Goal: Task Accomplishment & Management: Use online tool/utility

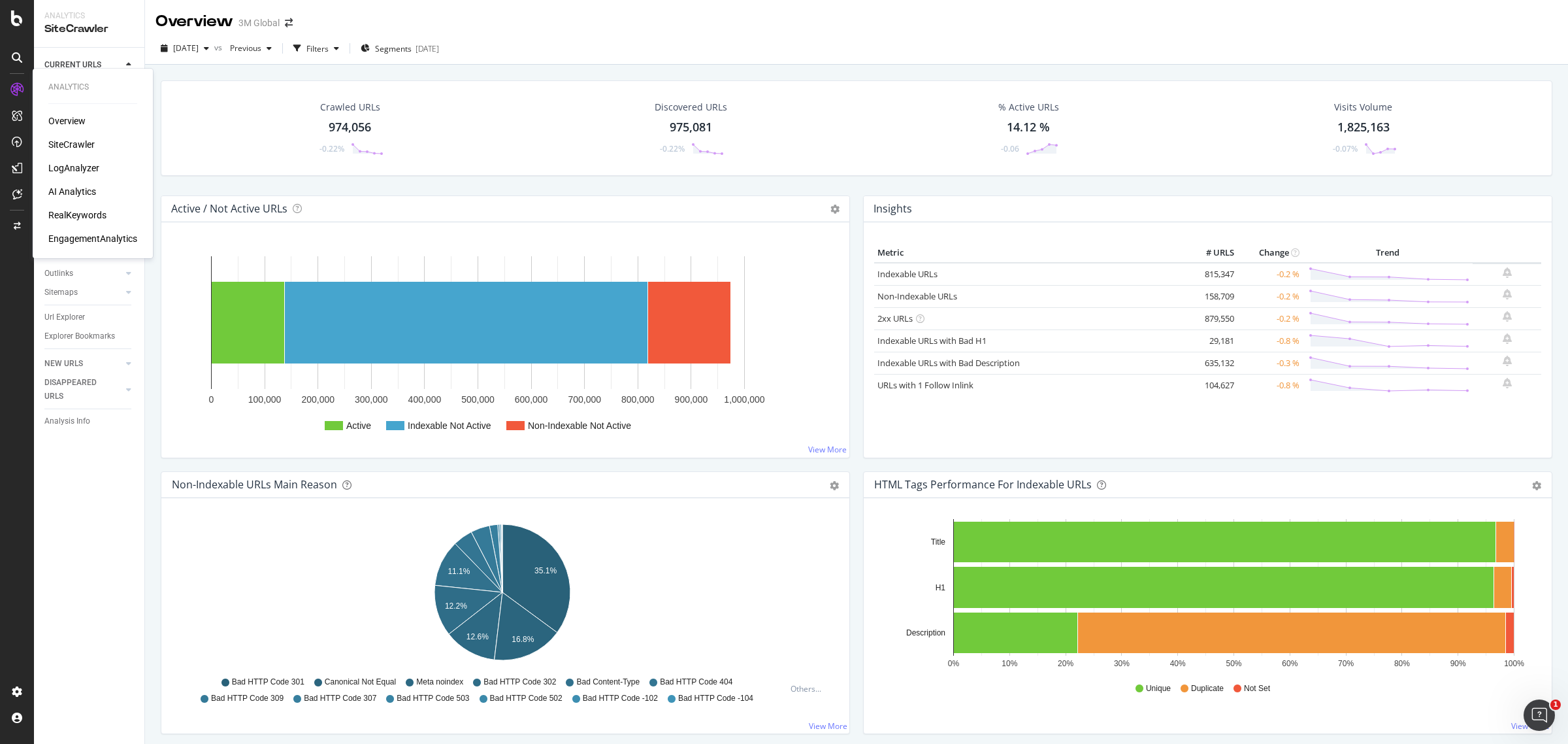
click at [75, 141] on div "SiteCrawler" at bounding box center [72, 144] width 47 height 13
click at [360, 119] on div "974,056" at bounding box center [350, 127] width 42 height 17
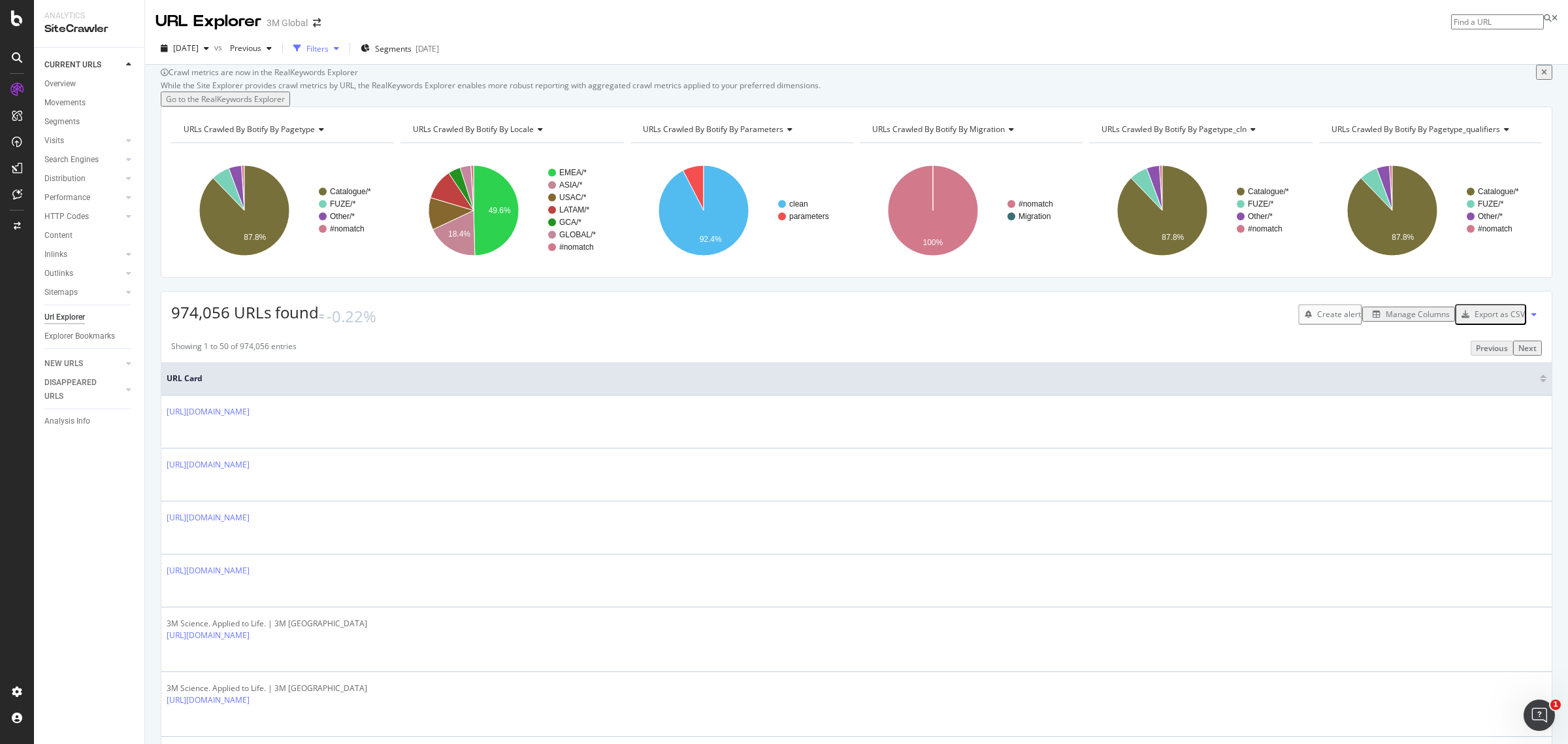
click at [306, 47] on div "button" at bounding box center [297, 48] width 19 height 19
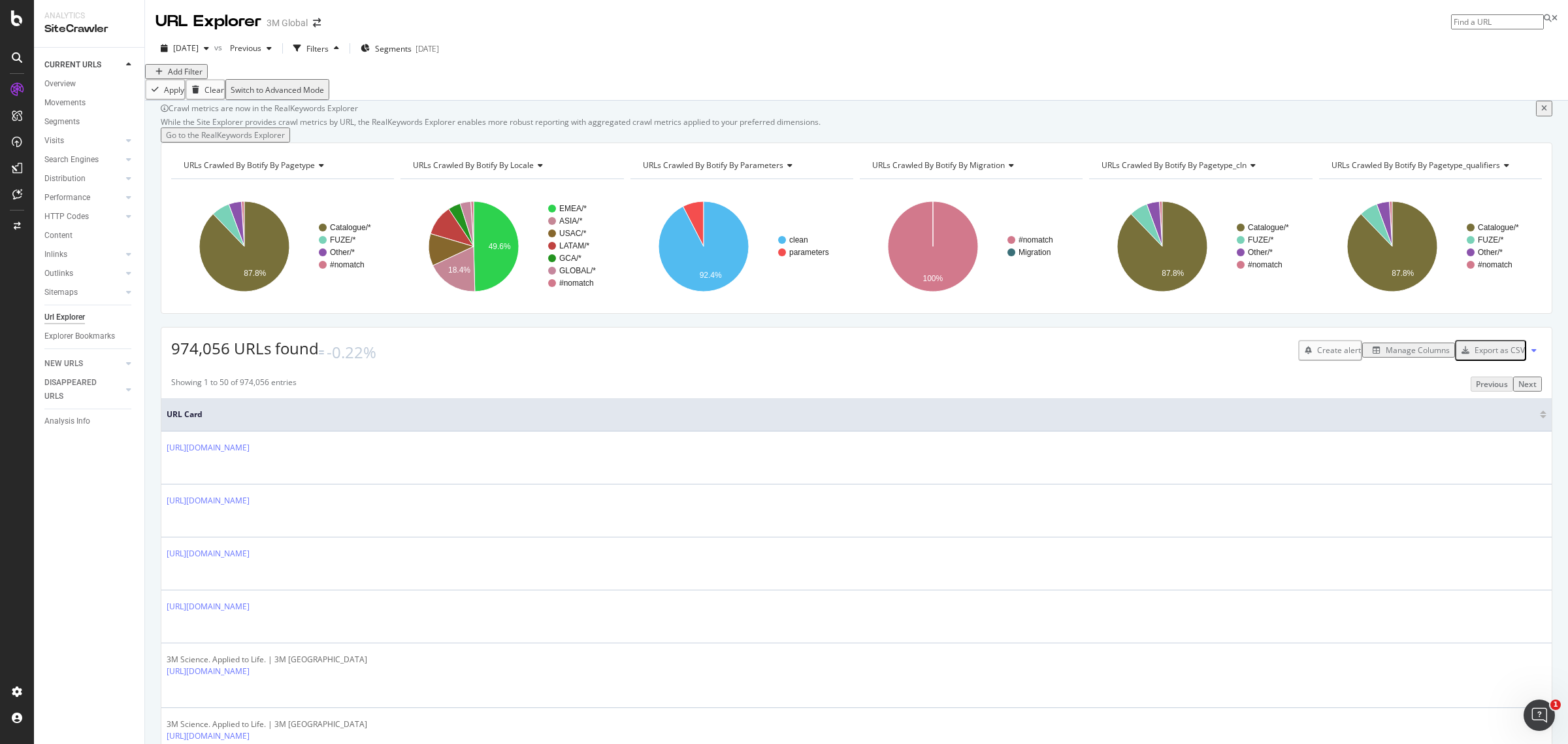
click at [188, 77] on div "Add Filter" at bounding box center [185, 71] width 35 height 11
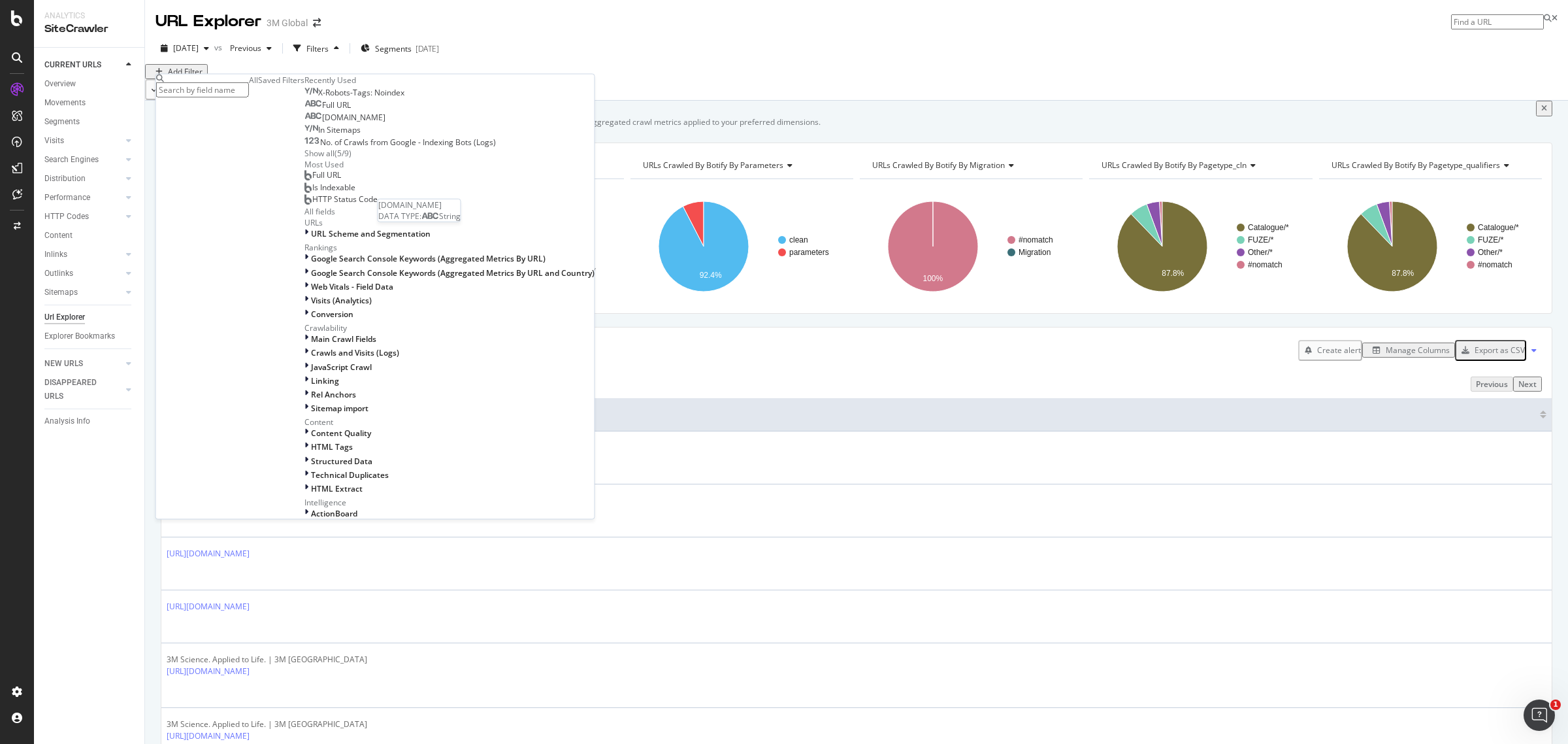
click at [322, 123] on span "[DOMAIN_NAME]" at bounding box center [354, 117] width 63 height 11
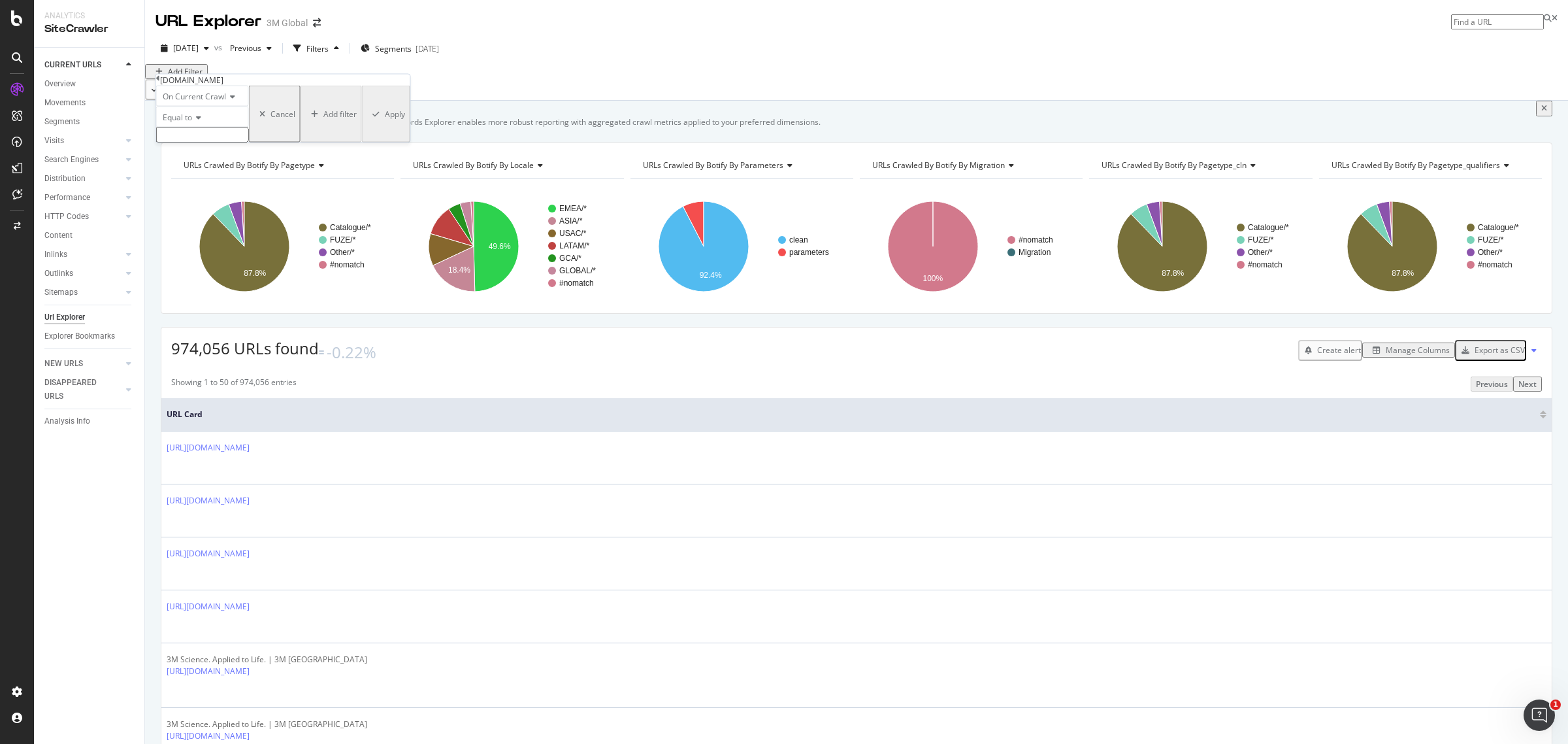
click at [223, 143] on div "On Current Crawl Equal to Cancel Add filter Apply" at bounding box center [283, 114] width 254 height 57
click at [220, 143] on input "text" at bounding box center [202, 135] width 93 height 15
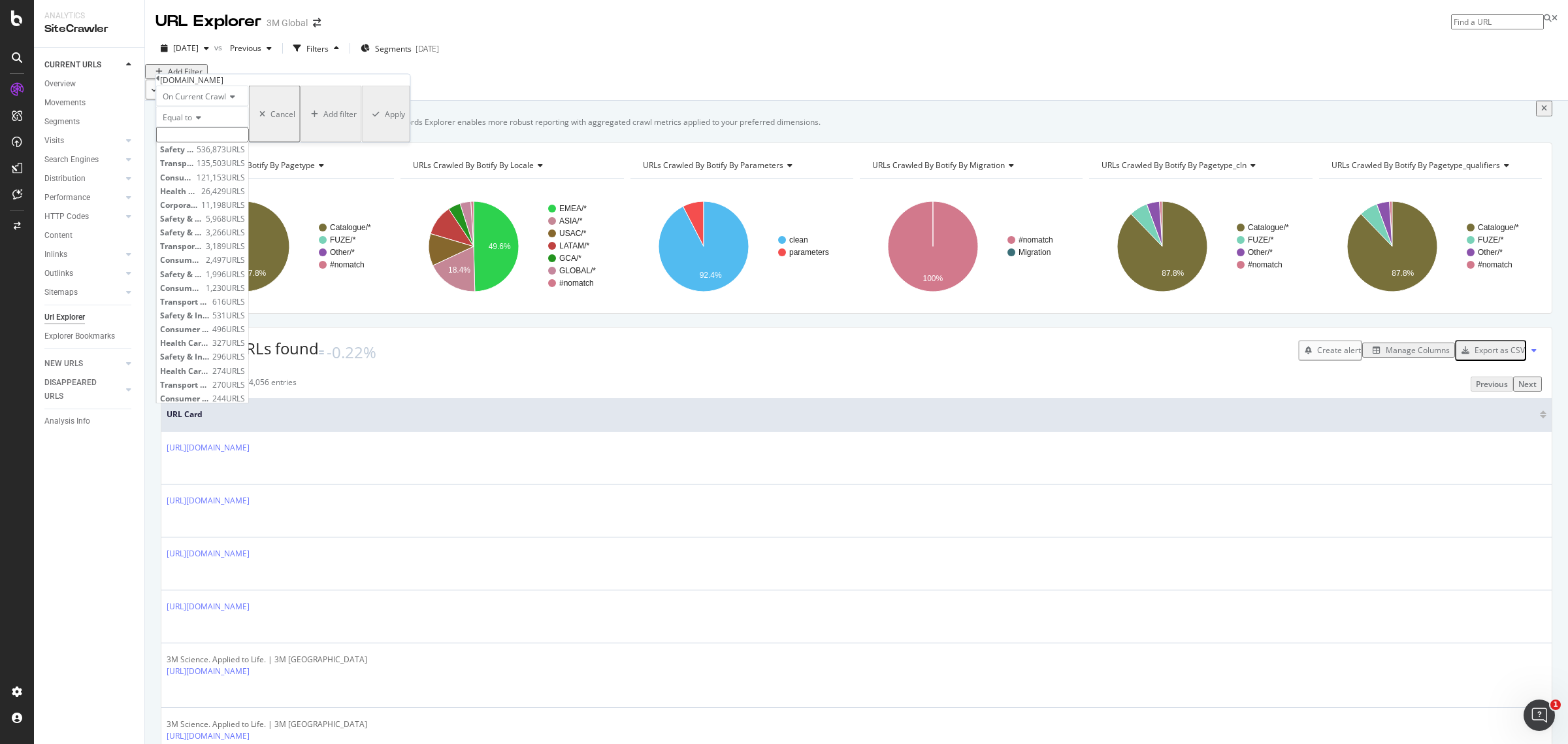
click at [193, 169] on span "Transport & Electronic Bus Group" at bounding box center [177, 163] width 34 height 11
type input "Transport & Electronic Bus Group"
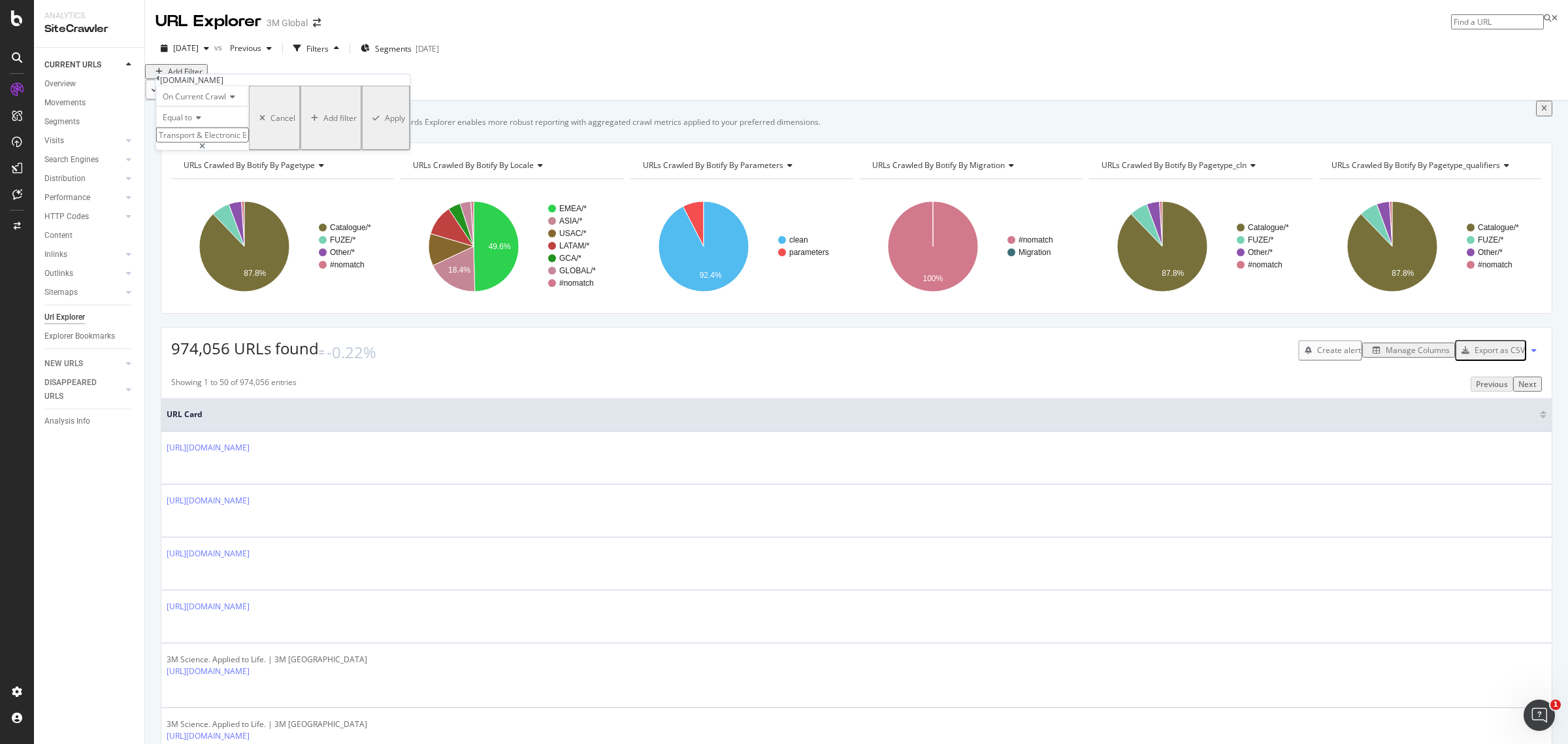
click at [384, 123] on div "Apply" at bounding box center [395, 118] width 21 height 11
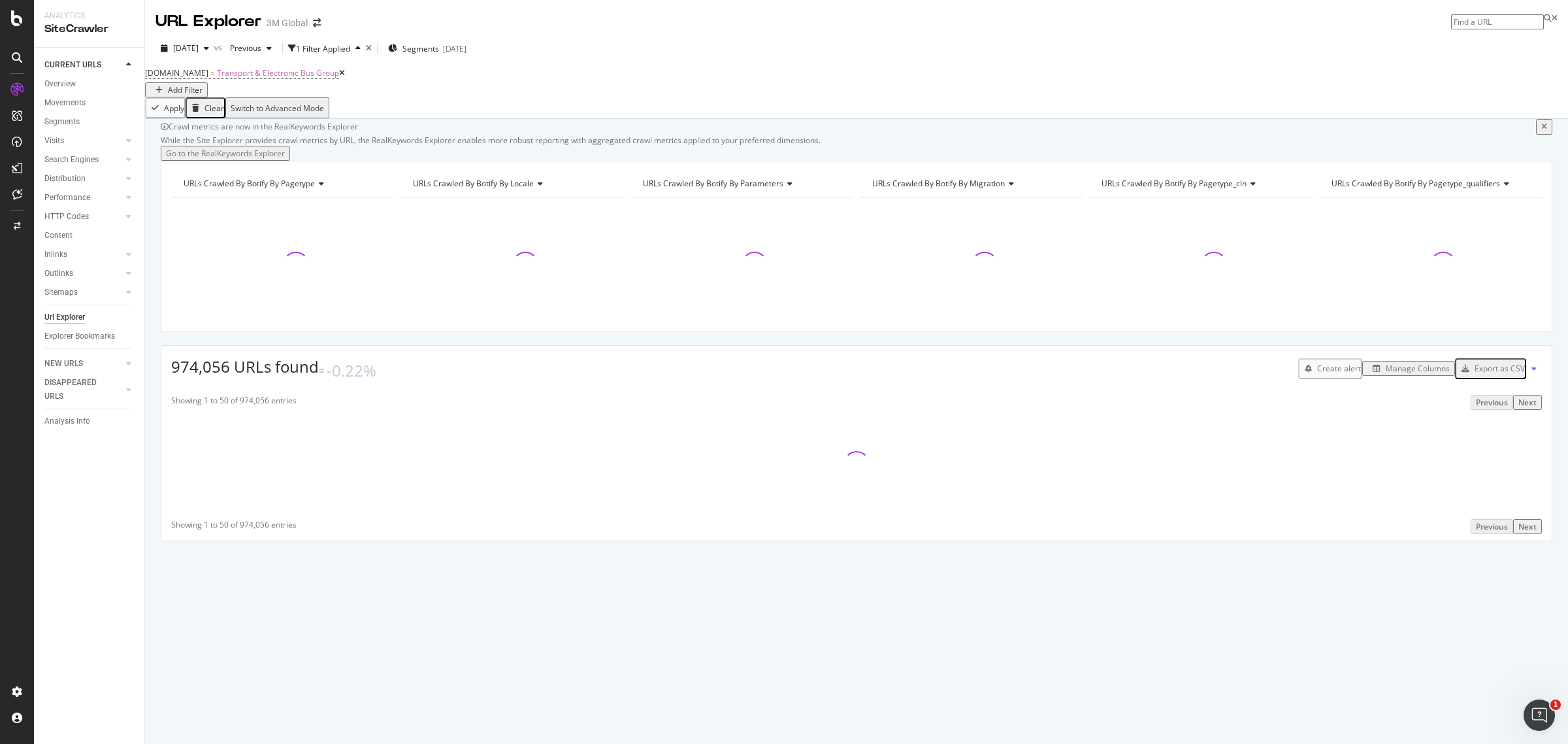
click at [202, 87] on div "Add Filter" at bounding box center [185, 90] width 35 height 11
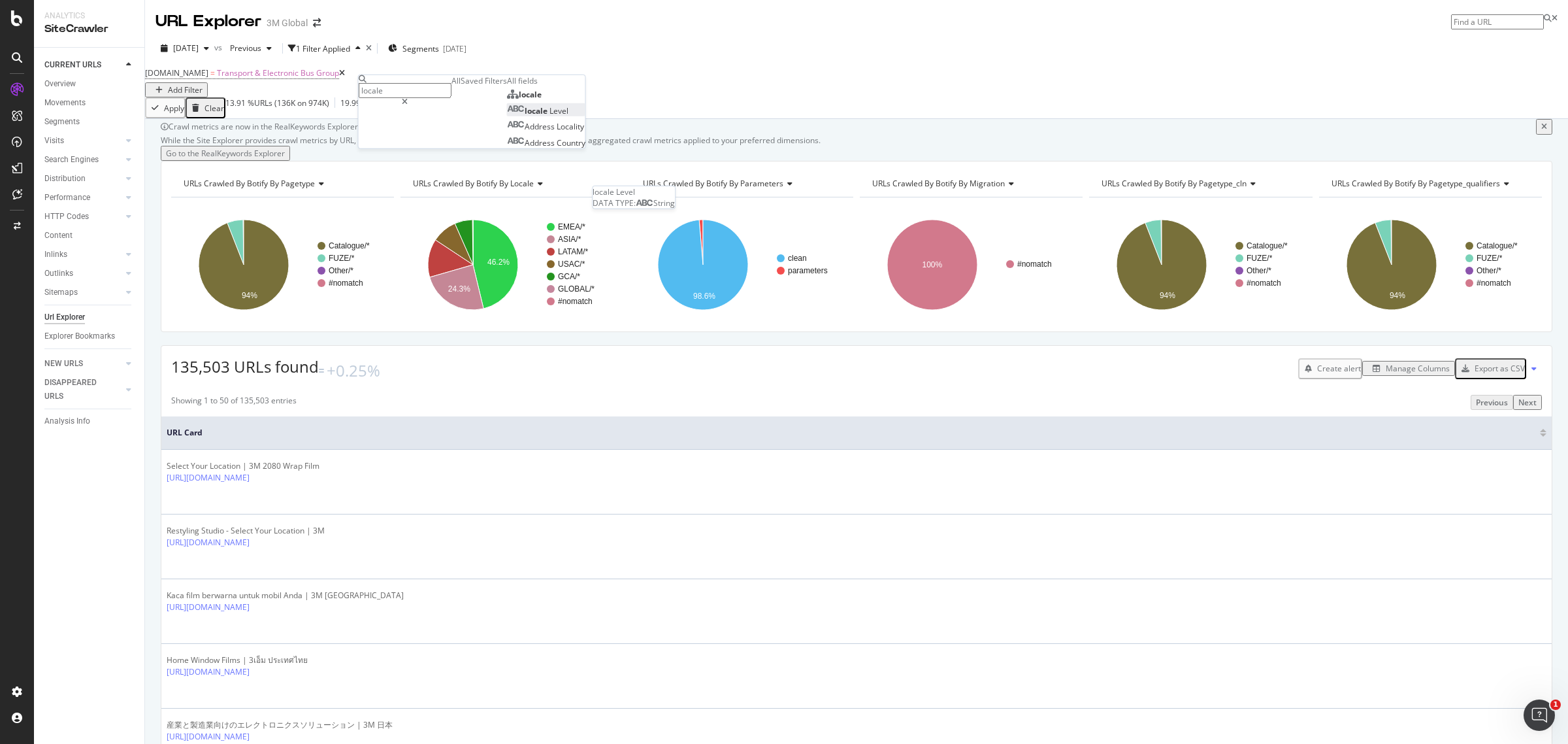
type input "locale"
click at [507, 117] on div "locale Level" at bounding box center [538, 110] width 62 height 11
click at [400, 122] on icon at bounding box center [395, 118] width 9 height 8
click at [403, 156] on div "Level 2" at bounding box center [404, 149] width 91 height 14
click at [409, 149] on div "Equal to" at bounding box center [404, 139] width 93 height 21
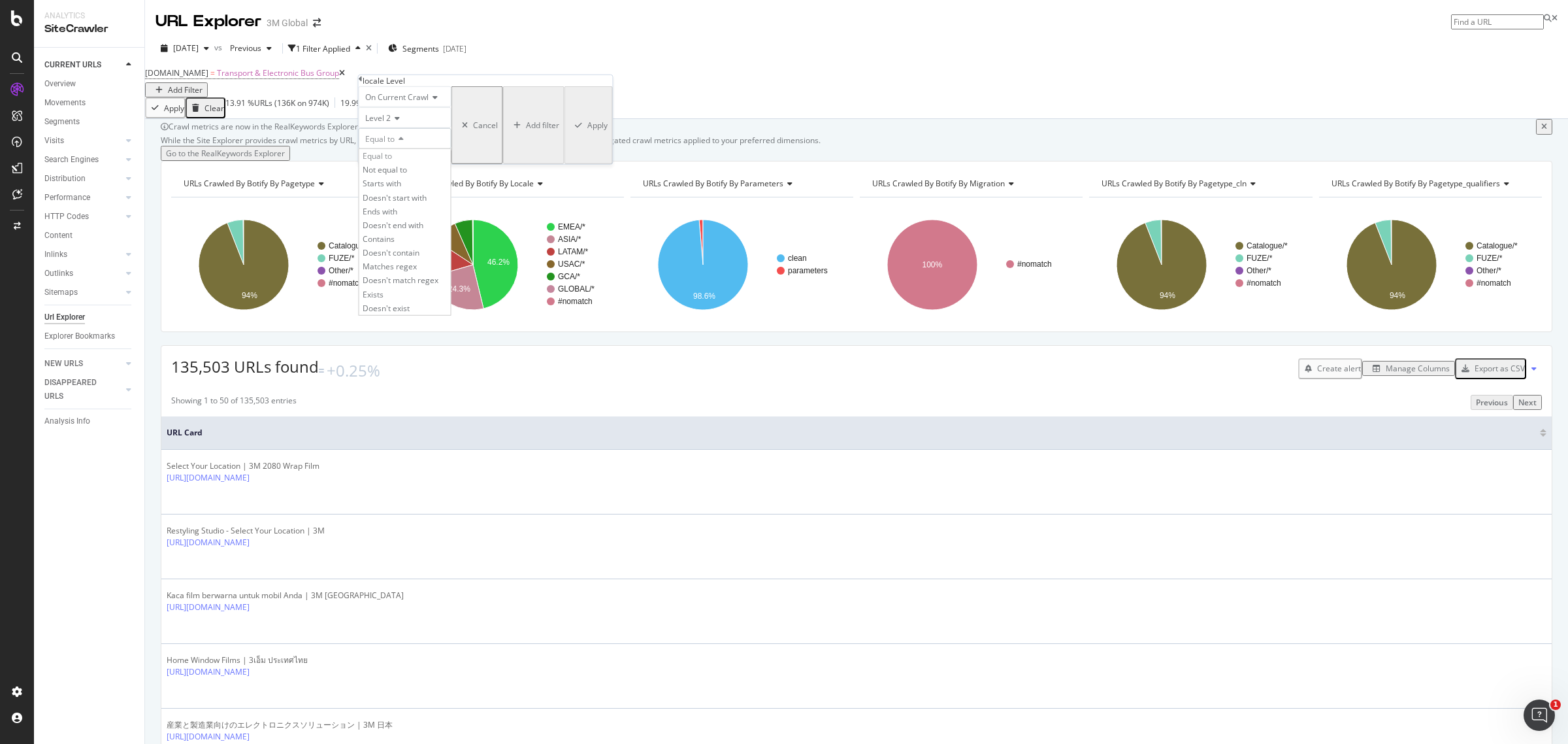
click at [395, 145] on span "Equal to" at bounding box center [380, 139] width 29 height 11
click at [411, 164] on input "text" at bounding box center [404, 156] width 93 height 15
click at [400, 122] on icon at bounding box center [395, 118] width 9 height 8
click at [409, 169] on div "Level 3" at bounding box center [404, 163] width 91 height 14
click at [402, 164] on div "On Current Crawl Level 3 Equal to Cancel Add filter Apply" at bounding box center [485, 125] width 254 height 77
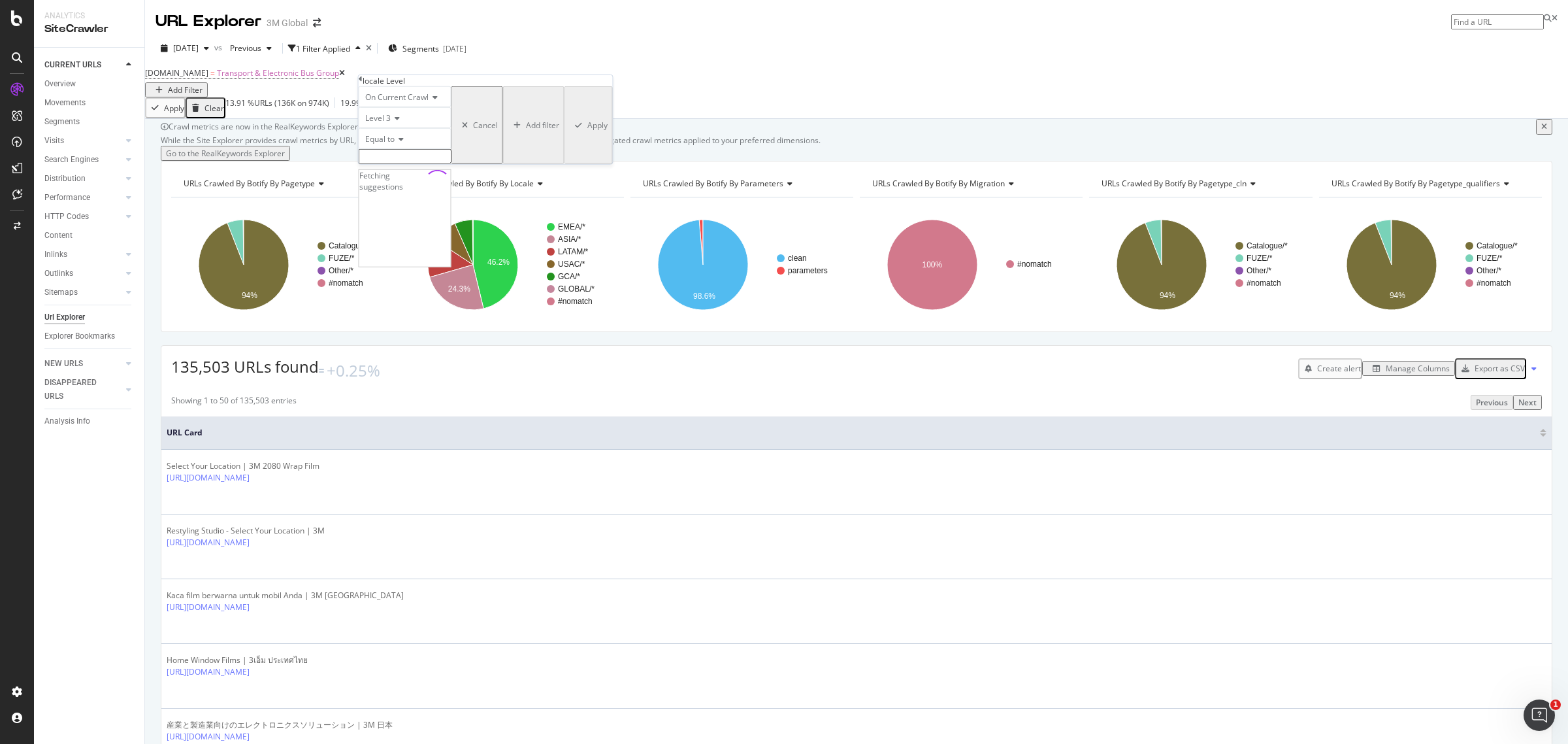
click at [405, 164] on input "text" at bounding box center [404, 156] width 93 height 15
click at [400, 122] on icon at bounding box center [395, 118] width 9 height 8
click at [402, 156] on div "Level 2" at bounding box center [404, 149] width 91 height 14
click at [408, 164] on input "text" at bounding box center [404, 156] width 93 height 15
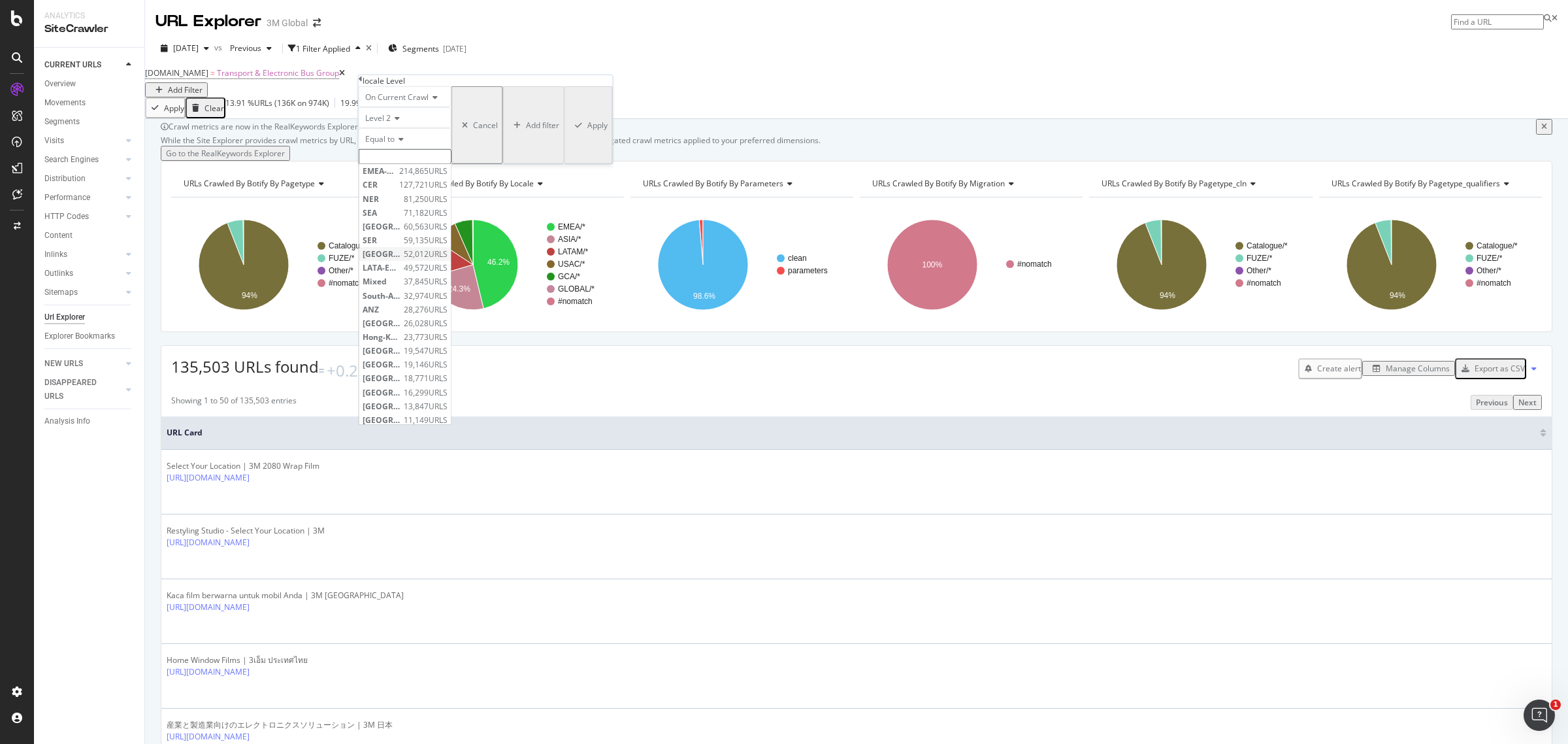
click at [448, 259] on span "52,012 URLS" at bounding box center [426, 254] width 44 height 11
type input "[GEOGRAPHIC_DATA]"
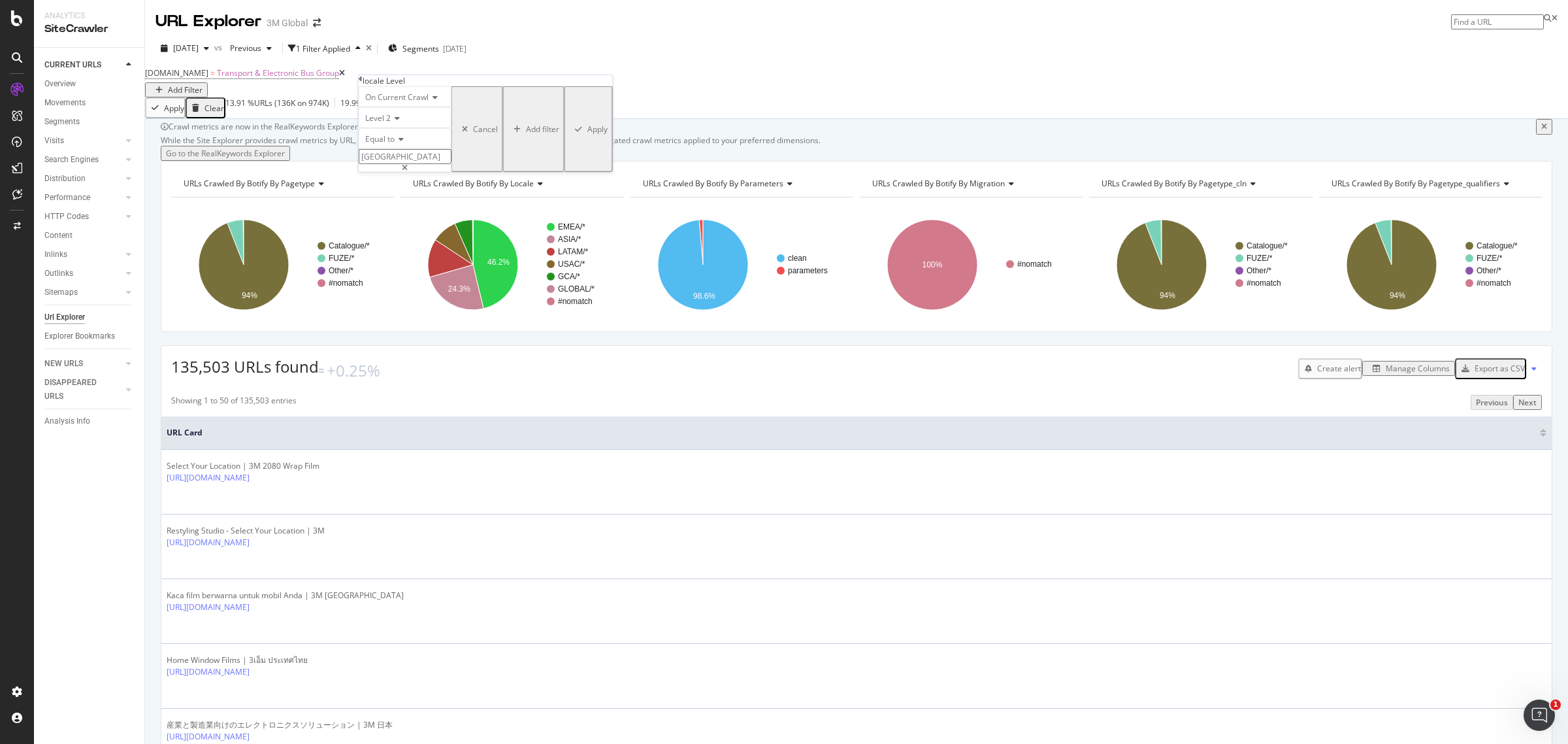
click at [393, 145] on span "Equal to" at bounding box center [380, 139] width 29 height 11
click at [395, 244] on span "Contains" at bounding box center [378, 239] width 32 height 11
click at [402, 164] on input "text" at bounding box center [404, 156] width 93 height 15
type input "[GEOGRAPHIC_DATA]"
click at [405, 143] on icon at bounding box center [402, 139] width 9 height 8
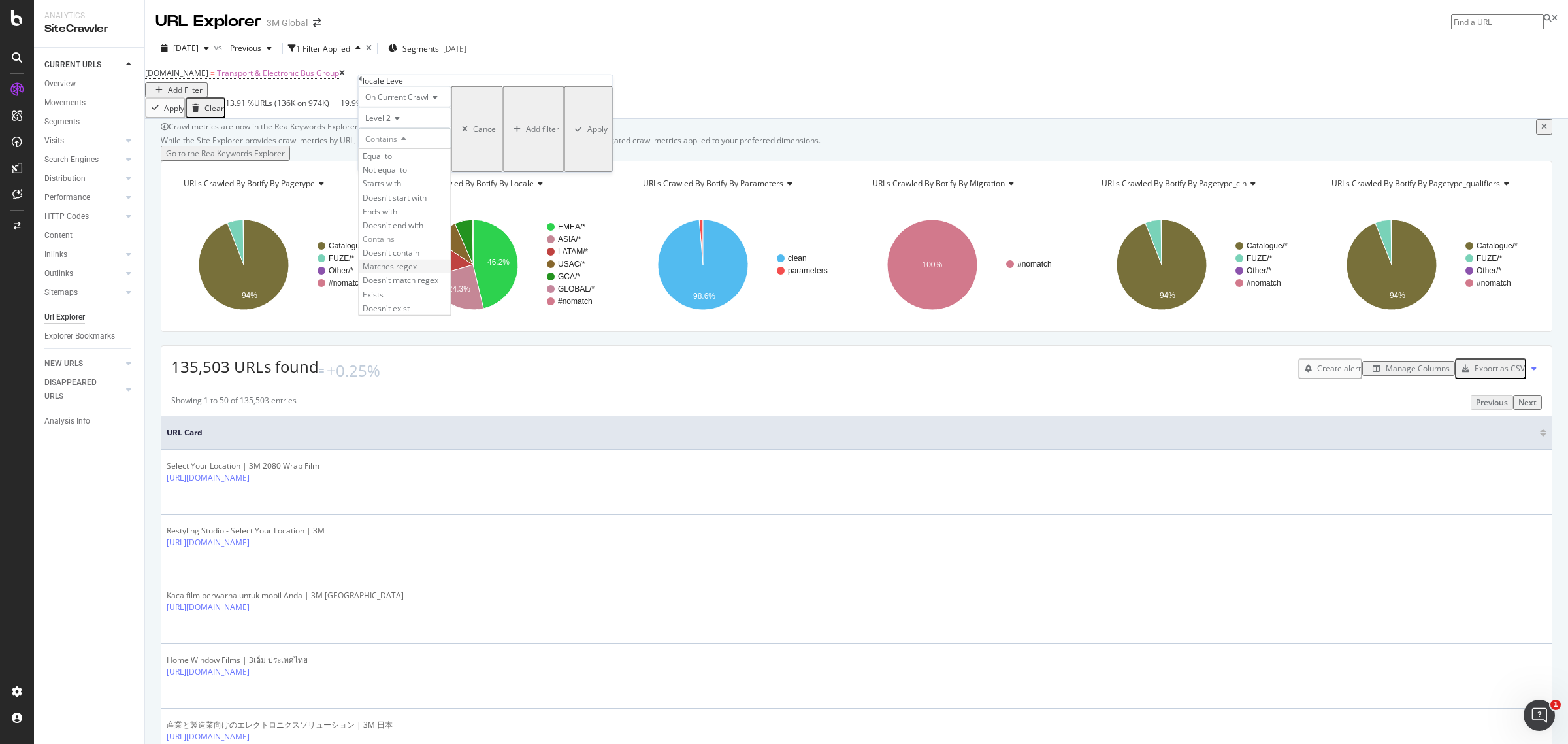
click at [400, 272] on span "Matches regex" at bounding box center [389, 266] width 54 height 11
click at [419, 164] on input "[GEOGRAPHIC_DATA]" at bounding box center [404, 156] width 93 height 15
type input "[GEOGRAPHIC_DATA]|[GEOGRAPHIC_DATA]"
click at [431, 149] on div "Matches regex" at bounding box center [404, 139] width 93 height 21
click at [406, 163] on div "Equal to" at bounding box center [404, 156] width 91 height 14
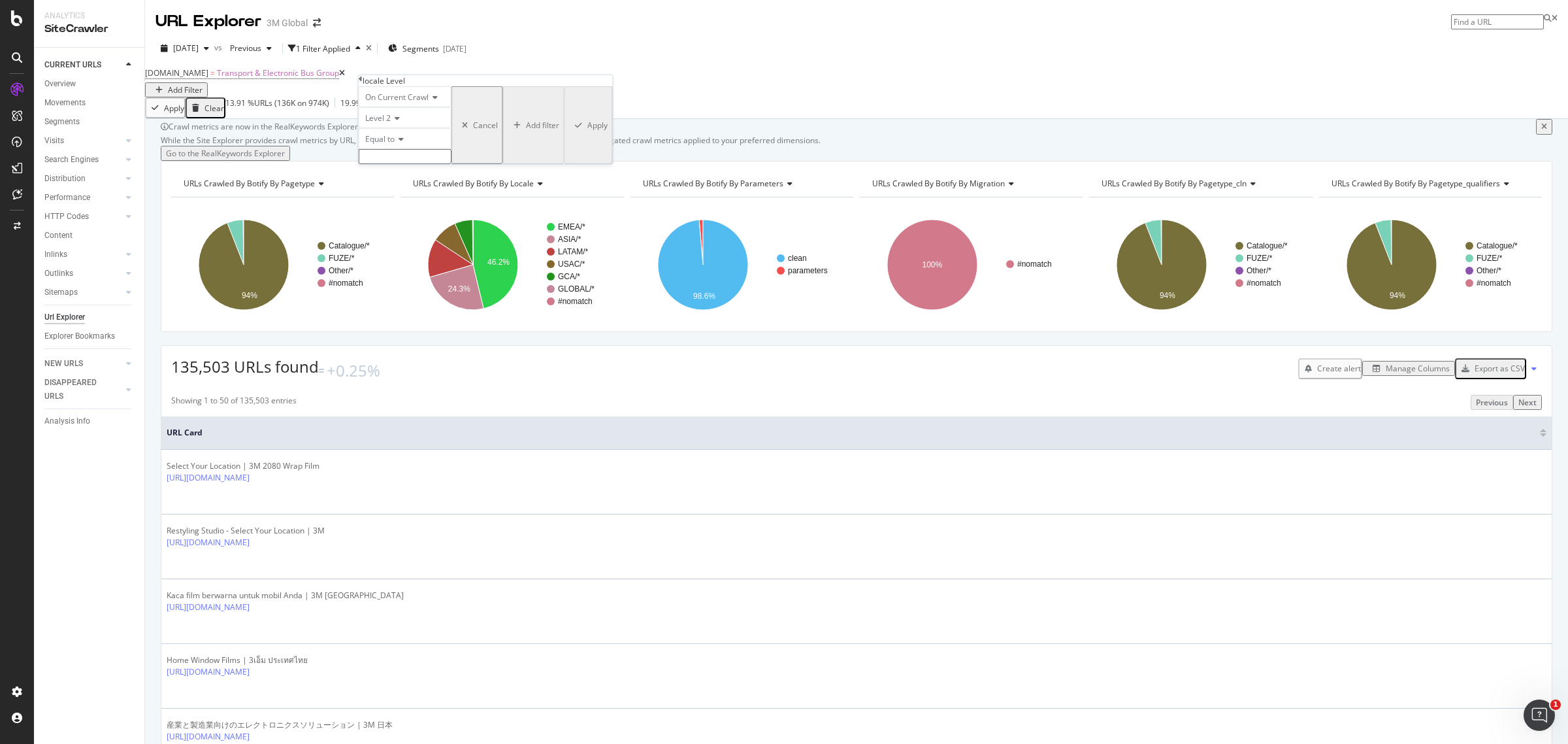
click at [408, 164] on input "text" at bounding box center [404, 156] width 93 height 15
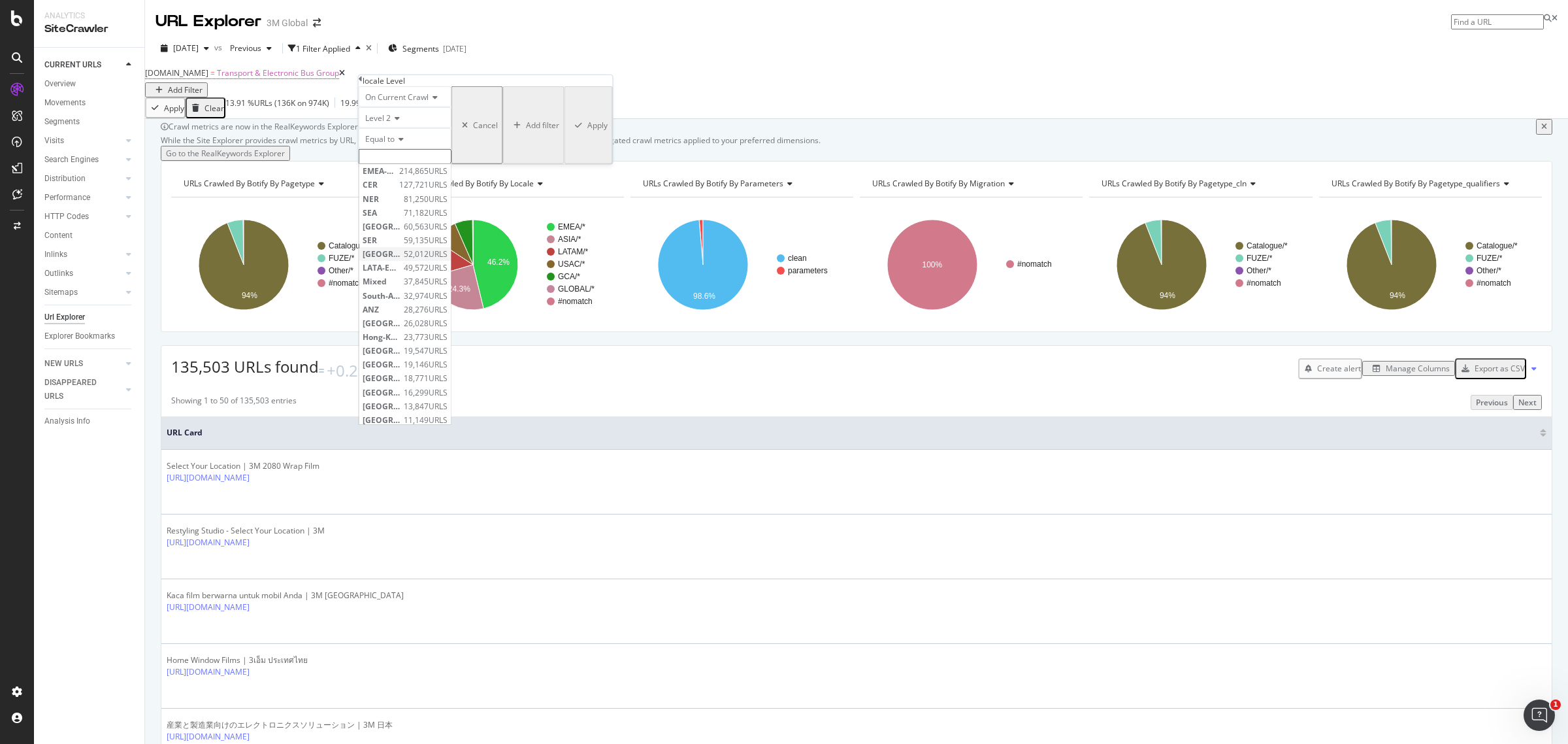
click at [391, 259] on span "[GEOGRAPHIC_DATA]" at bounding box center [381, 254] width 38 height 11
type input "[GEOGRAPHIC_DATA]"
click at [397, 164] on input "[GEOGRAPHIC_DATA]" at bounding box center [404, 156] width 93 height 15
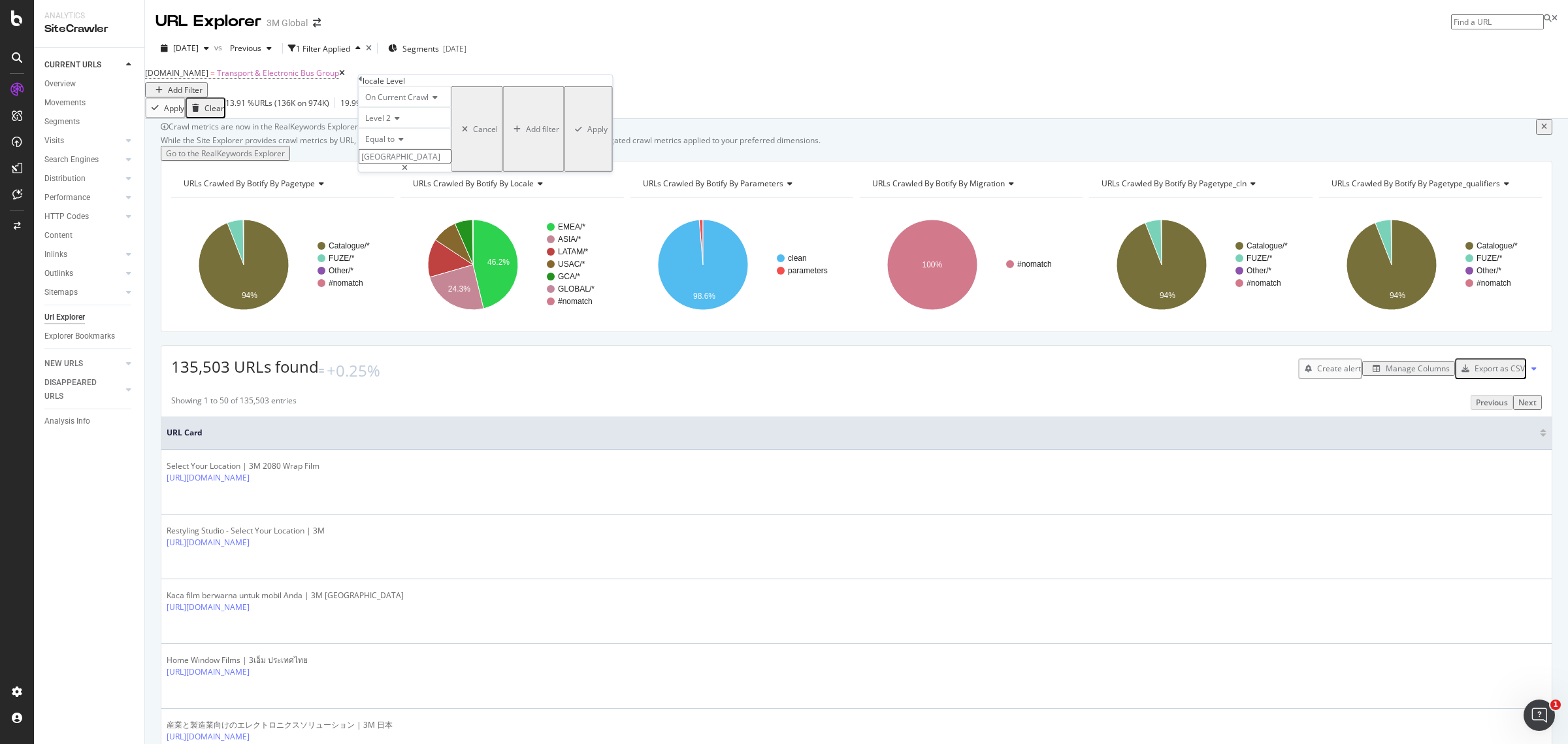
click at [400, 143] on icon at bounding box center [399, 139] width 9 height 8
click at [406, 272] on span "Matches regex" at bounding box center [389, 266] width 54 height 11
click at [395, 164] on input "text" at bounding box center [404, 156] width 93 height 15
type input "[GEOGRAPHIC_DATA]|[GEOGRAPHIC_DATA]"
click at [587, 134] on div "Apply" at bounding box center [598, 129] width 21 height 11
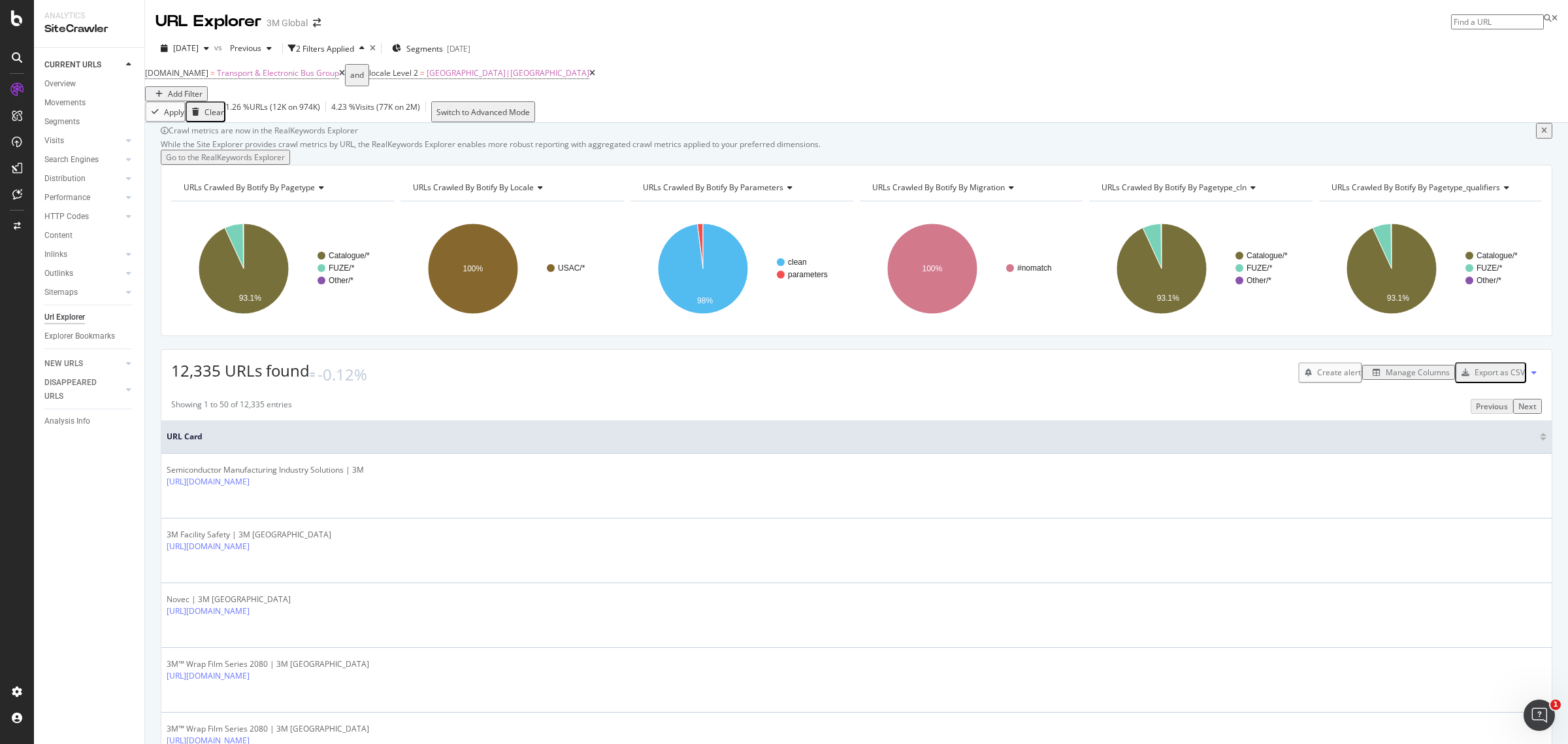
click at [1386, 378] on div "Manage Columns" at bounding box center [1417, 372] width 64 height 11
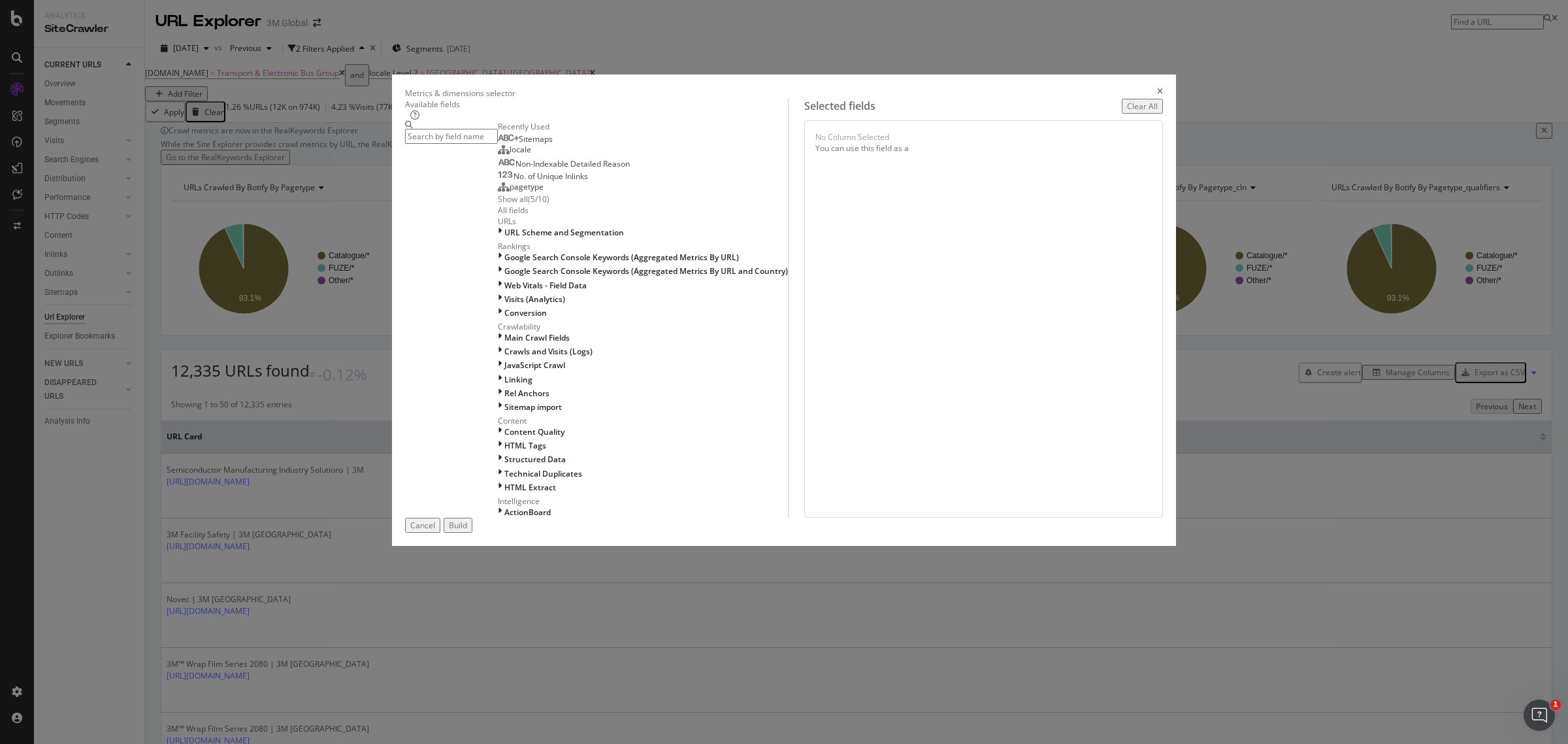
click at [498, 144] on input "modal" at bounding box center [451, 136] width 93 height 15
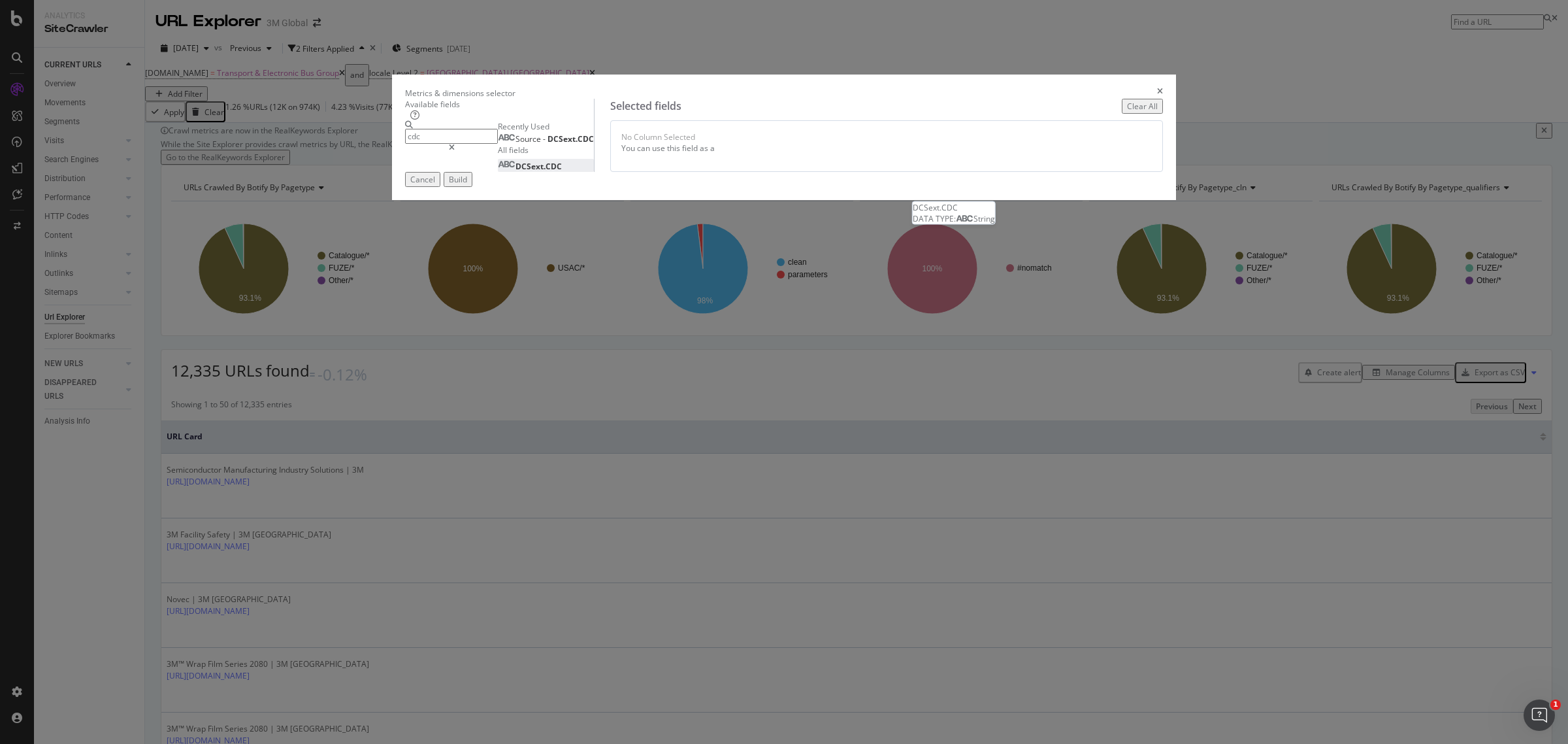
click at [562, 172] on div "DCSext.CDC" at bounding box center [529, 166] width 64 height 11
click at [498, 144] on input "cdc" at bounding box center [451, 136] width 93 height 15
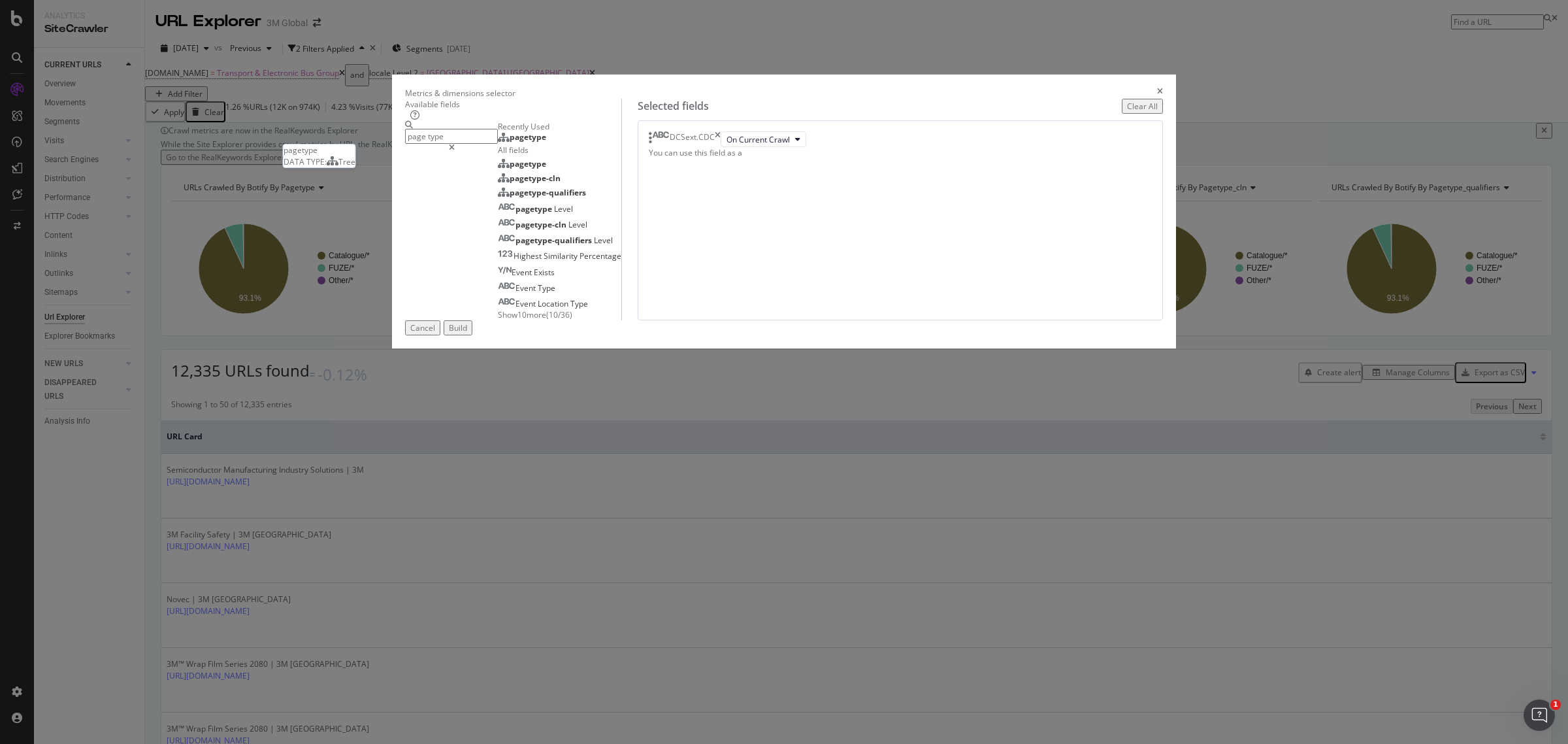
type input "page type"
click at [546, 143] on div "pagetype" at bounding box center [522, 137] width 49 height 10
click at [467, 333] on div "Build" at bounding box center [458, 328] width 19 height 11
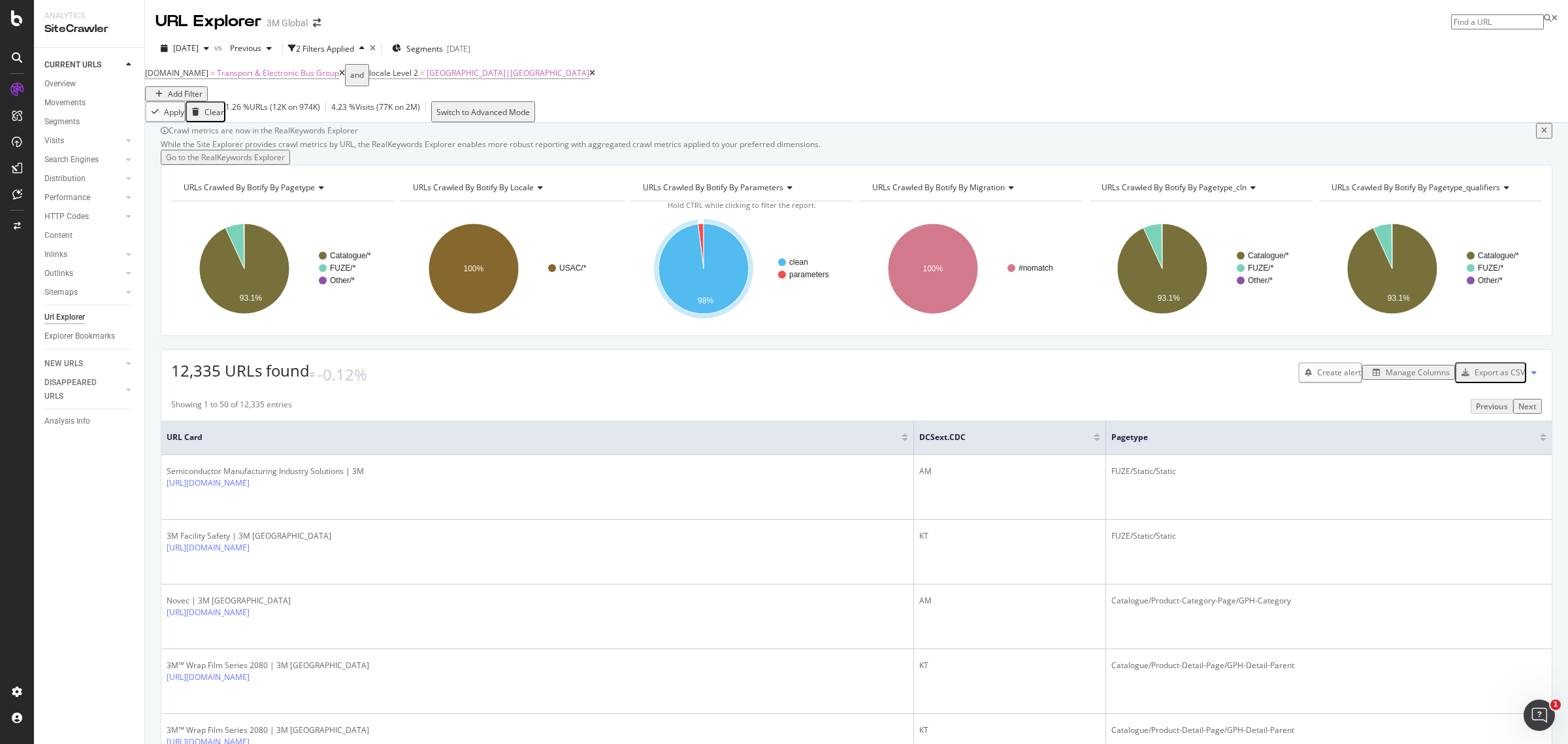
click at [1386, 378] on div "Manage Columns" at bounding box center [1417, 372] width 64 height 11
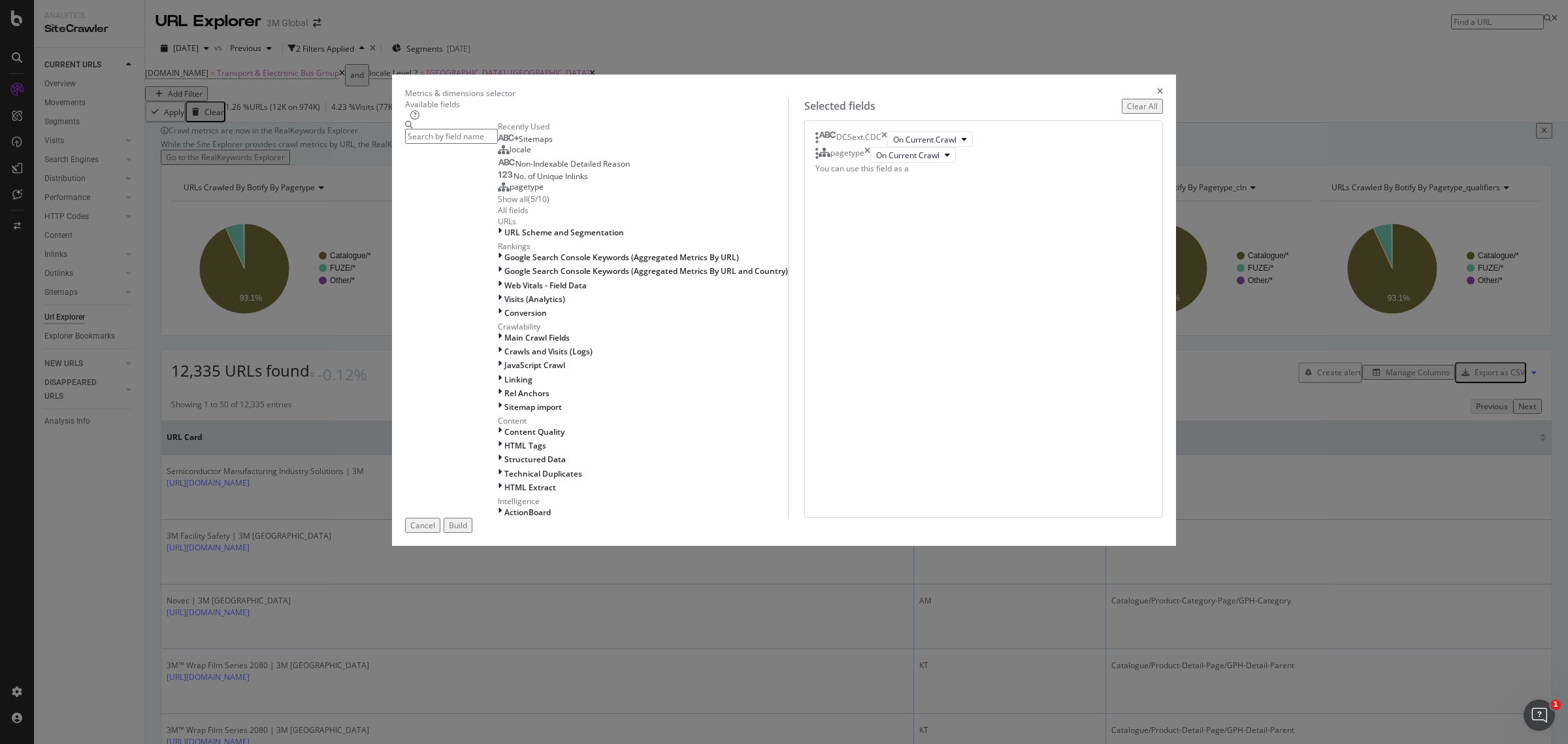
click at [498, 144] on input "modal" at bounding box center [451, 136] width 93 height 15
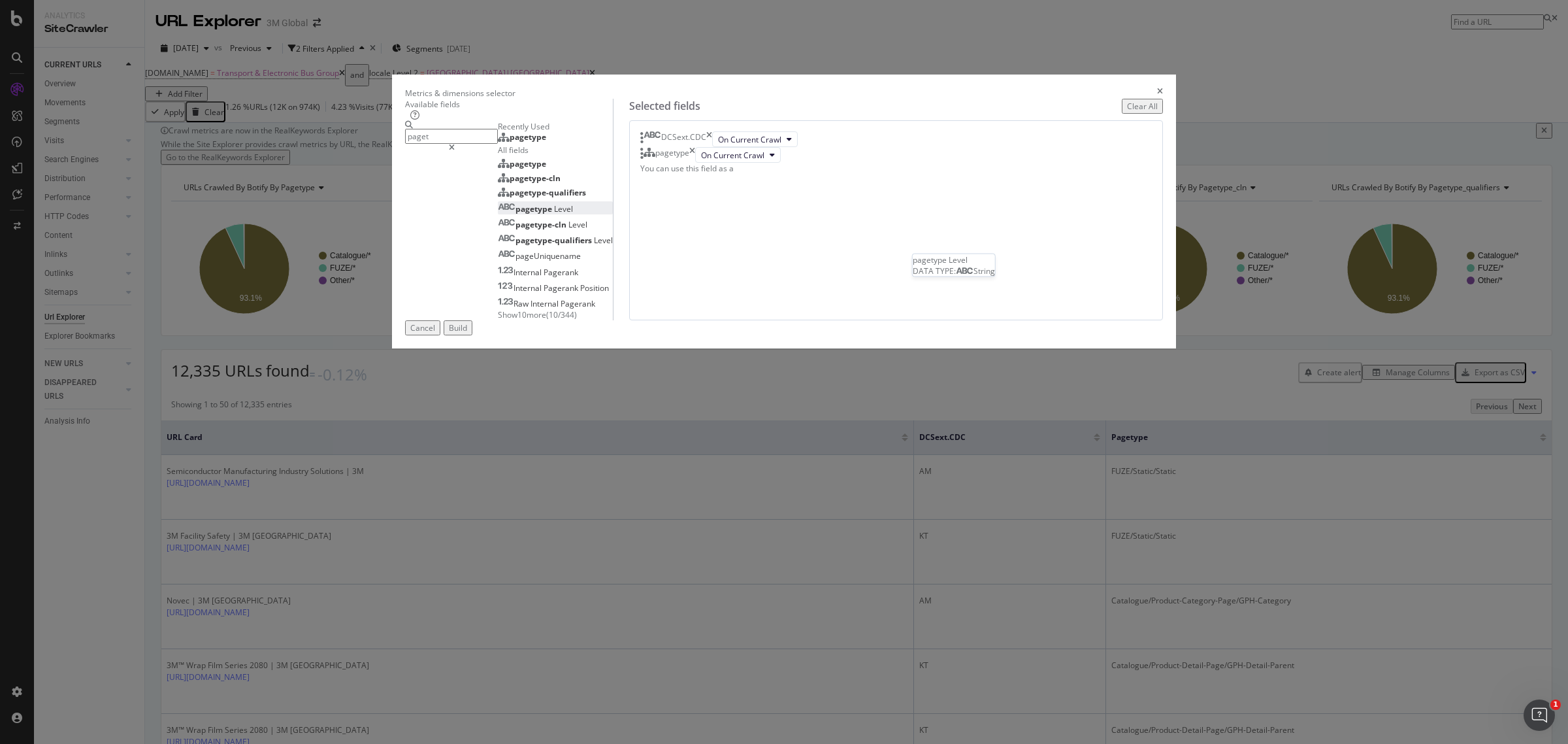
type input "paget"
click at [573, 215] on div "pagetype Level" at bounding box center [535, 208] width 75 height 11
click at [839, 176] on span "Level 1" at bounding box center [826, 171] width 25 height 11
click at [929, 409] on span "Level 3" at bounding box center [927, 413] width 26 height 12
click at [695, 163] on div "pagetype" at bounding box center [667, 154] width 55 height 16
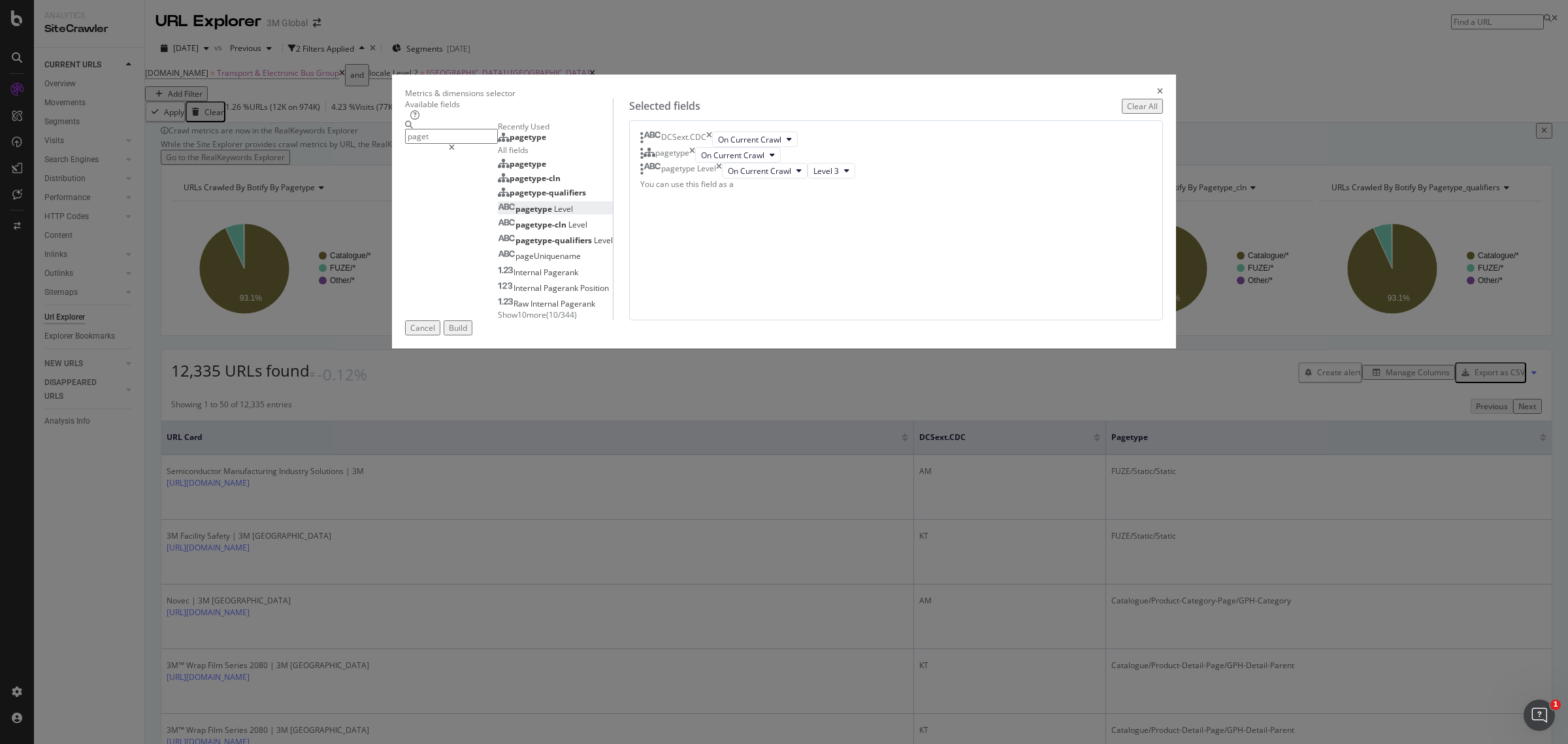
click at [695, 163] on div "pagetype" at bounding box center [667, 154] width 55 height 16
click at [839, 176] on span "Level 3" at bounding box center [826, 171] width 25 height 11
click at [928, 386] on span "Level 2" at bounding box center [927, 389] width 26 height 12
click at [467, 333] on div "Build" at bounding box center [458, 328] width 19 height 11
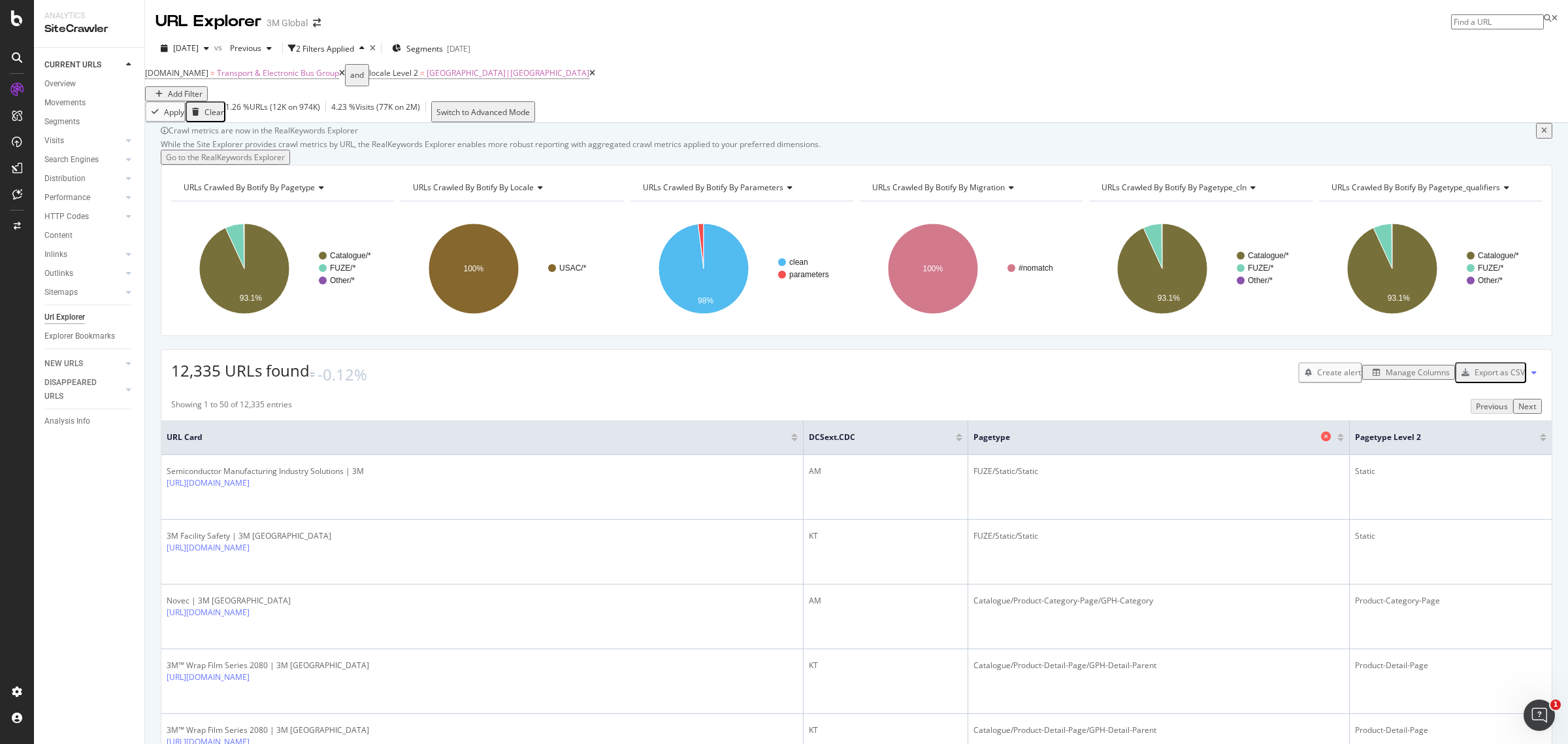
click at [1321, 441] on icon at bounding box center [1325, 436] width 10 height 10
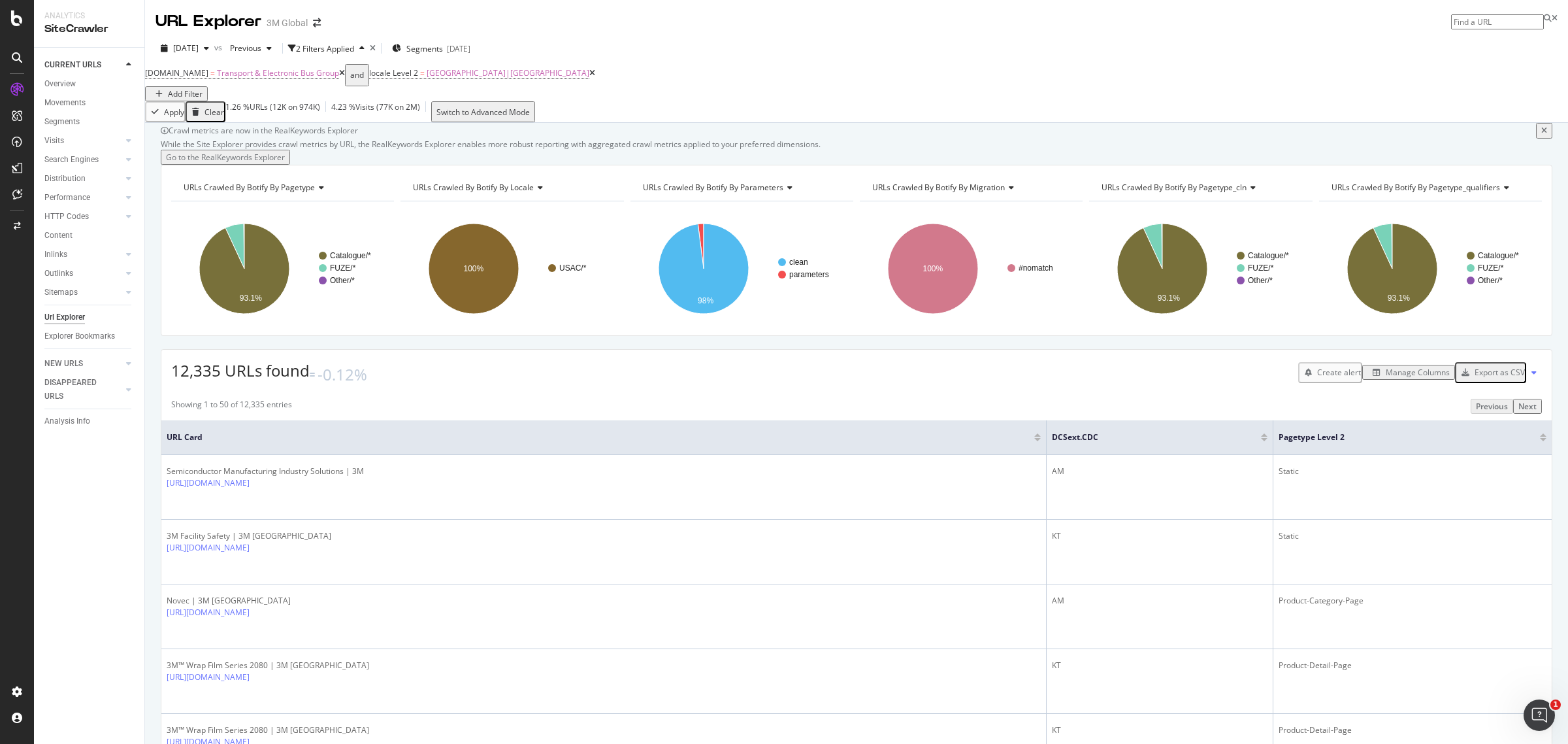
click at [1493, 378] on div "Export as CSV" at bounding box center [1499, 372] width 50 height 11
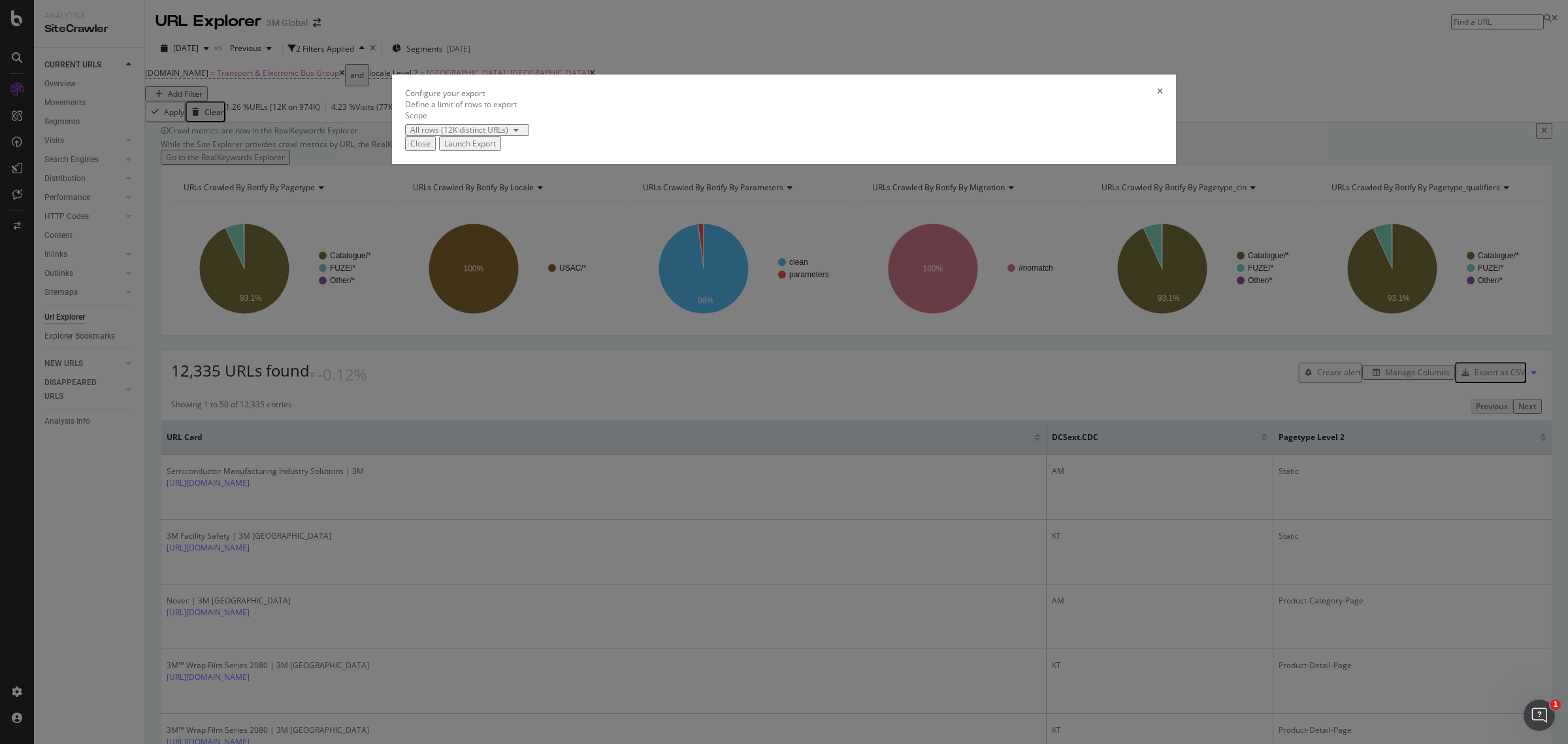
click at [495, 149] on div "Launch Export" at bounding box center [469, 143] width 51 height 11
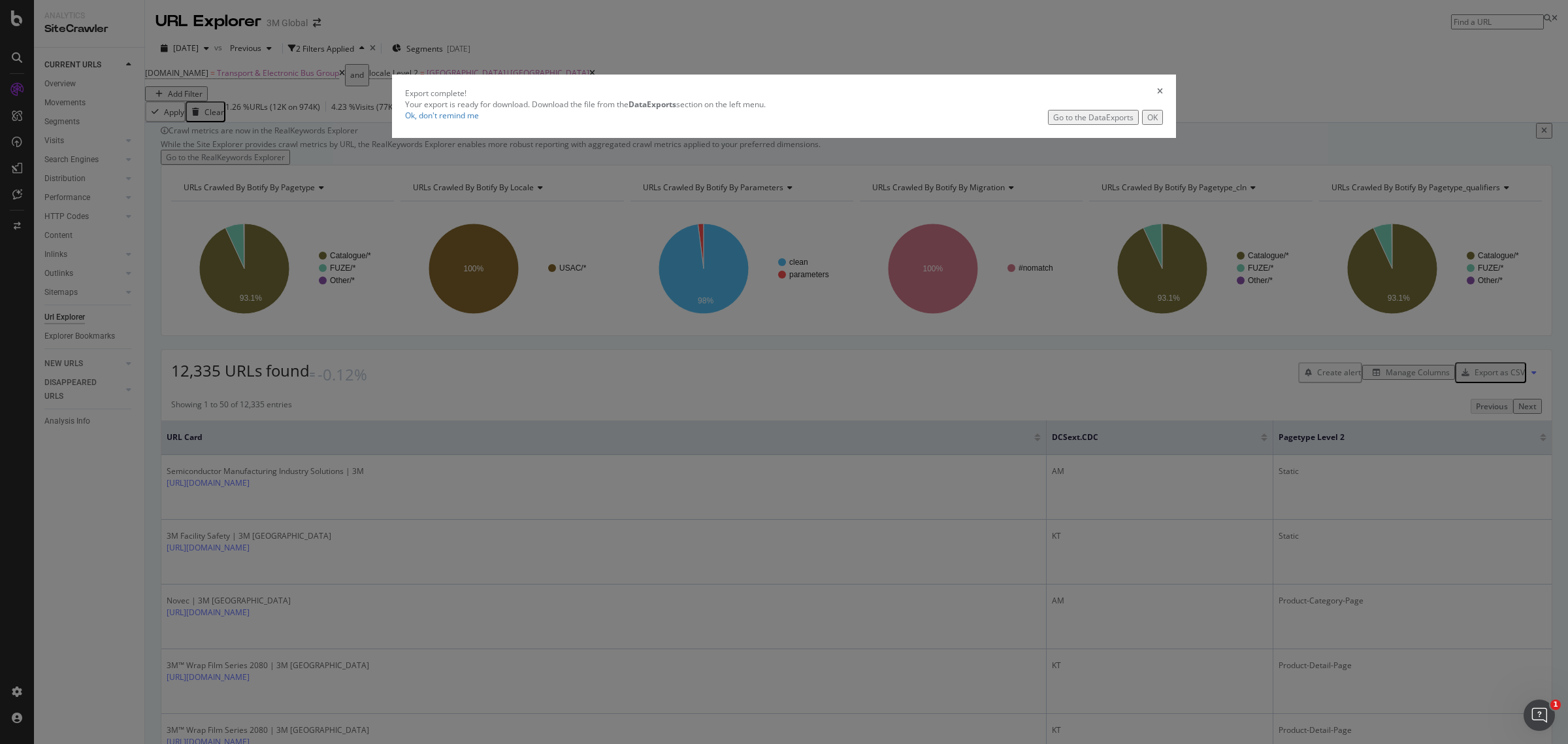
click at [1053, 123] on div "Go to the DataExports" at bounding box center [1093, 117] width 80 height 11
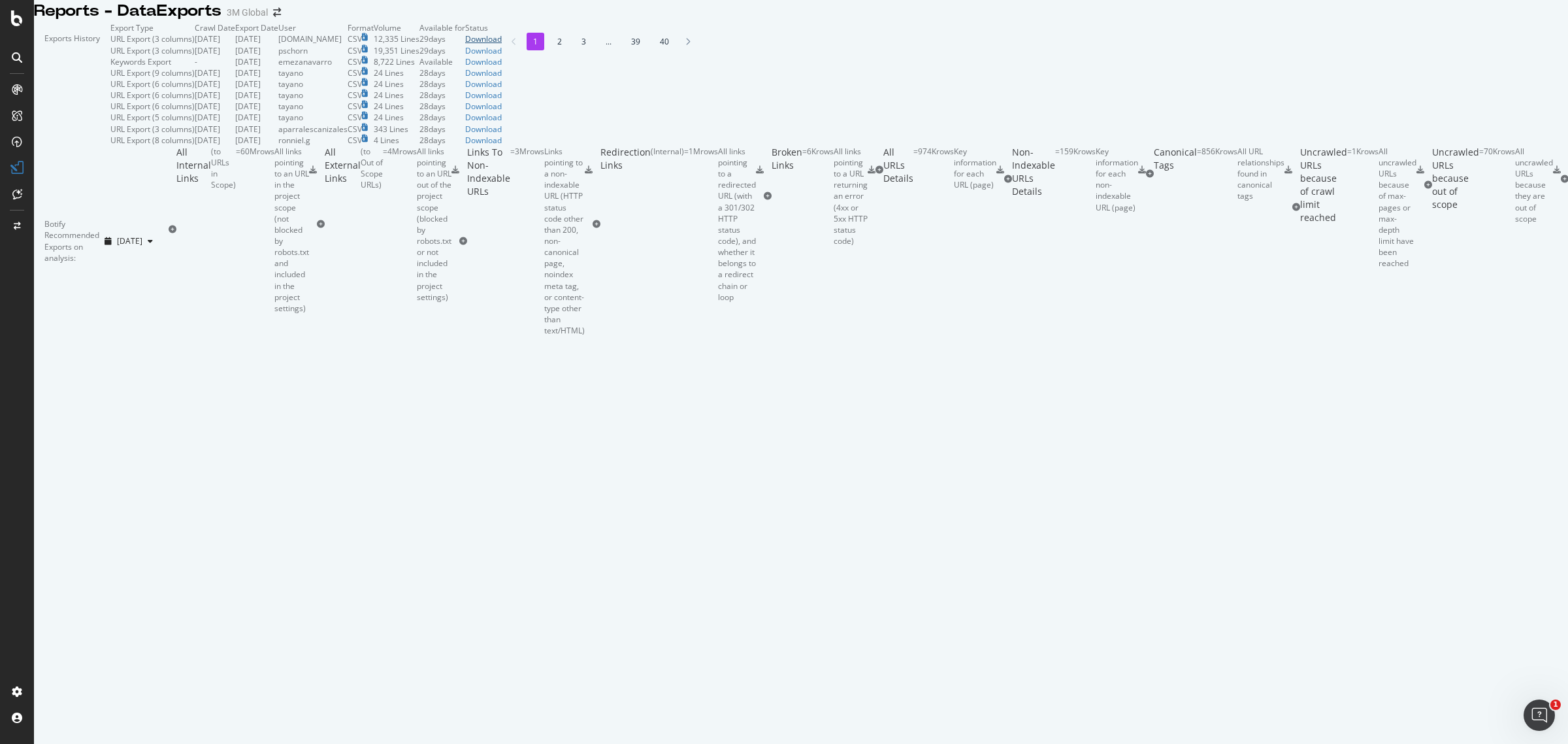
click at [502, 45] on div "Download" at bounding box center [483, 39] width 36 height 11
click at [60, 141] on div "SiteCrawler" at bounding box center [72, 144] width 47 height 13
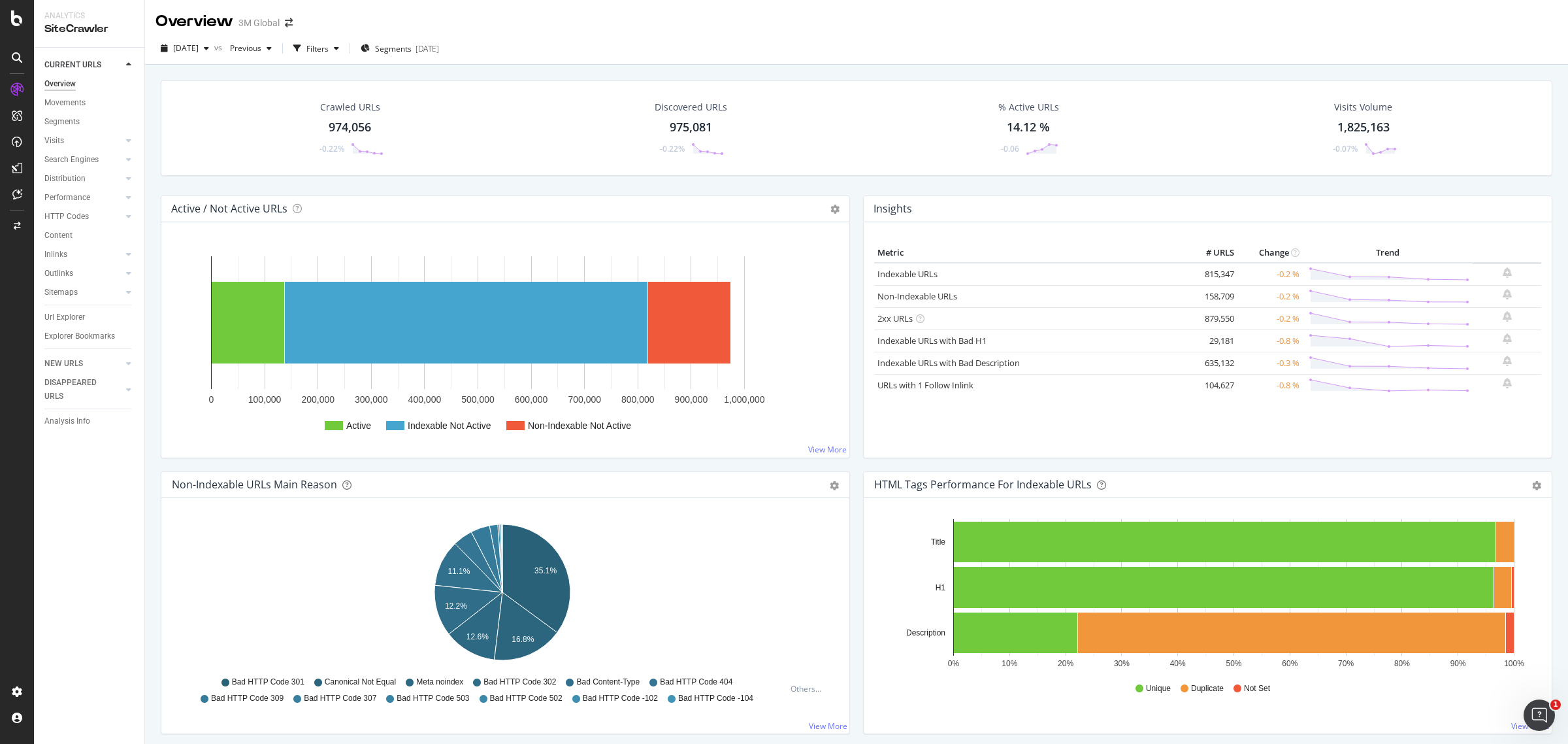
click at [341, 106] on div "Crawled URLs" at bounding box center [350, 107] width 60 height 13
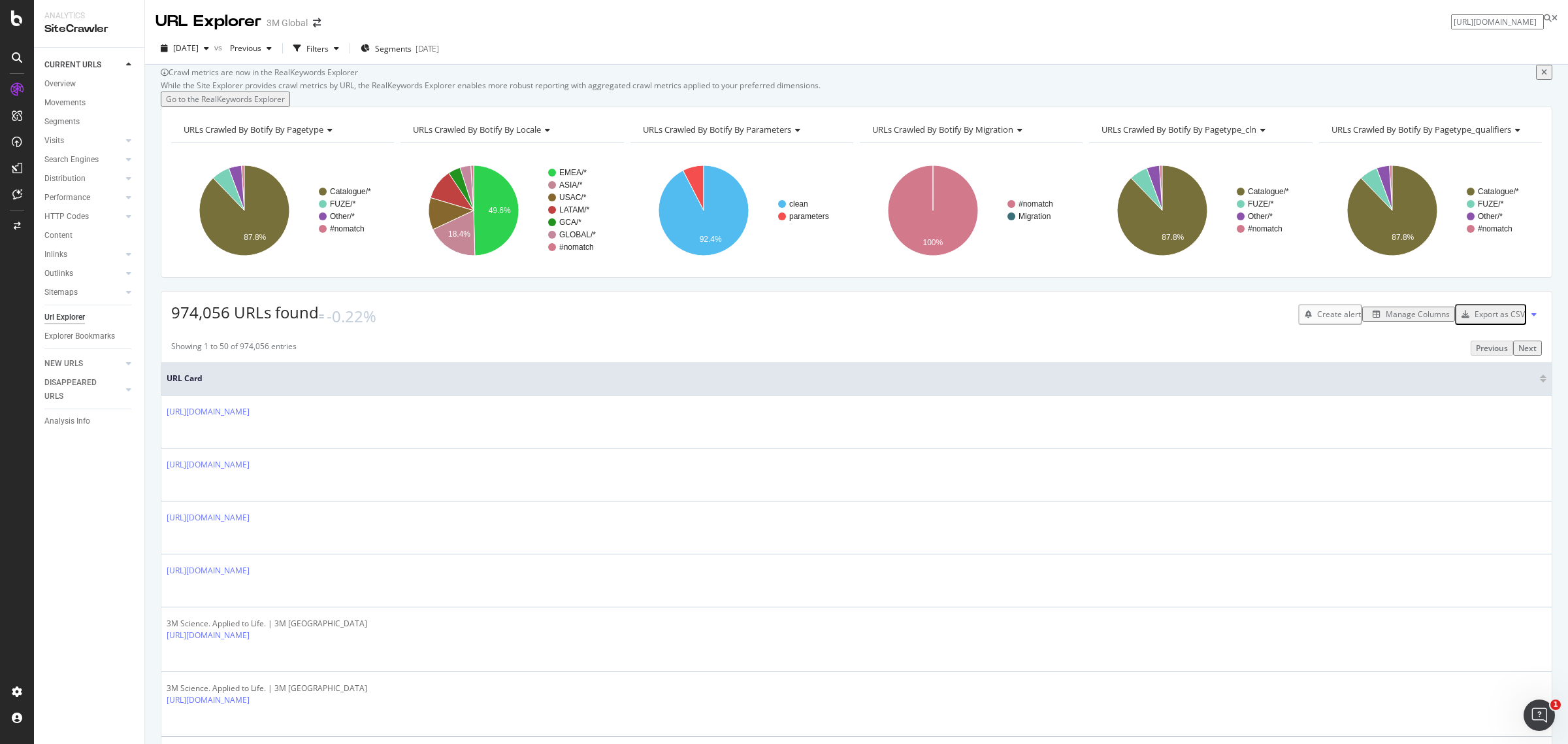
scroll to position [0, 271]
type input "[URL][DOMAIN_NAME]"
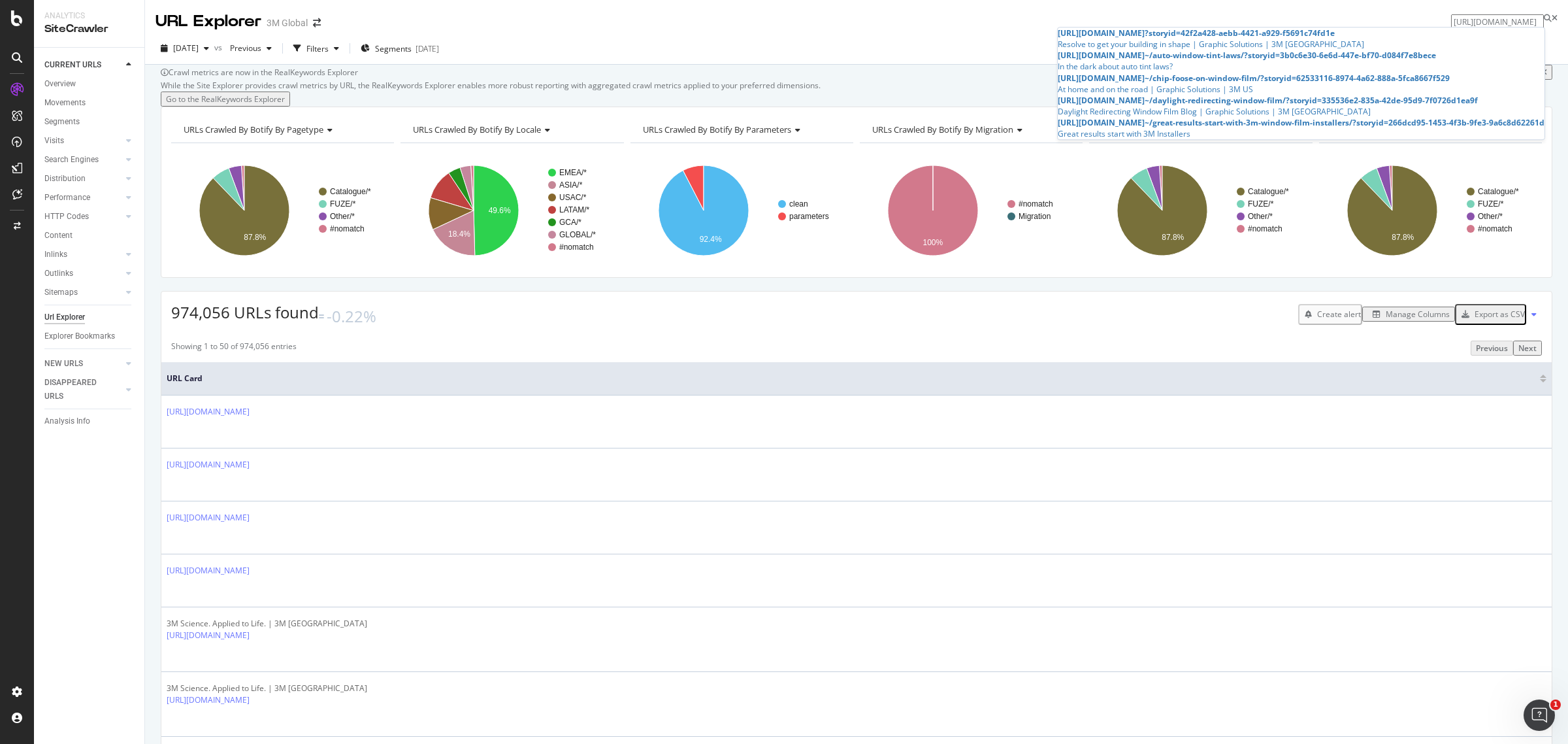
scroll to position [0, 0]
click at [1112, 49] on div "[DATE] vs Previous Filters Segments [DATE]" at bounding box center [857, 51] width 1423 height 26
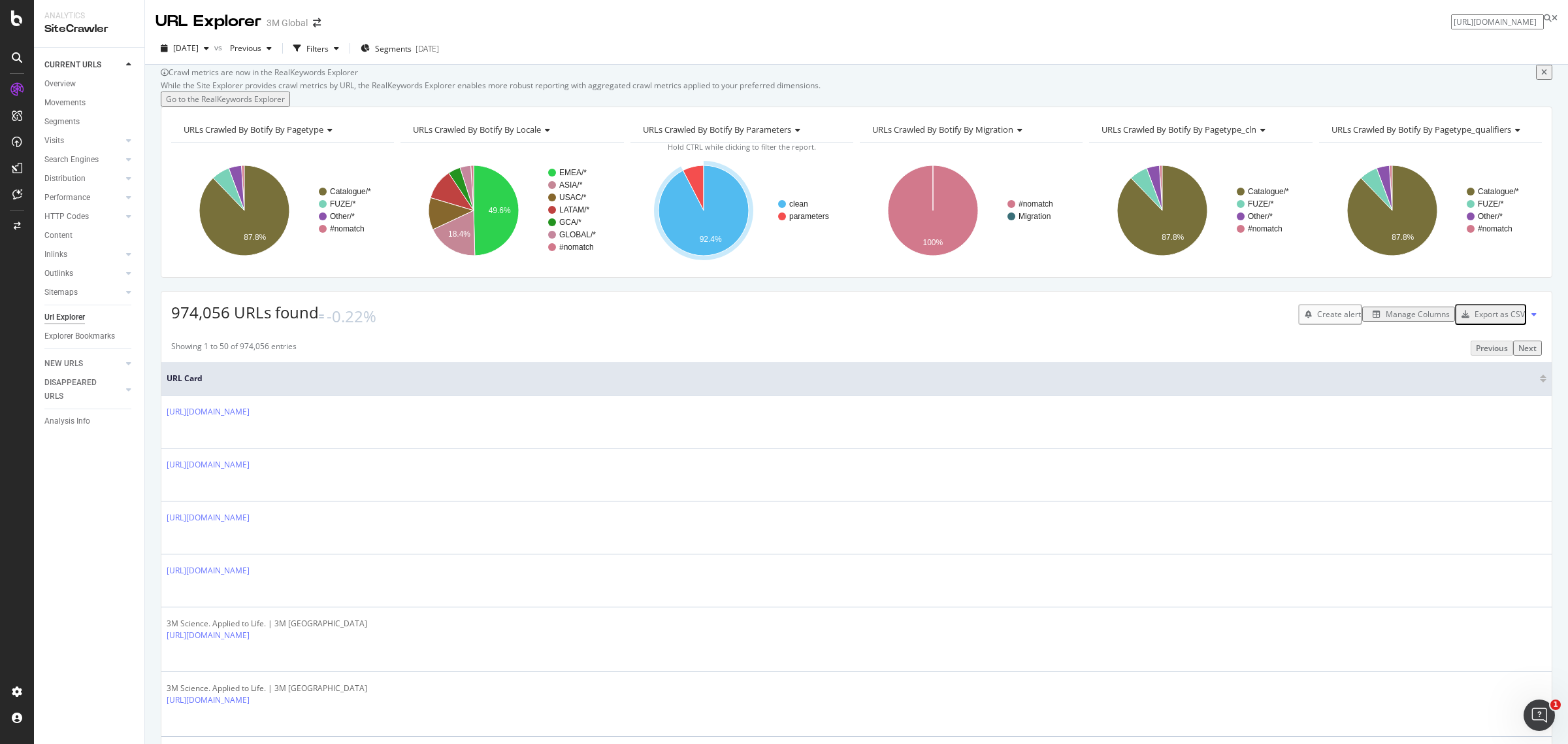
click at [1386, 320] on div "Manage Columns" at bounding box center [1417, 314] width 64 height 11
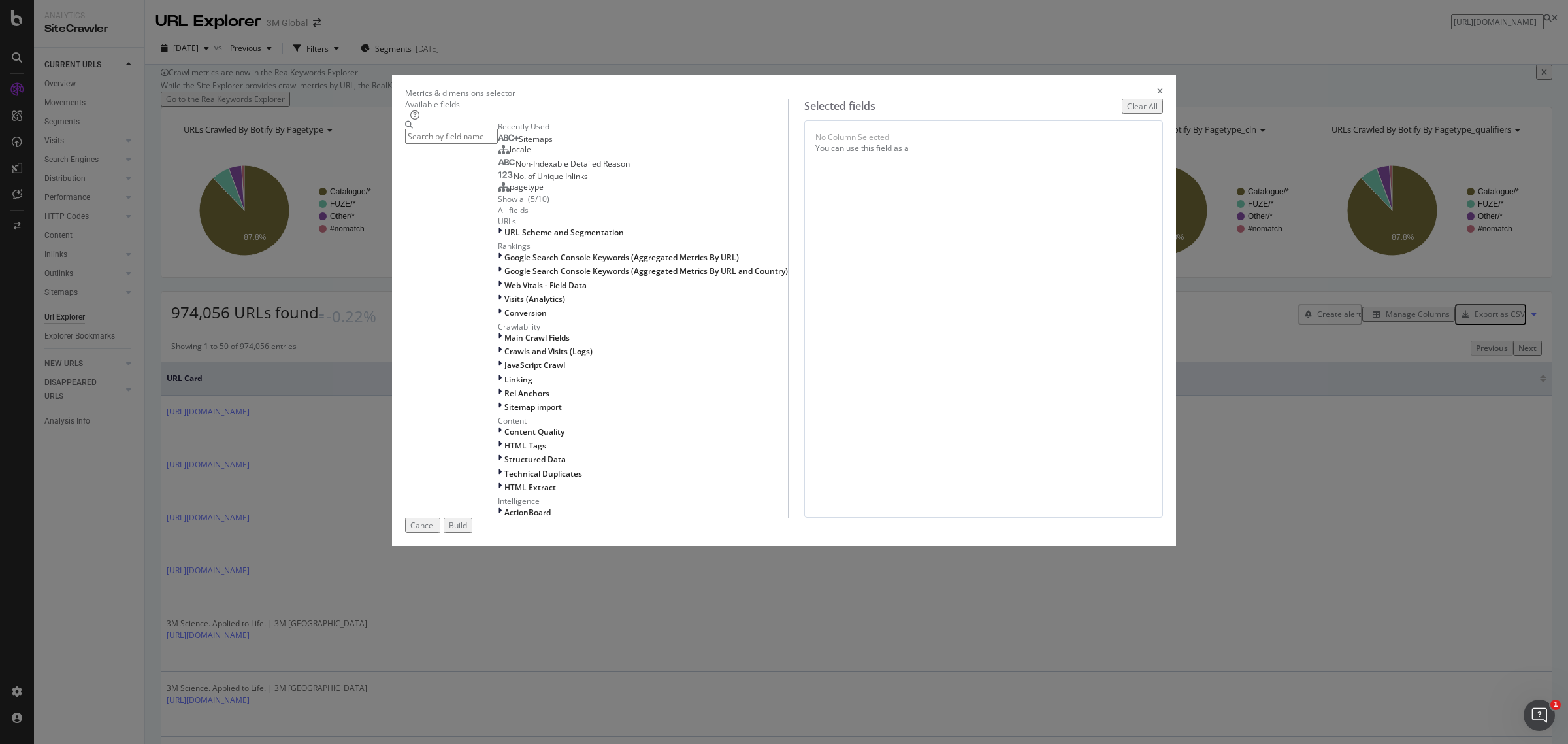
click at [550, 204] on div "( 5 / 10 )" at bounding box center [538, 199] width 21 height 11
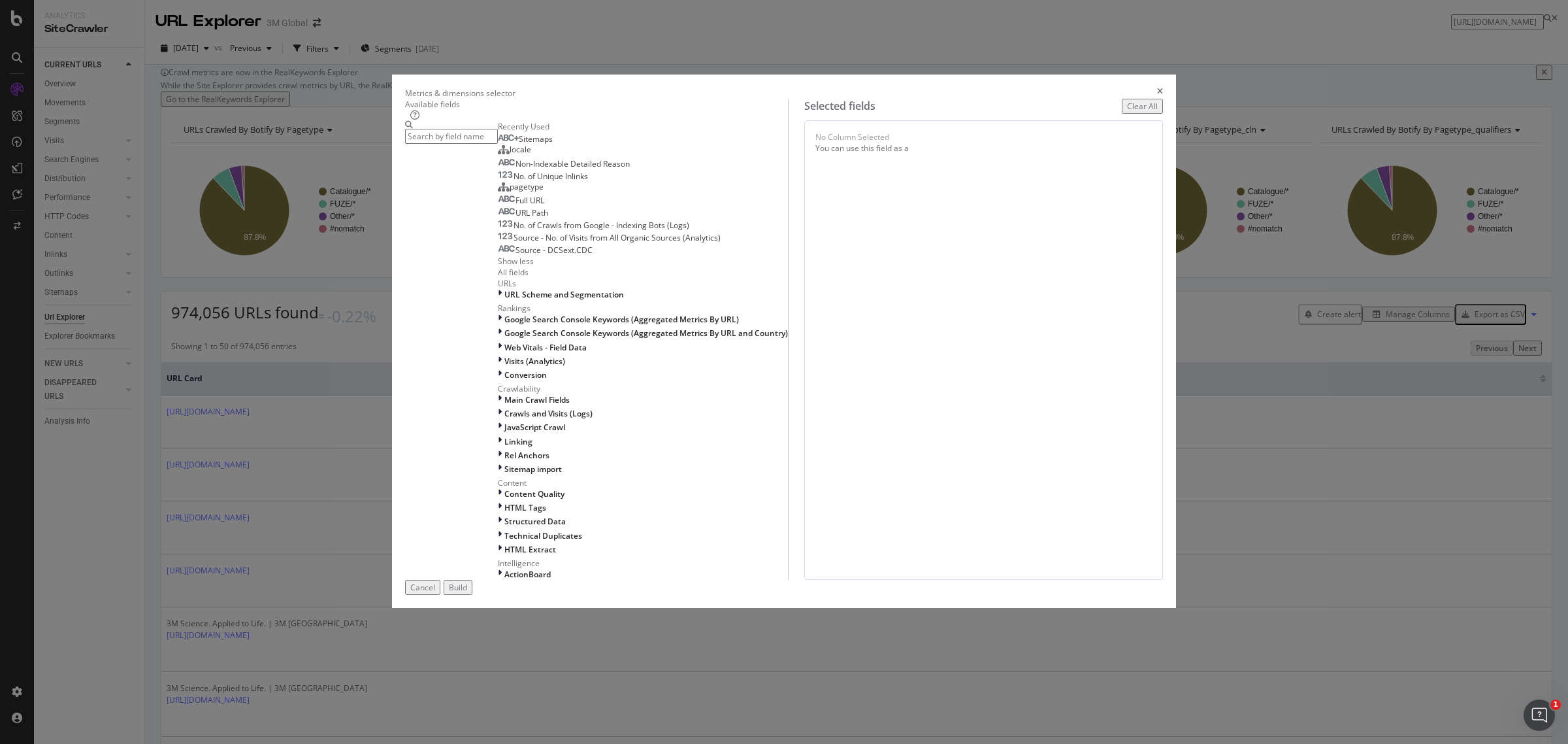
click at [498, 144] on input "modal" at bounding box center [451, 136] width 93 height 15
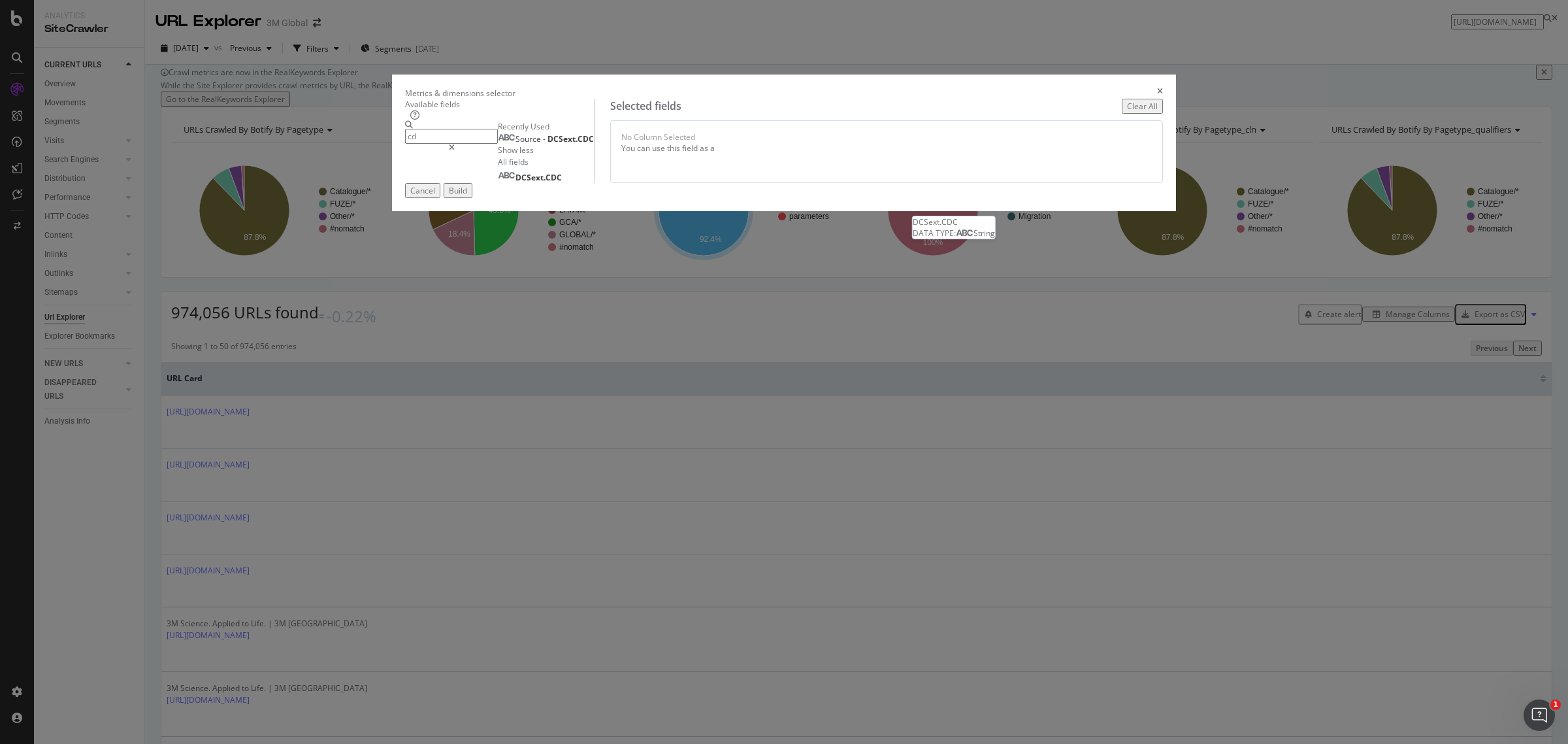
drag, startPoint x: 598, startPoint y: 333, endPoint x: 598, endPoint y: 324, distance: 9.0
click at [562, 183] on div "DCSext.CDC" at bounding box center [529, 178] width 64 height 11
click at [498, 144] on input "cd" at bounding box center [451, 136] width 93 height 15
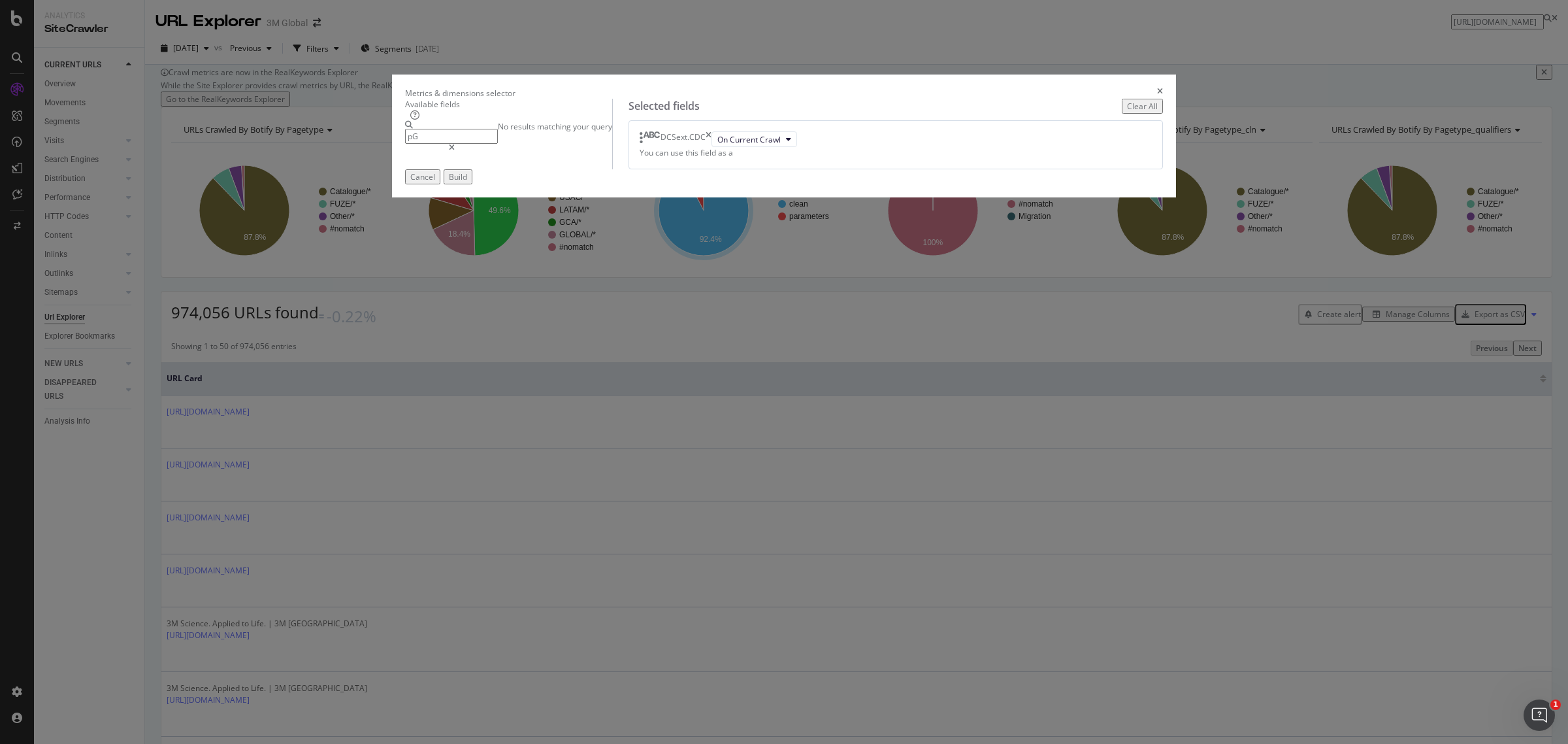
type input "p"
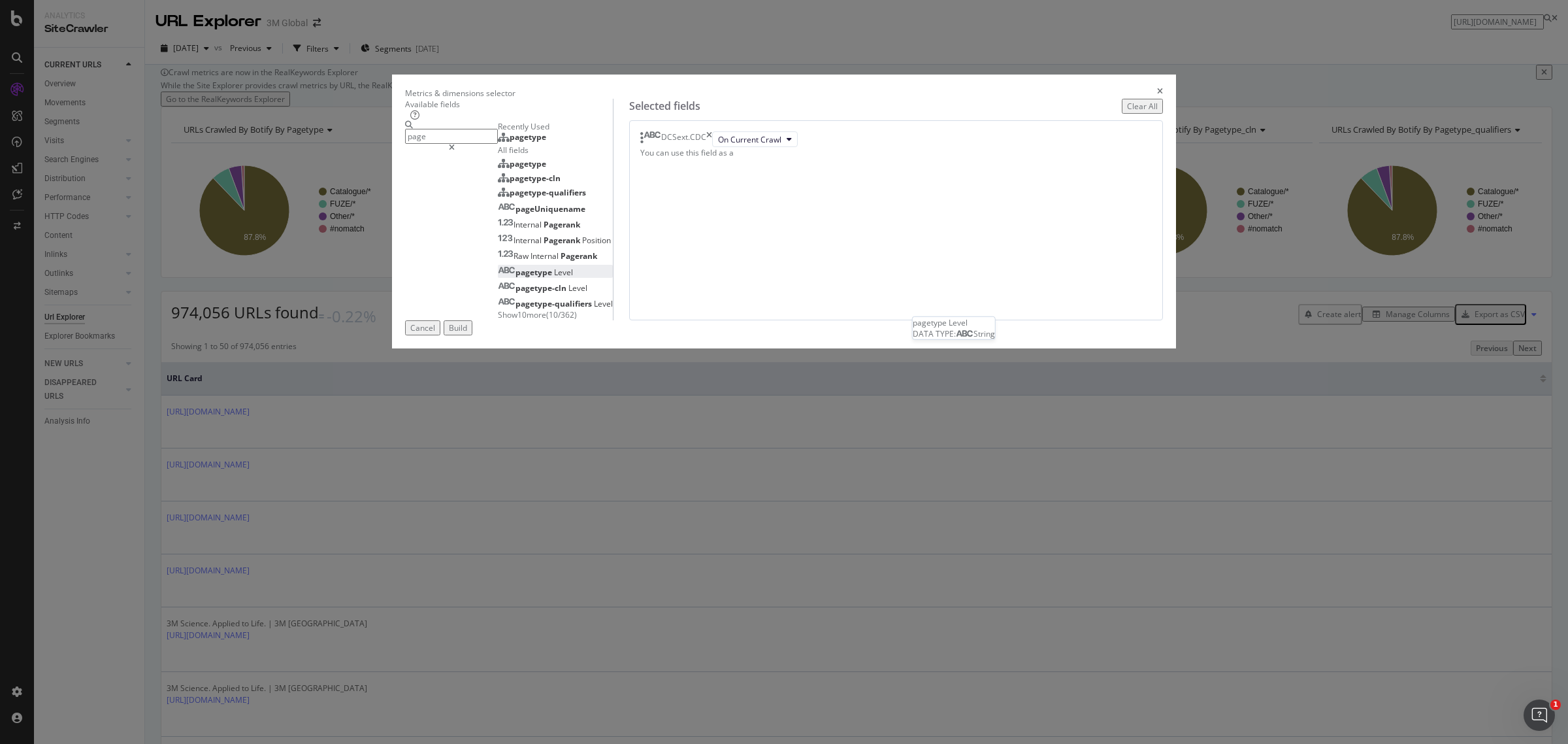
type input "page"
click at [573, 278] on div "pagetype Level" at bounding box center [535, 272] width 75 height 11
click at [855, 163] on button "Level 1" at bounding box center [831, 154] width 48 height 16
click at [927, 335] on span "Level 2" at bounding box center [927, 340] width 26 height 12
click at [467, 333] on div "Build" at bounding box center [458, 328] width 19 height 11
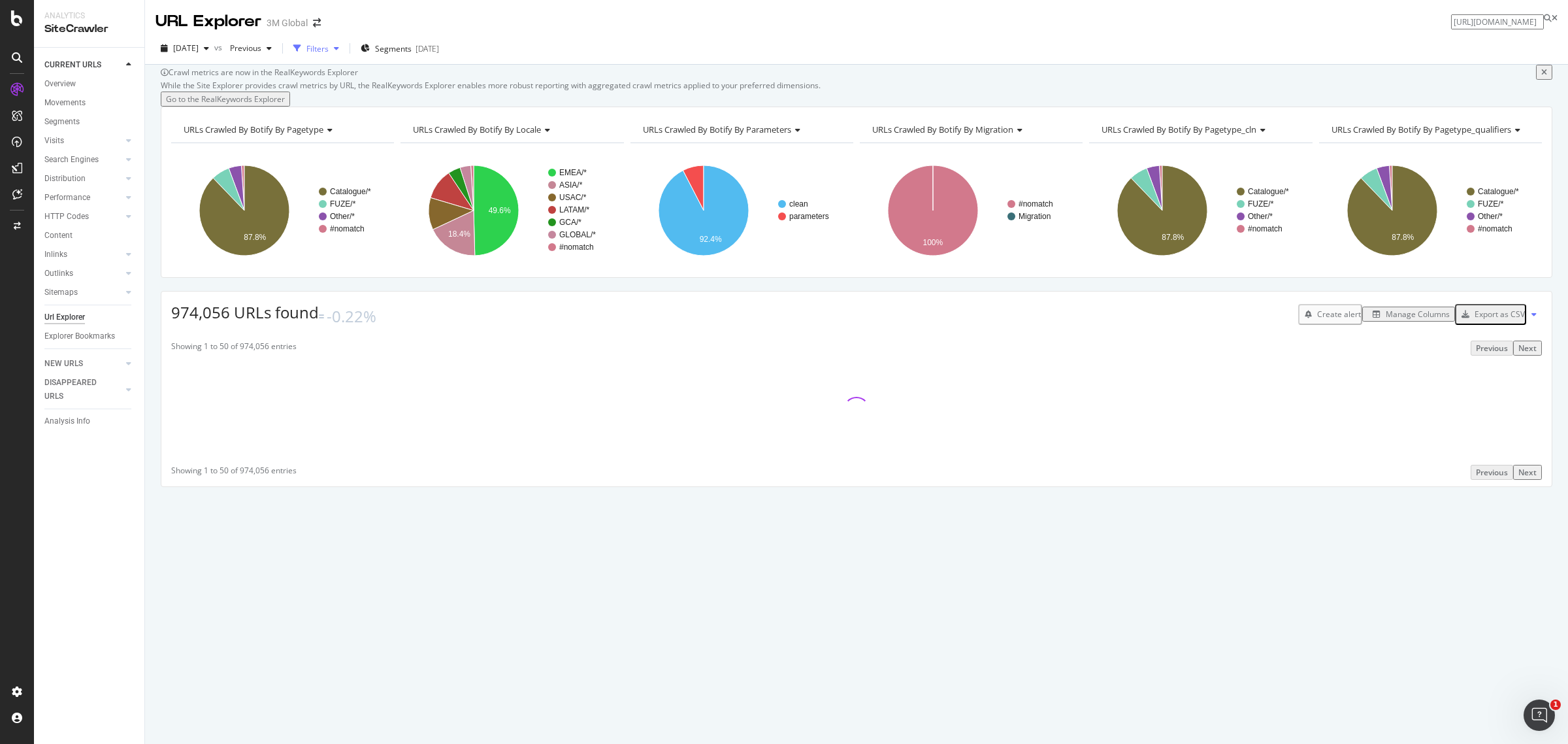
click at [328, 47] on div "Filters" at bounding box center [317, 49] width 22 height 11
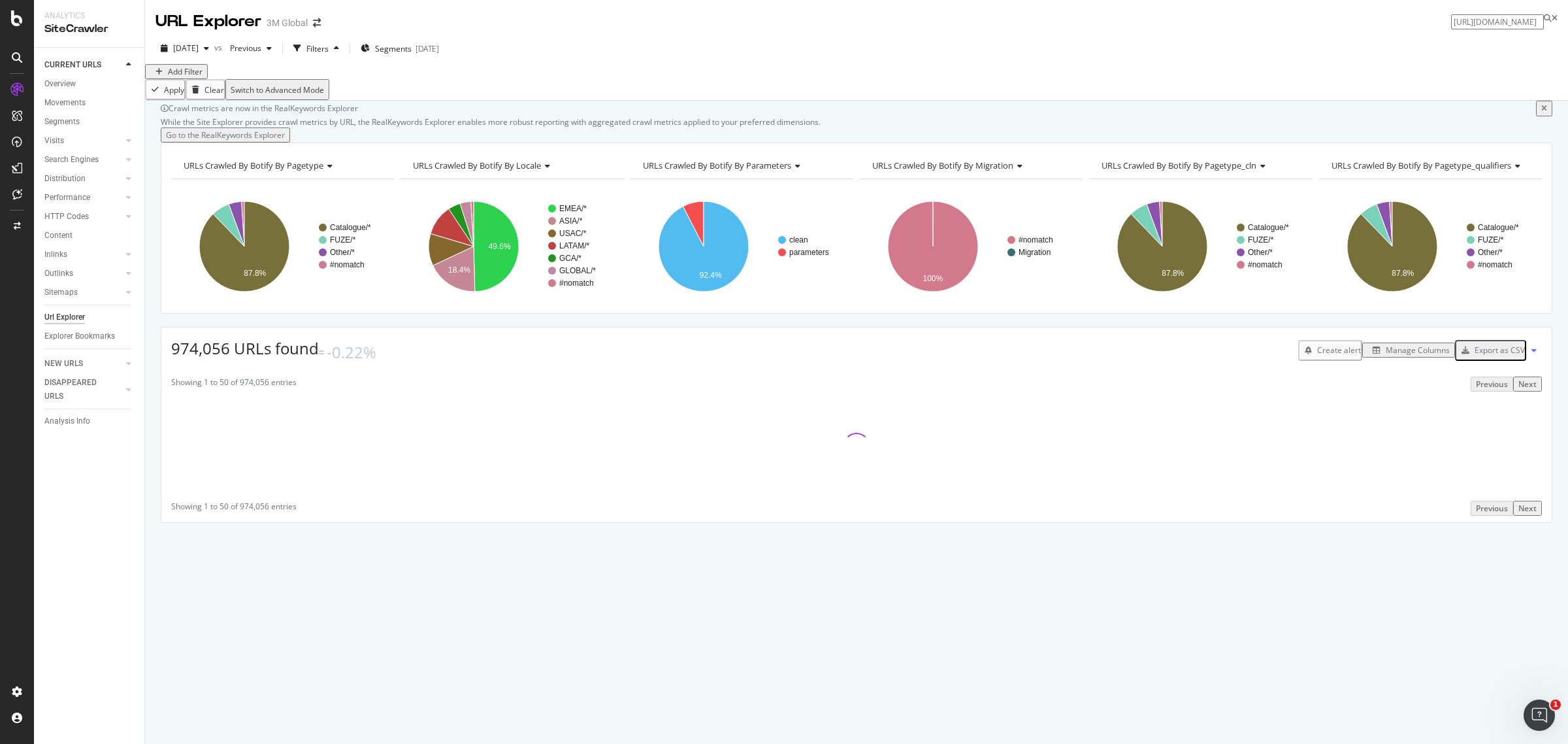
click at [198, 77] on div "Add Filter" at bounding box center [185, 71] width 35 height 11
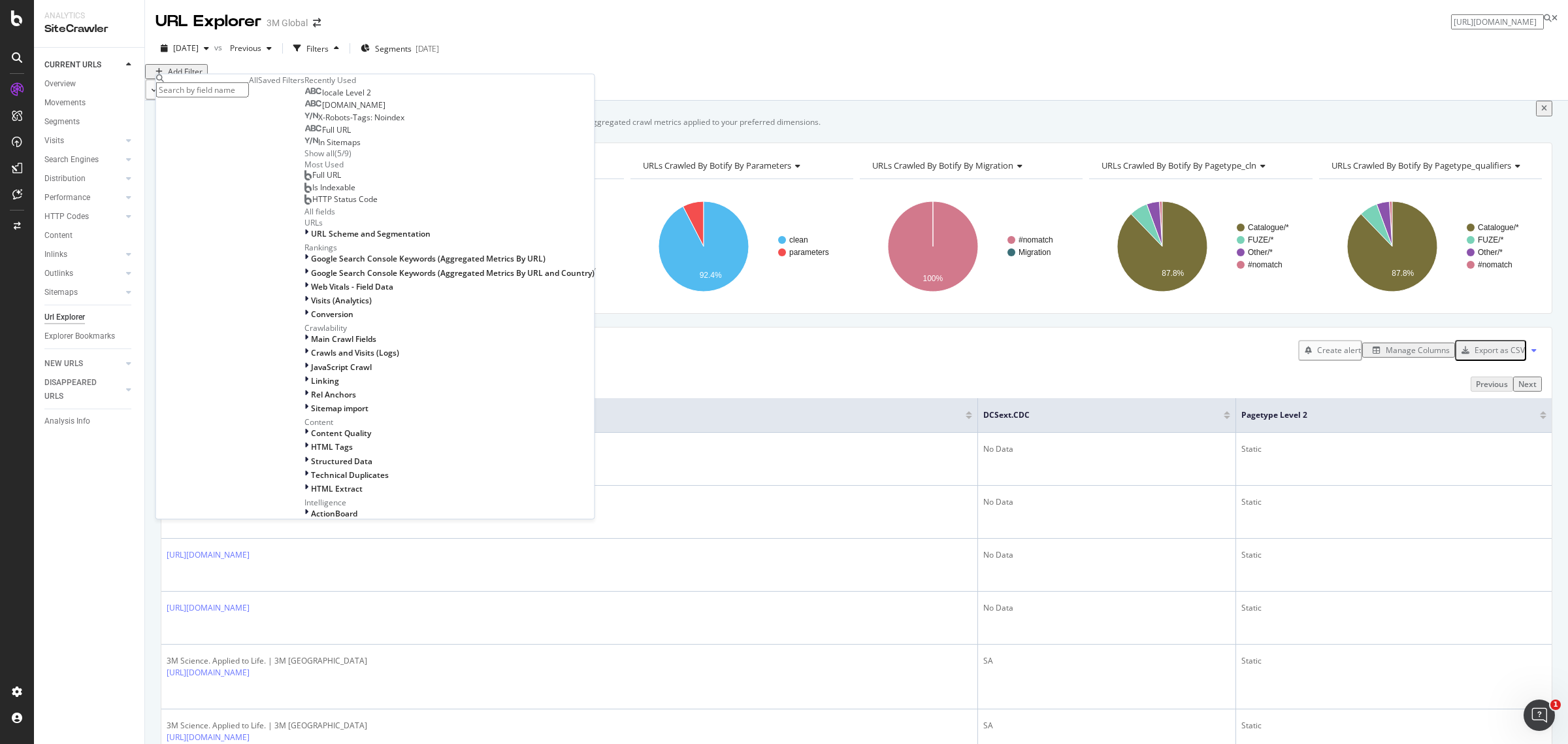
click at [322, 110] on span "[DOMAIN_NAME]" at bounding box center [354, 105] width 63 height 11
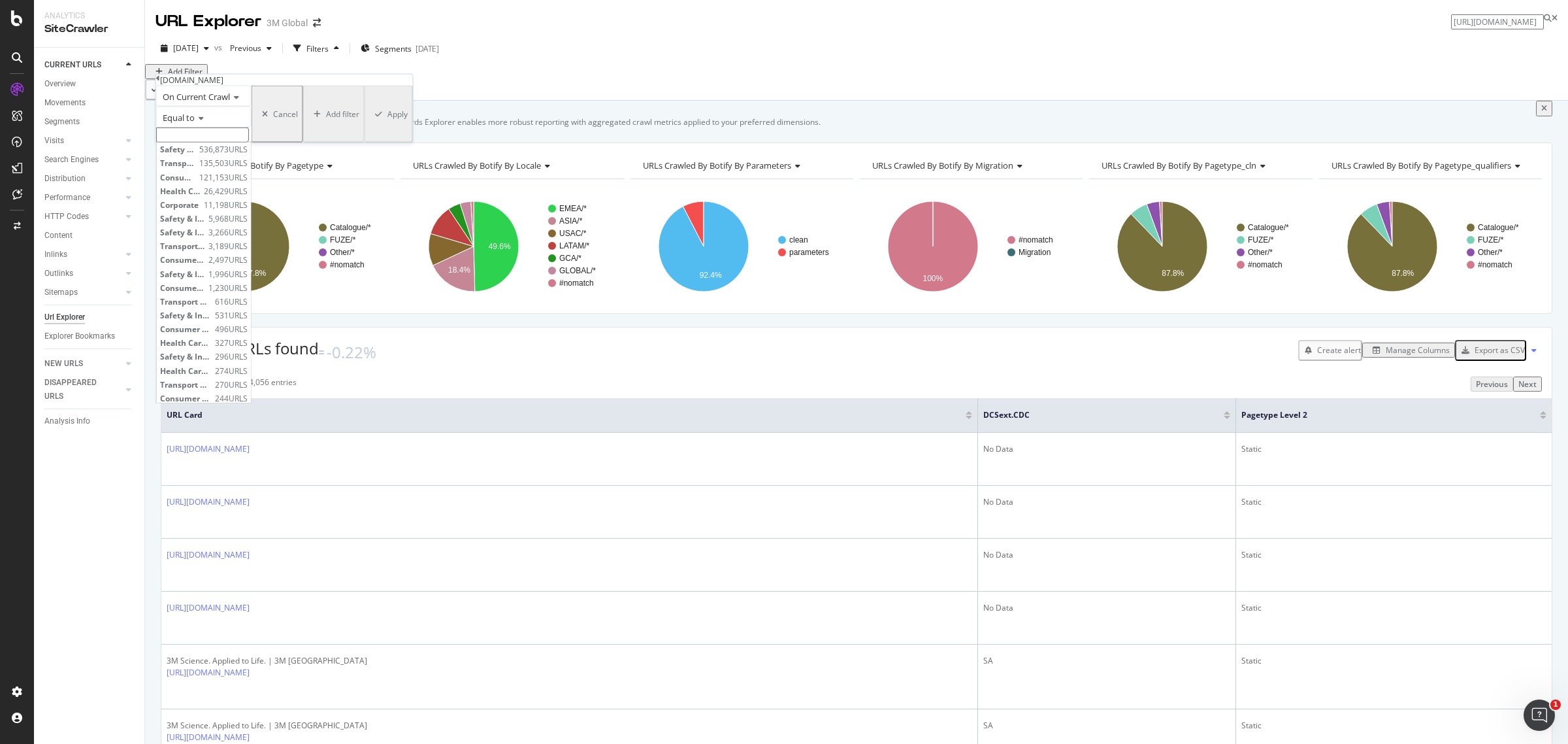
click at [200, 143] on input "text" at bounding box center [202, 135] width 93 height 15
click at [196, 169] on span "Transport & Electronic Bus Group" at bounding box center [178, 163] width 36 height 11
type input "Transport & Electronic Bus Group"
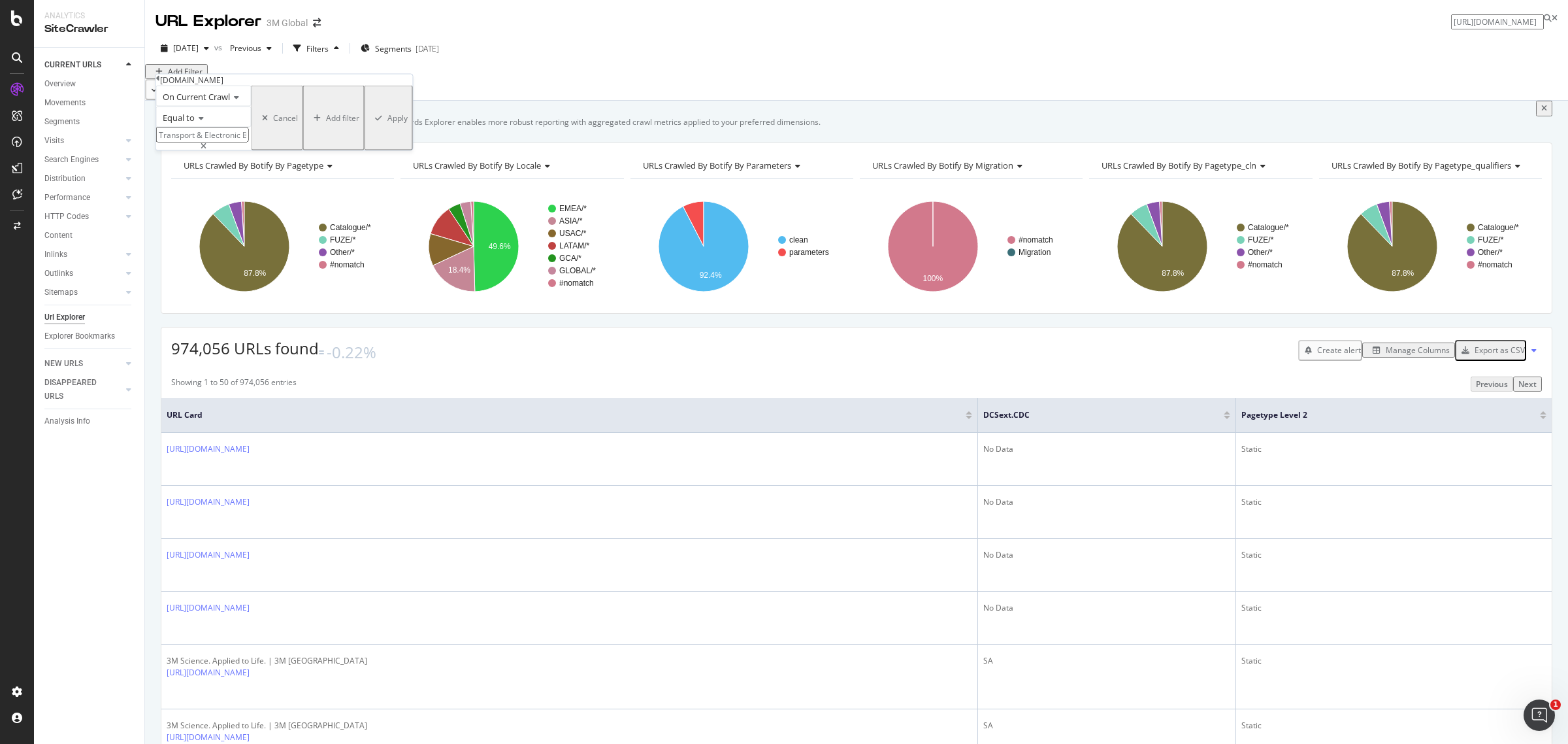
click at [387, 123] on div "Apply" at bounding box center [397, 118] width 21 height 11
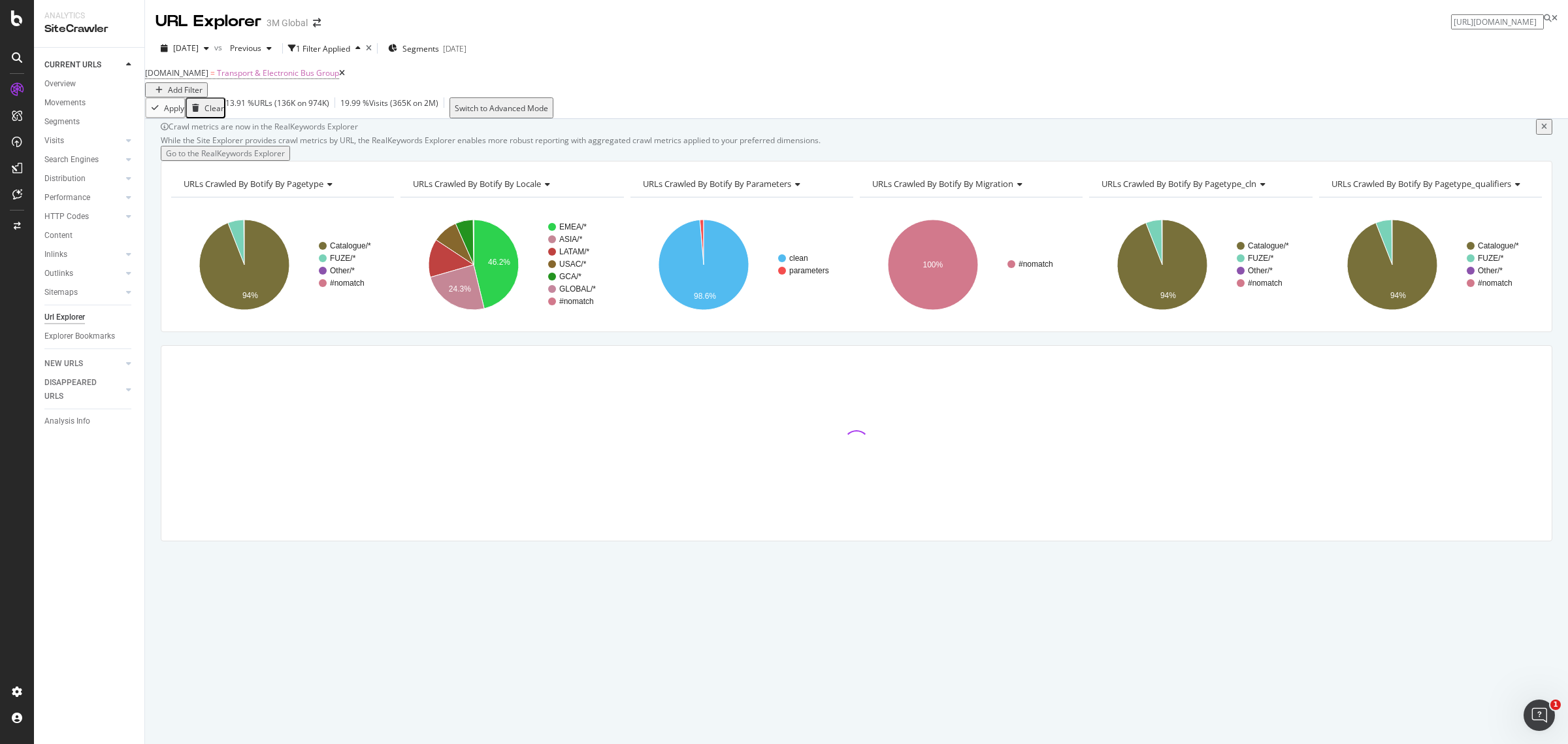
click at [168, 86] on div "button" at bounding box center [159, 90] width 18 height 8
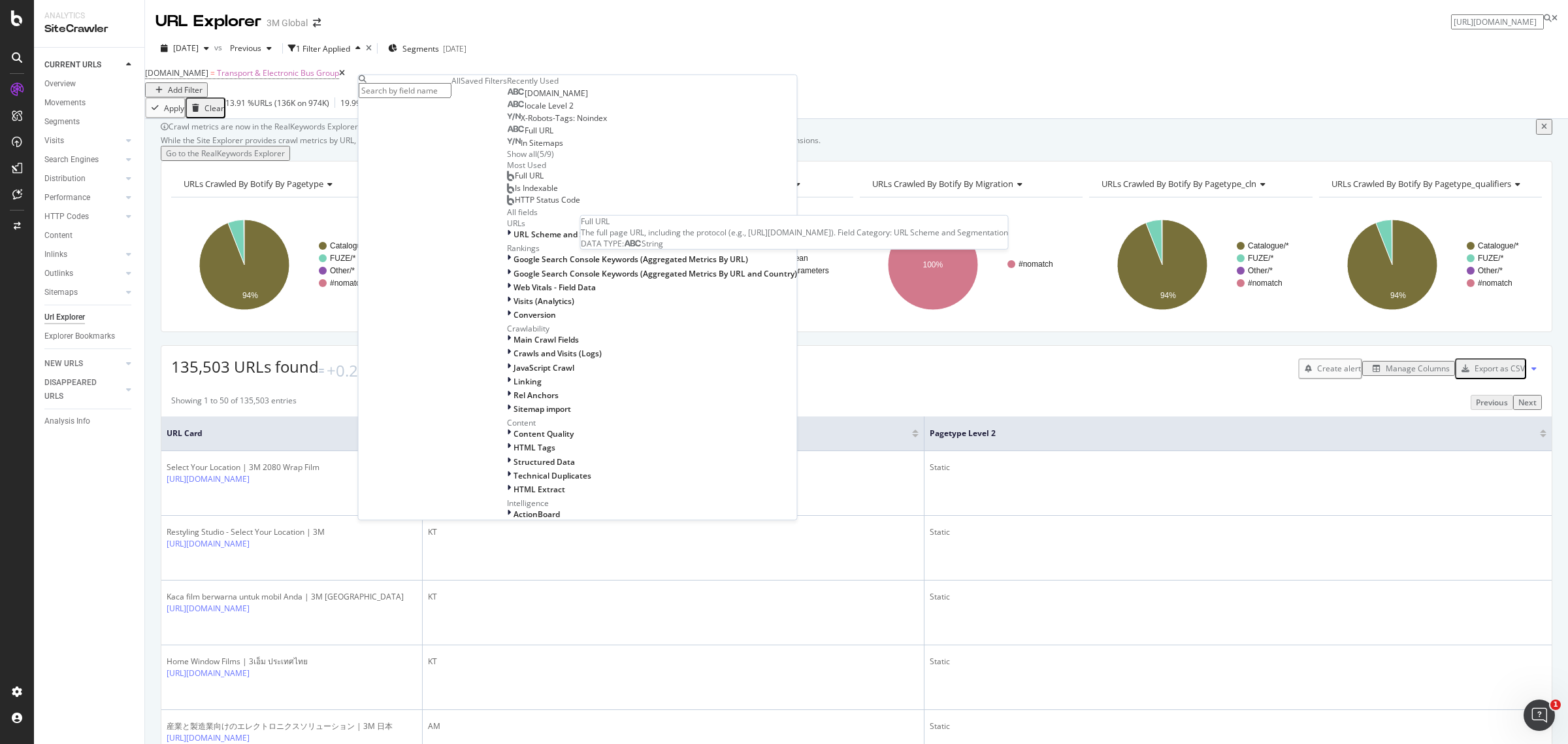
click at [524, 136] on span "Full URL" at bounding box center [539, 130] width 29 height 11
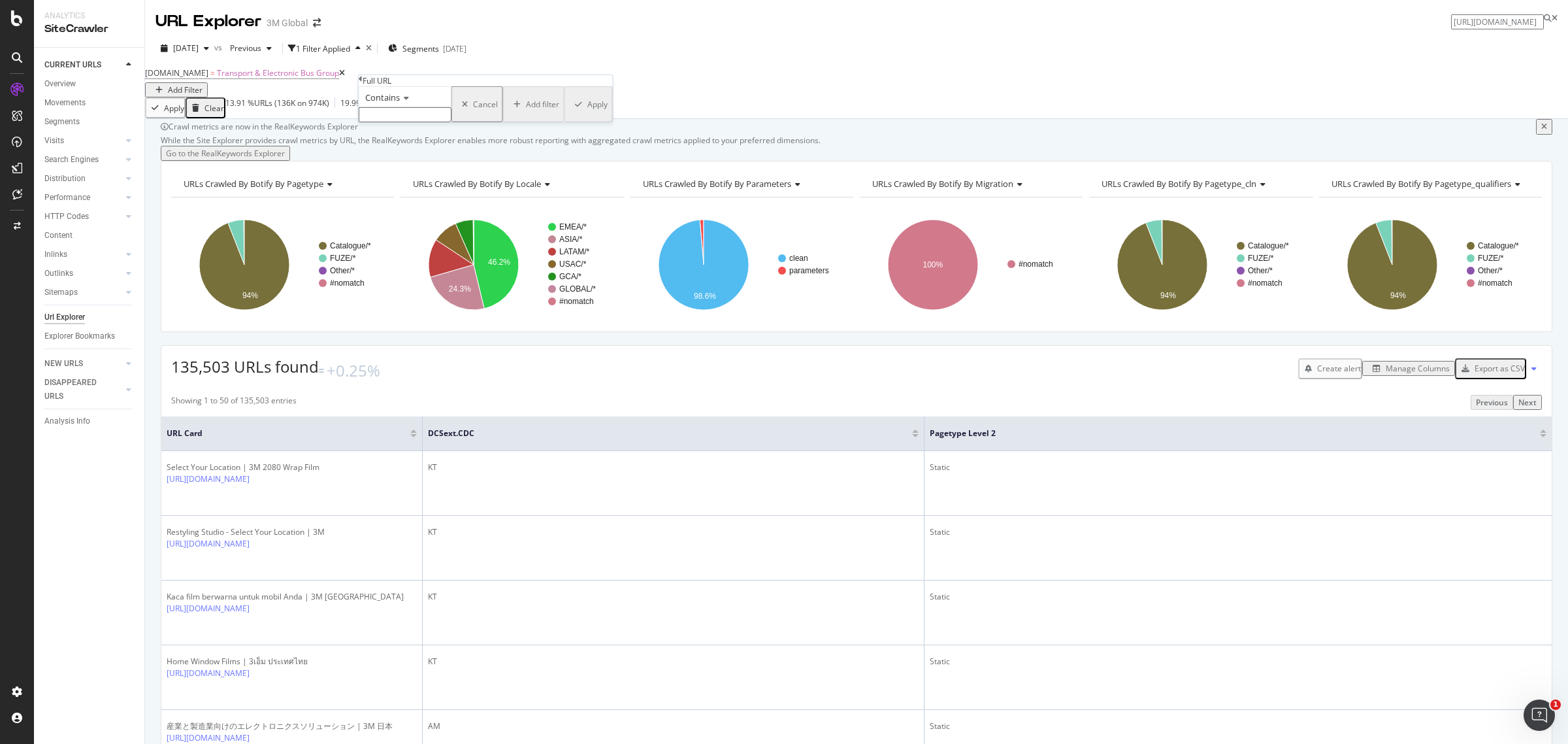
click at [406, 102] on icon at bounding box center [404, 97] width 9 height 8
click at [404, 230] on span "Matches regex" at bounding box center [389, 224] width 54 height 11
click at [406, 122] on input "text" at bounding box center [404, 115] width 93 height 15
click at [432, 122] on input "en_US|en_CA\fr_CA" at bounding box center [404, 115] width 93 height 15
type input "en_US|en_CA|fr_CA"
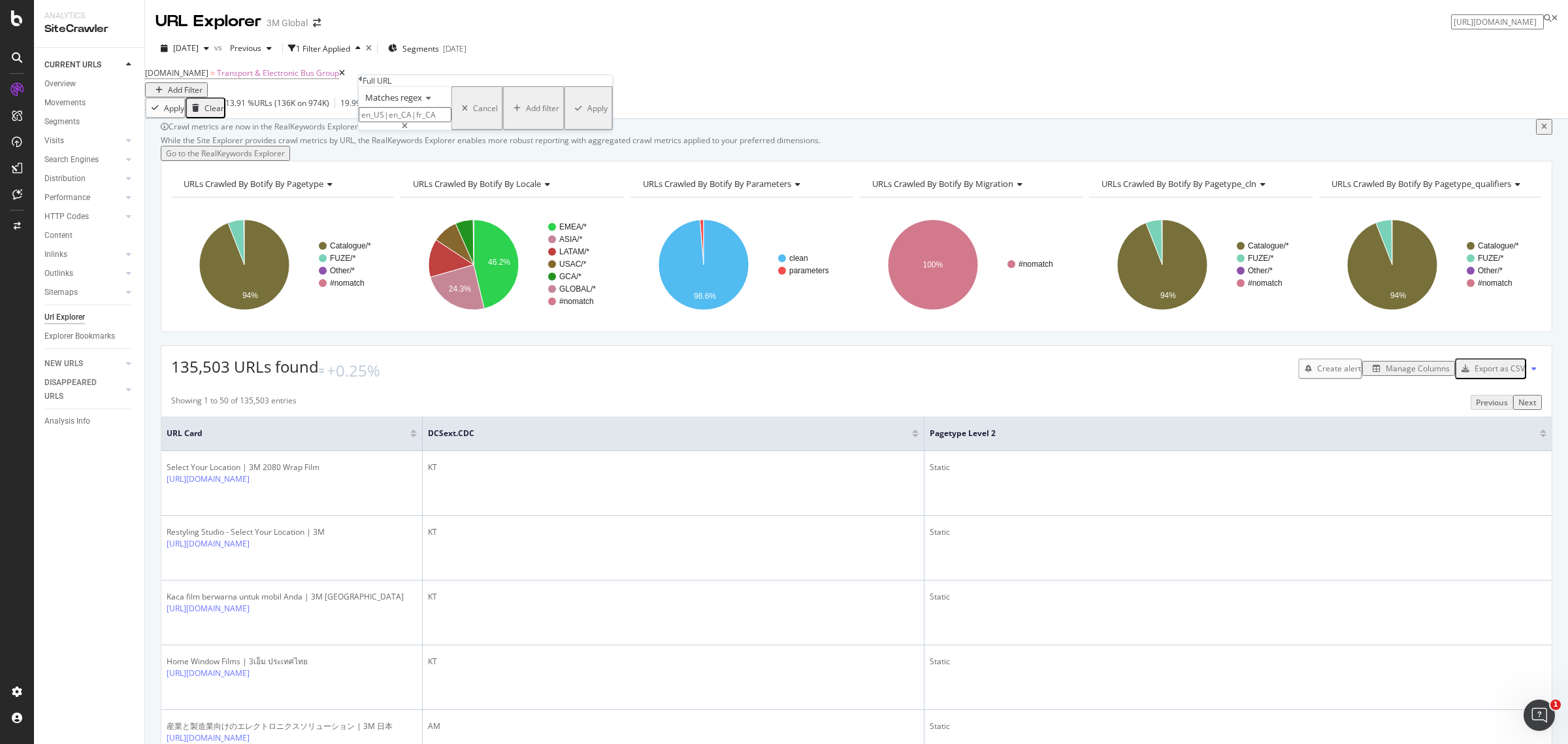
click at [587, 114] on div "Apply" at bounding box center [598, 108] width 21 height 11
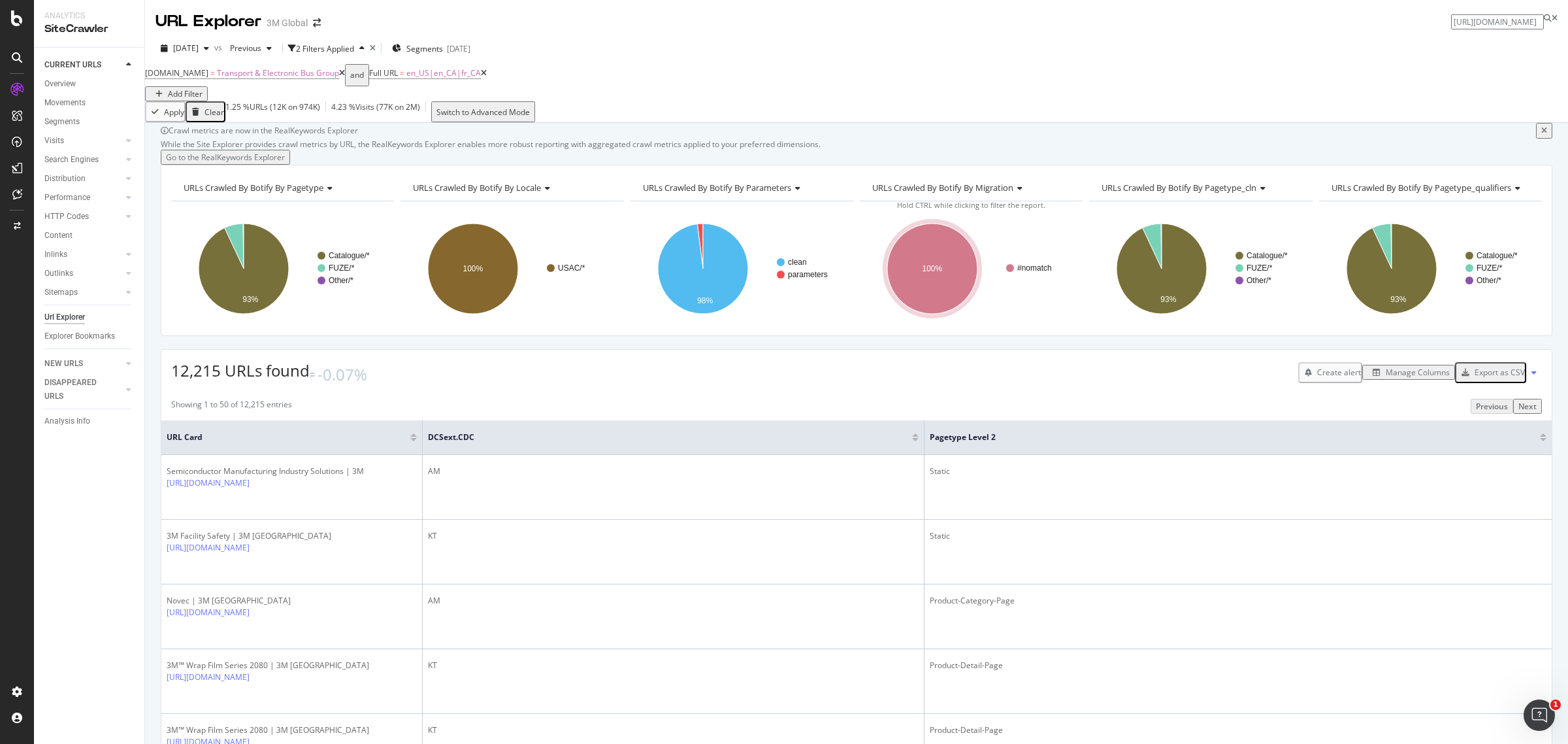
click at [202, 88] on div "Add Filter" at bounding box center [185, 94] width 35 height 11
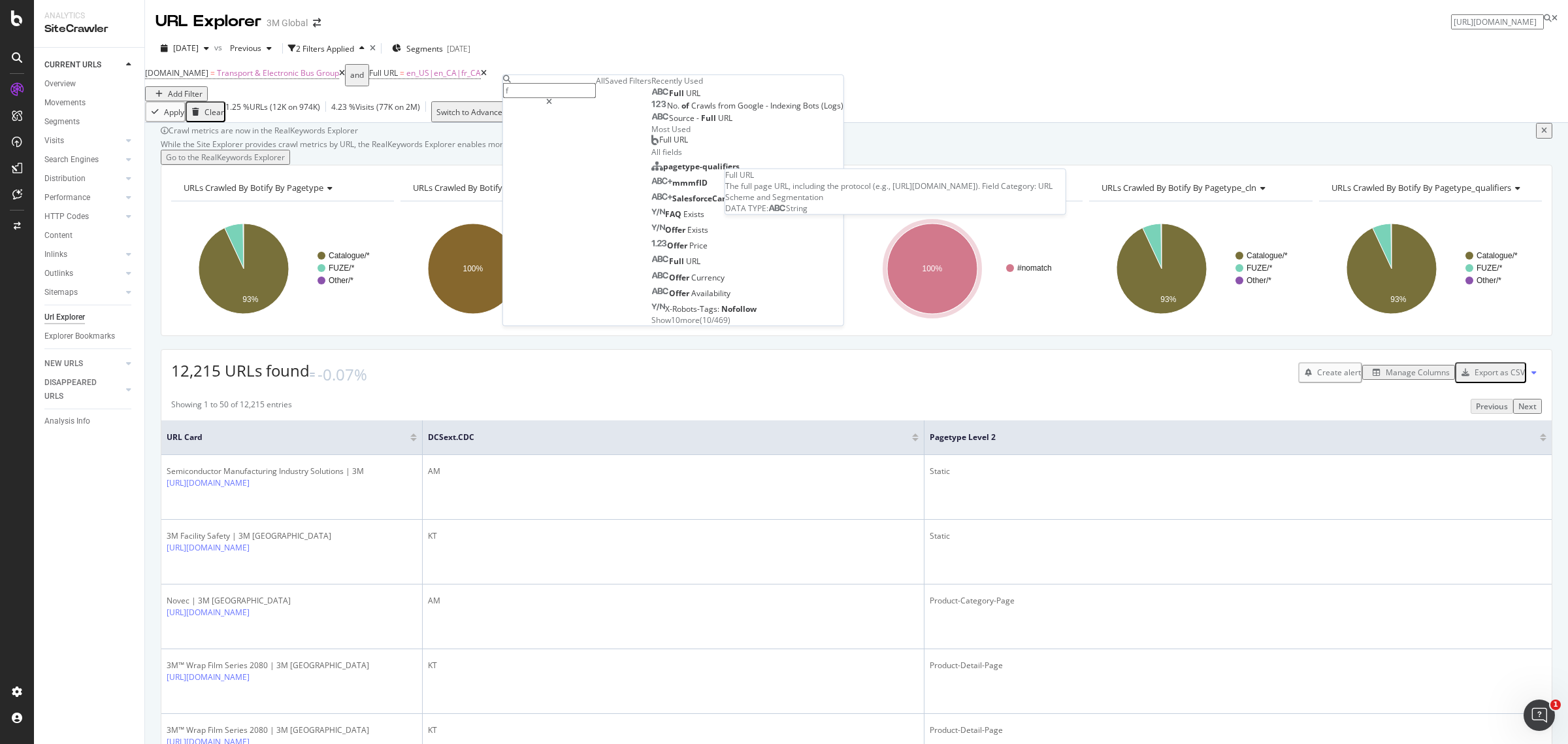
type input "f"
click at [651, 99] on div "Full URL" at bounding box center [675, 93] width 49 height 10
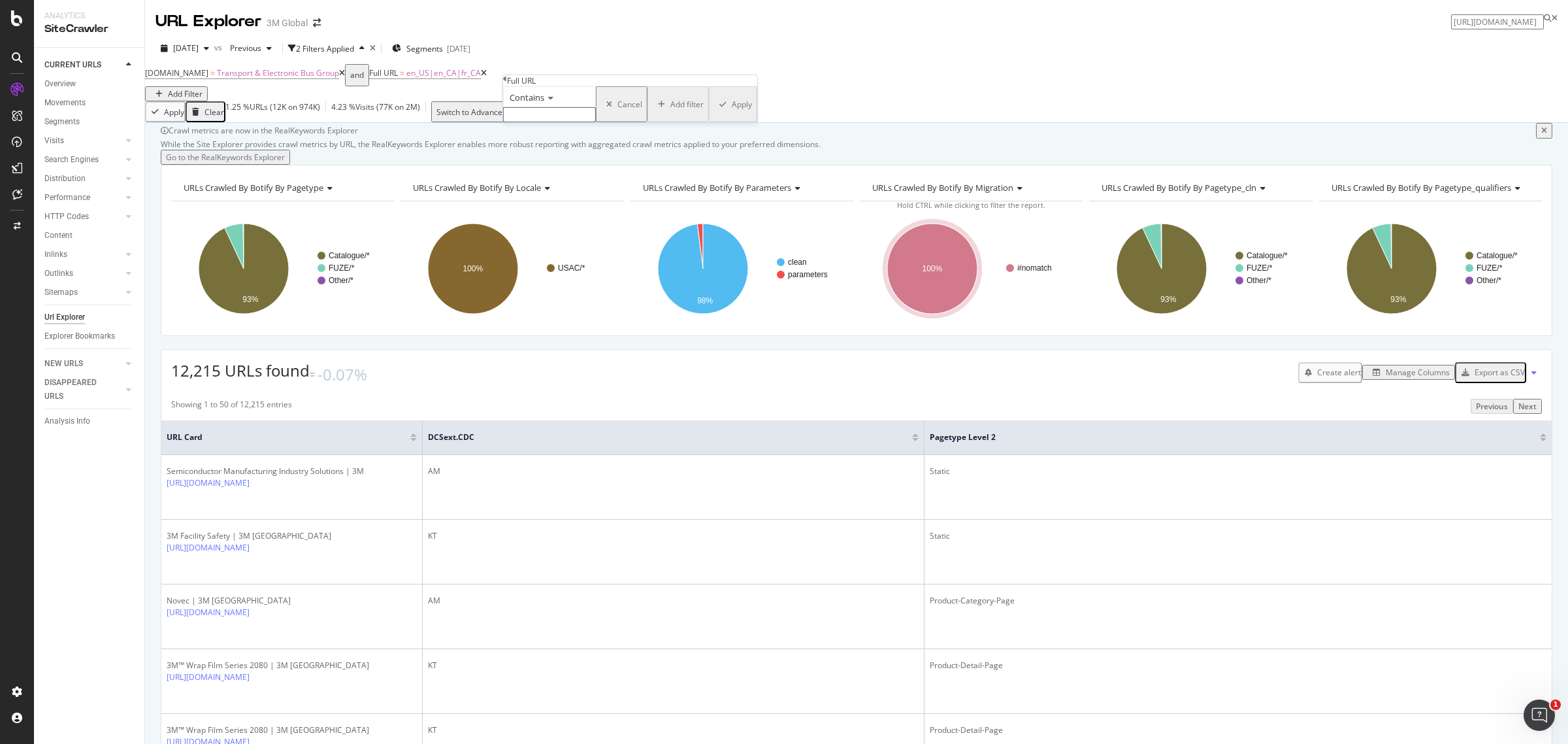
click at [569, 122] on input "text" at bounding box center [549, 115] width 93 height 15
paste input "[URL][DOMAIN_NAME][DOMAIN_NAME]"
drag, startPoint x: 631, startPoint y: 141, endPoint x: 561, endPoint y: 141, distance: 70.0
click at [561, 122] on input "[URL][DOMAIN_NAME][DOMAIN_NAME]" at bounding box center [549, 115] width 93 height 15
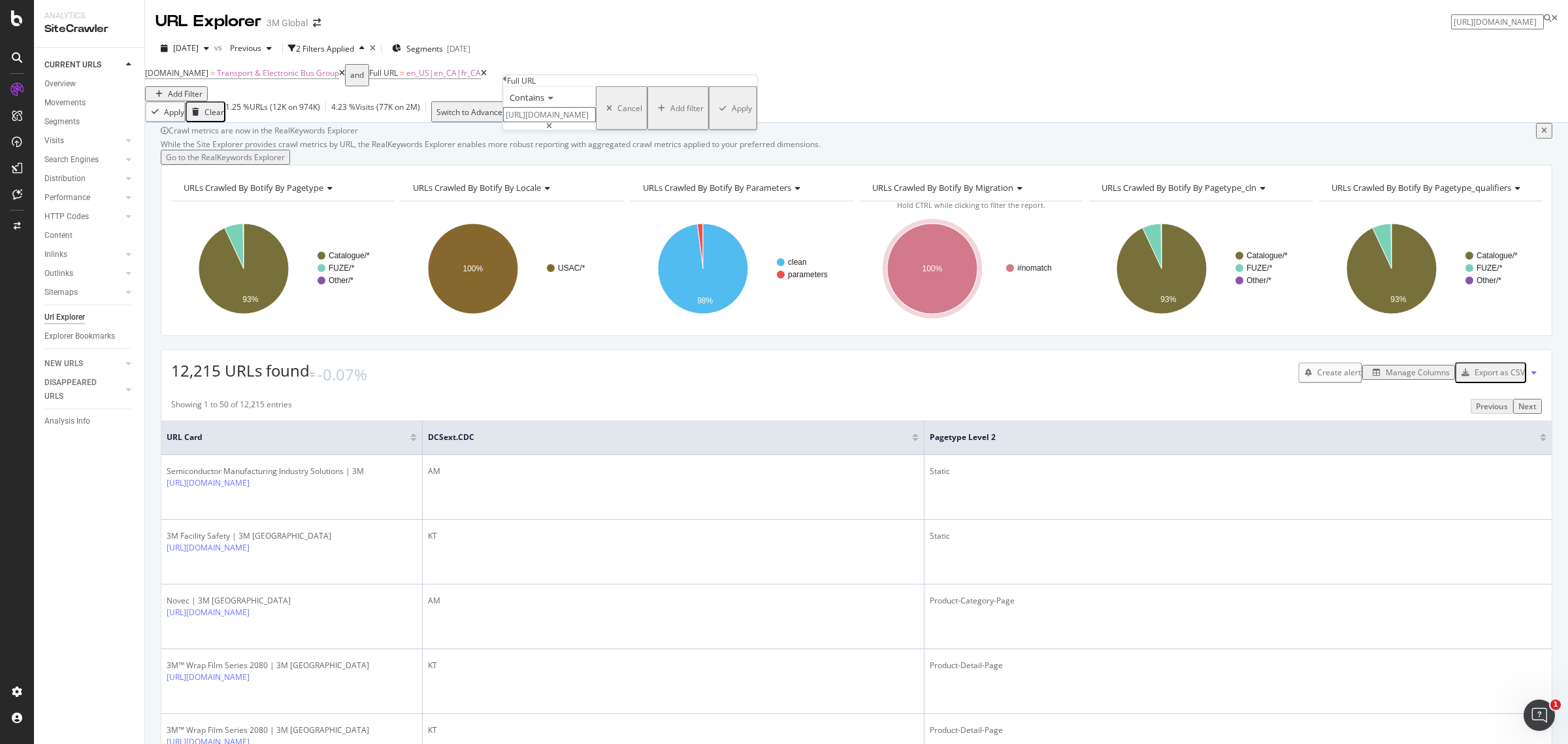
scroll to position [0, 560]
type input "[URL][DOMAIN_NAME]"
click at [732, 114] on div "Apply" at bounding box center [742, 108] width 21 height 11
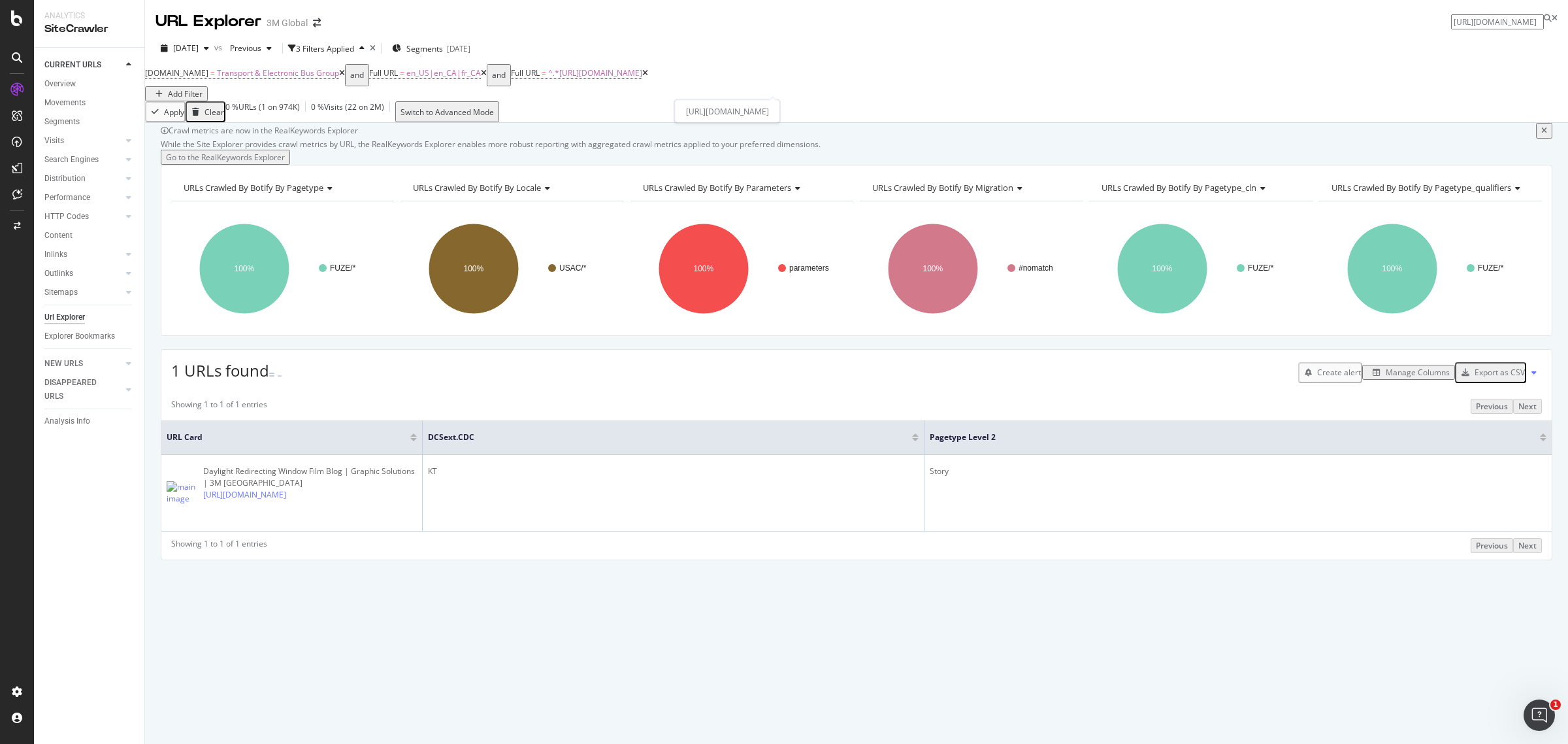
click at [648, 77] on icon at bounding box center [645, 73] width 6 height 8
click at [168, 91] on div "button" at bounding box center [159, 94] width 18 height 8
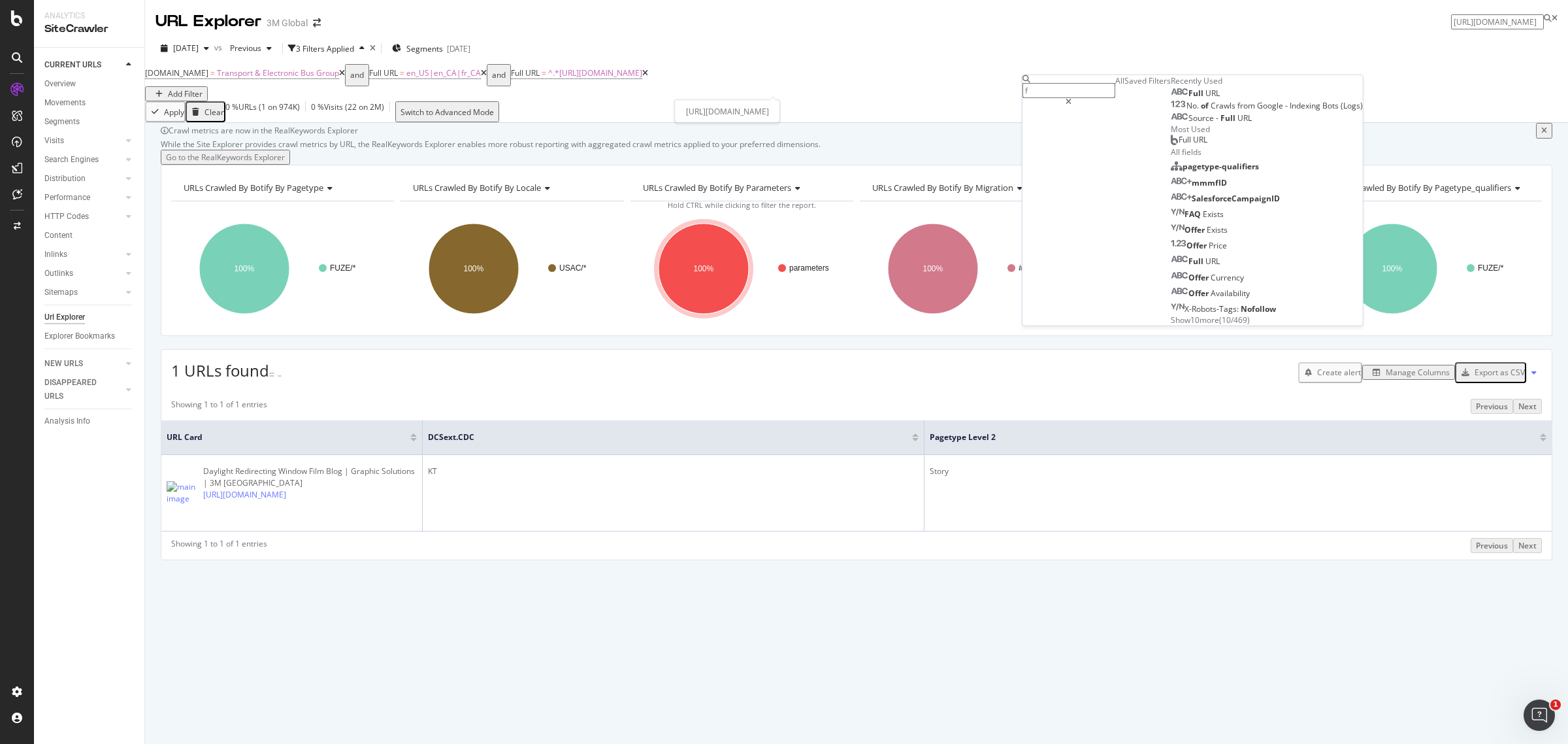
click at [648, 77] on icon at bounding box center [645, 73] width 6 height 8
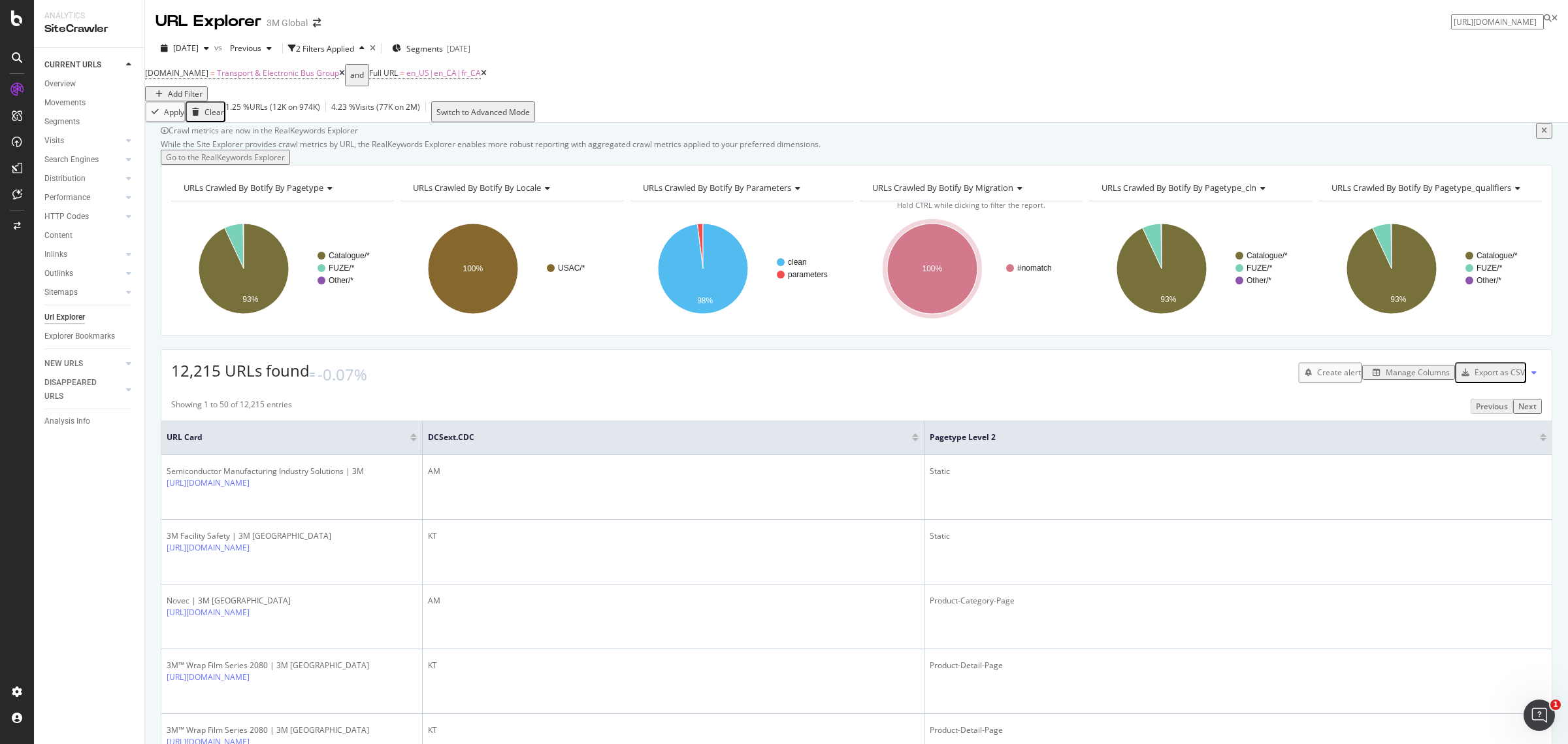
click at [788, 413] on div "Showing 1 to 50 of 12,215 entries Previous Next" at bounding box center [856, 406] width 1390 height 15
click at [1500, 378] on div "Export as CSV" at bounding box center [1499, 372] width 50 height 11
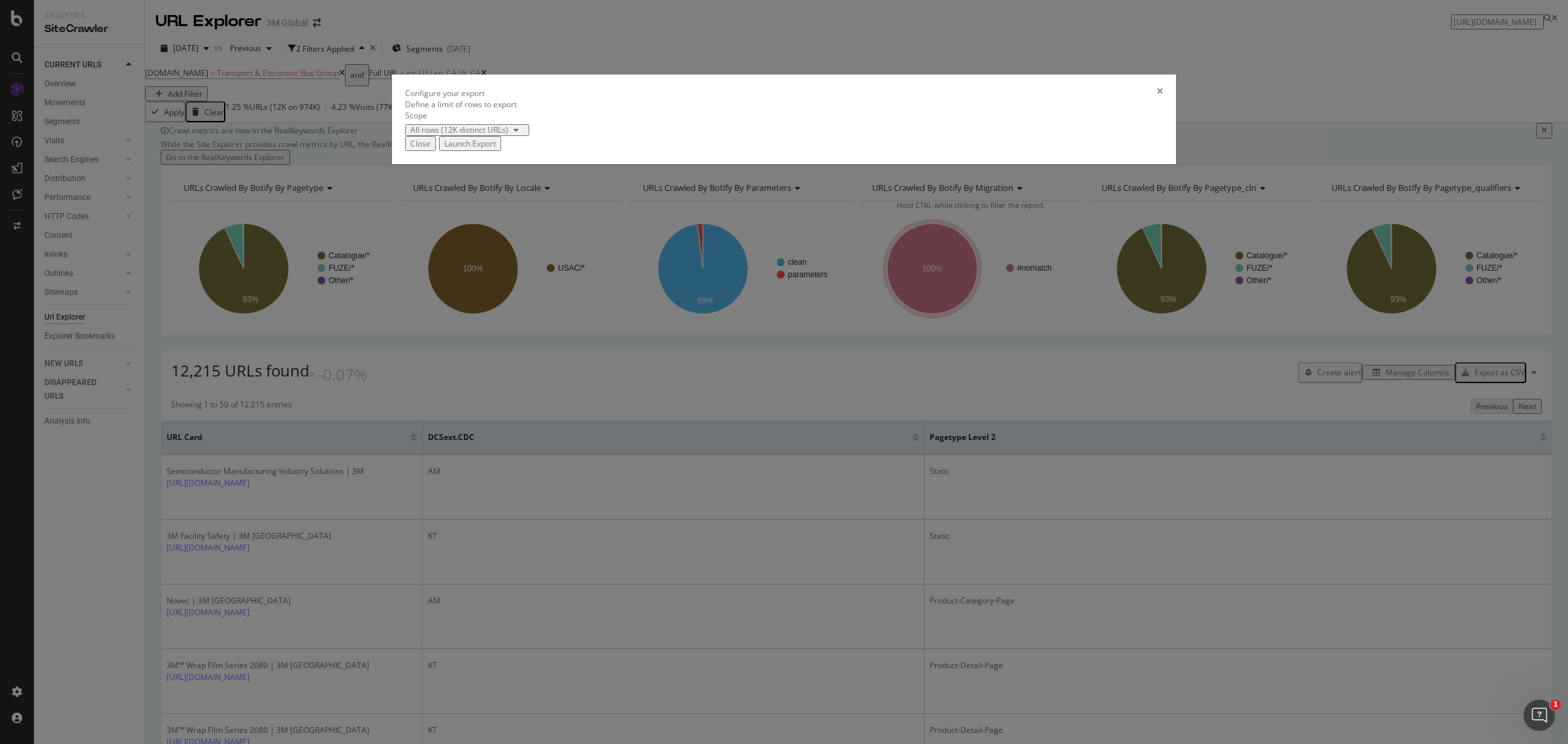
click at [495, 149] on div "Launch Export" at bounding box center [469, 143] width 51 height 11
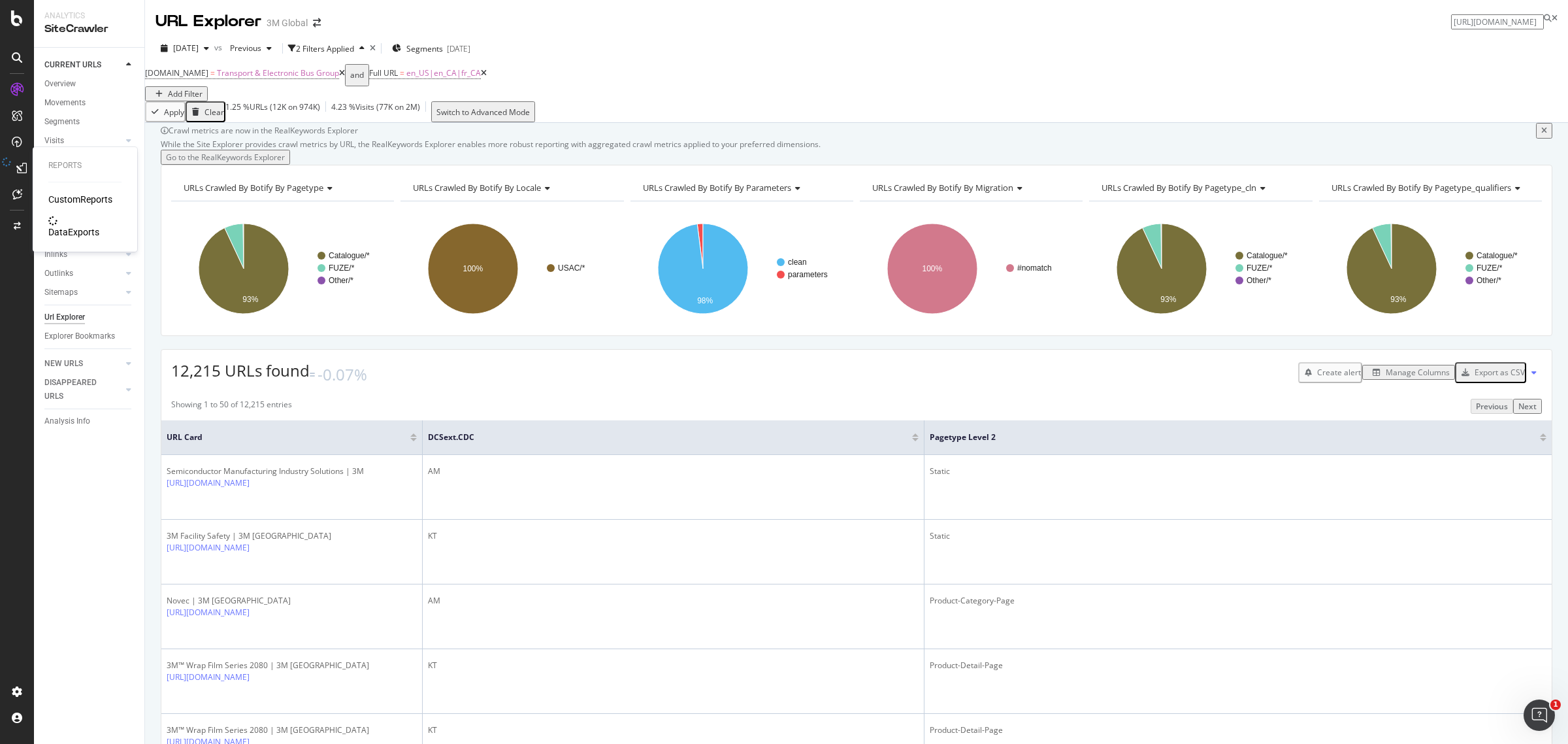
click at [69, 226] on div "DataExports" at bounding box center [74, 232] width 51 height 13
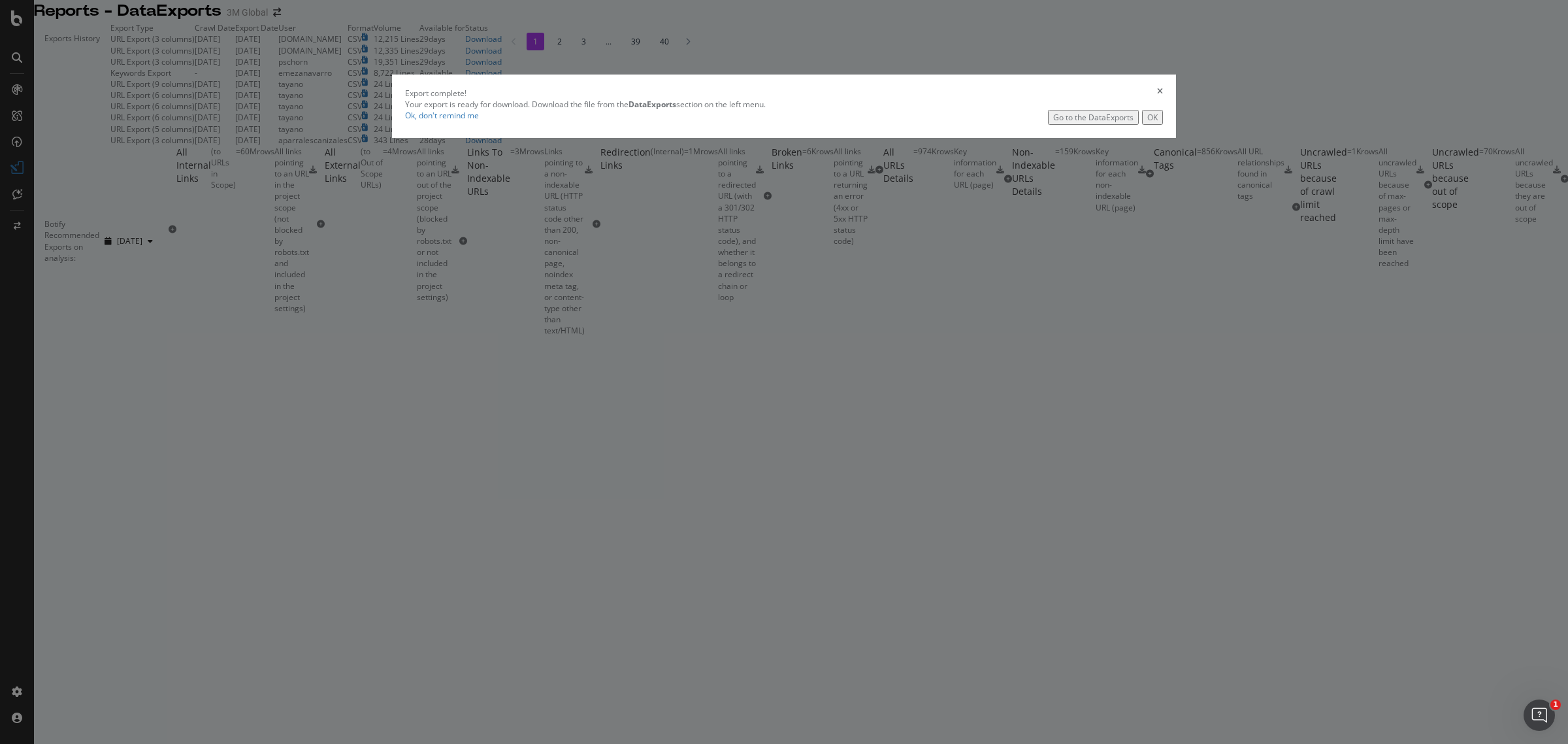
click at [1053, 123] on div "Go to the DataExports" at bounding box center [1093, 117] width 80 height 11
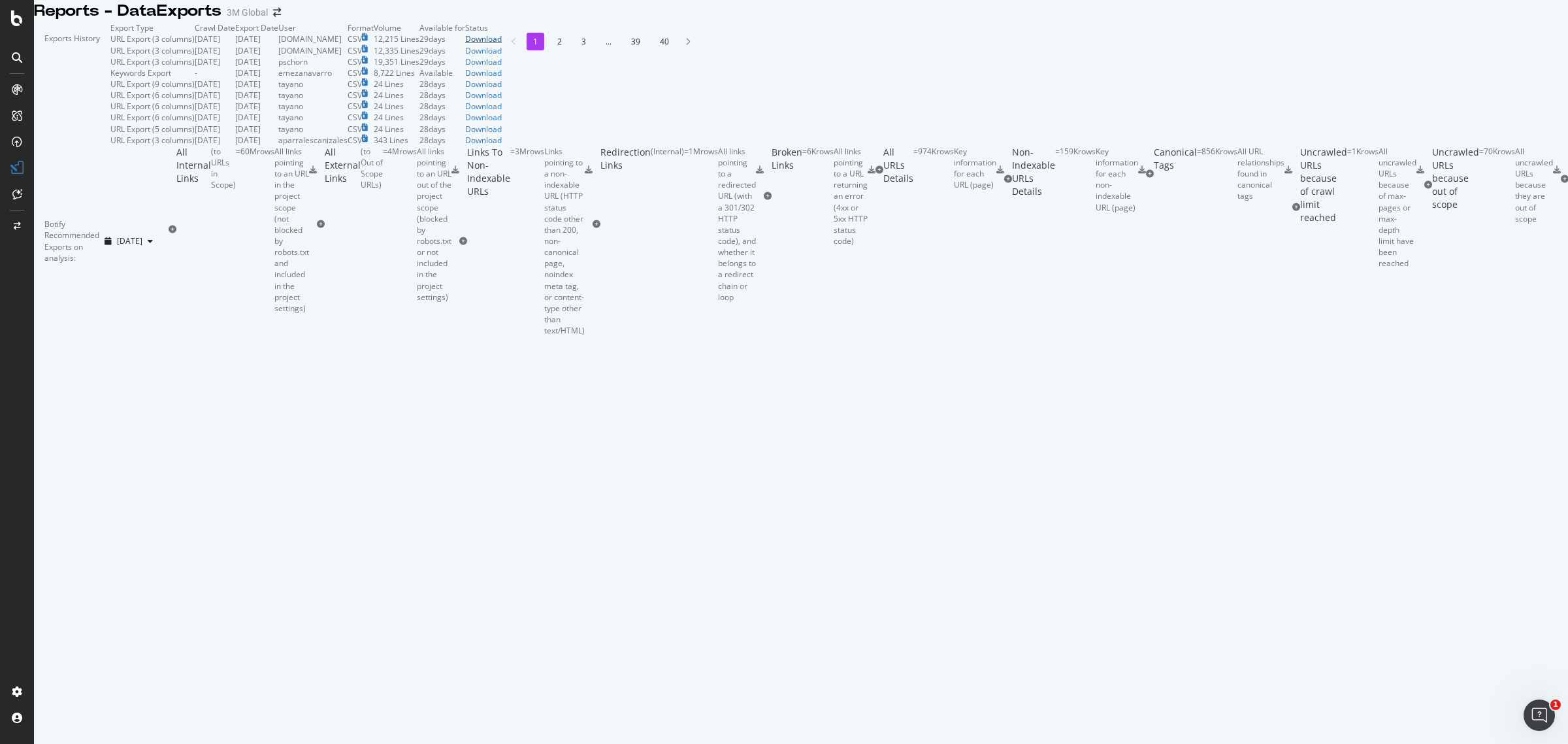
click at [502, 45] on div "Download" at bounding box center [483, 39] width 36 height 11
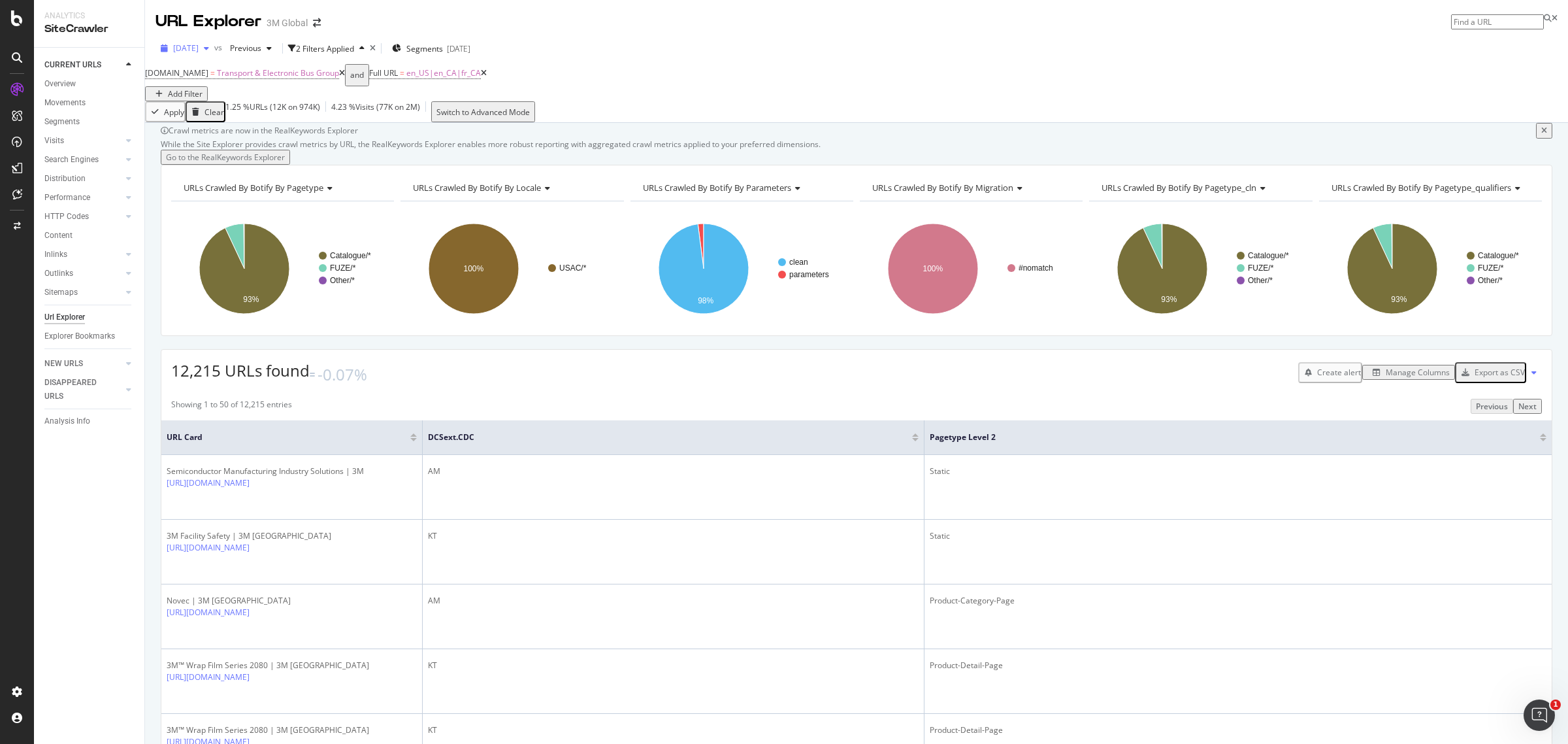
click at [199, 47] on span "[DATE]" at bounding box center [186, 48] width 25 height 11
click at [241, 154] on div "[DATE] 1.1M URLs" at bounding box center [233, 158] width 117 height 12
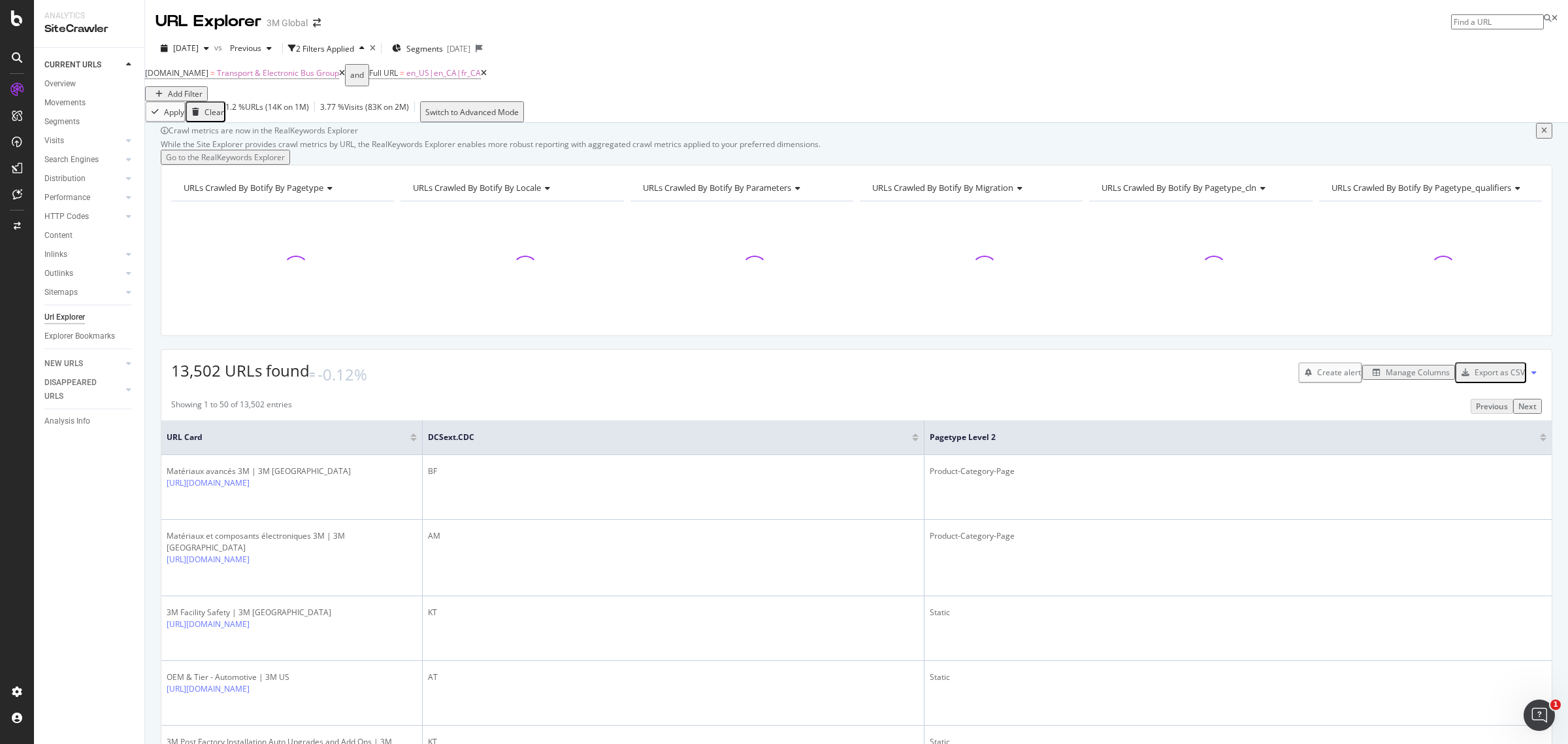
click at [1501, 378] on div "Export as CSV" at bounding box center [1499, 372] width 50 height 11
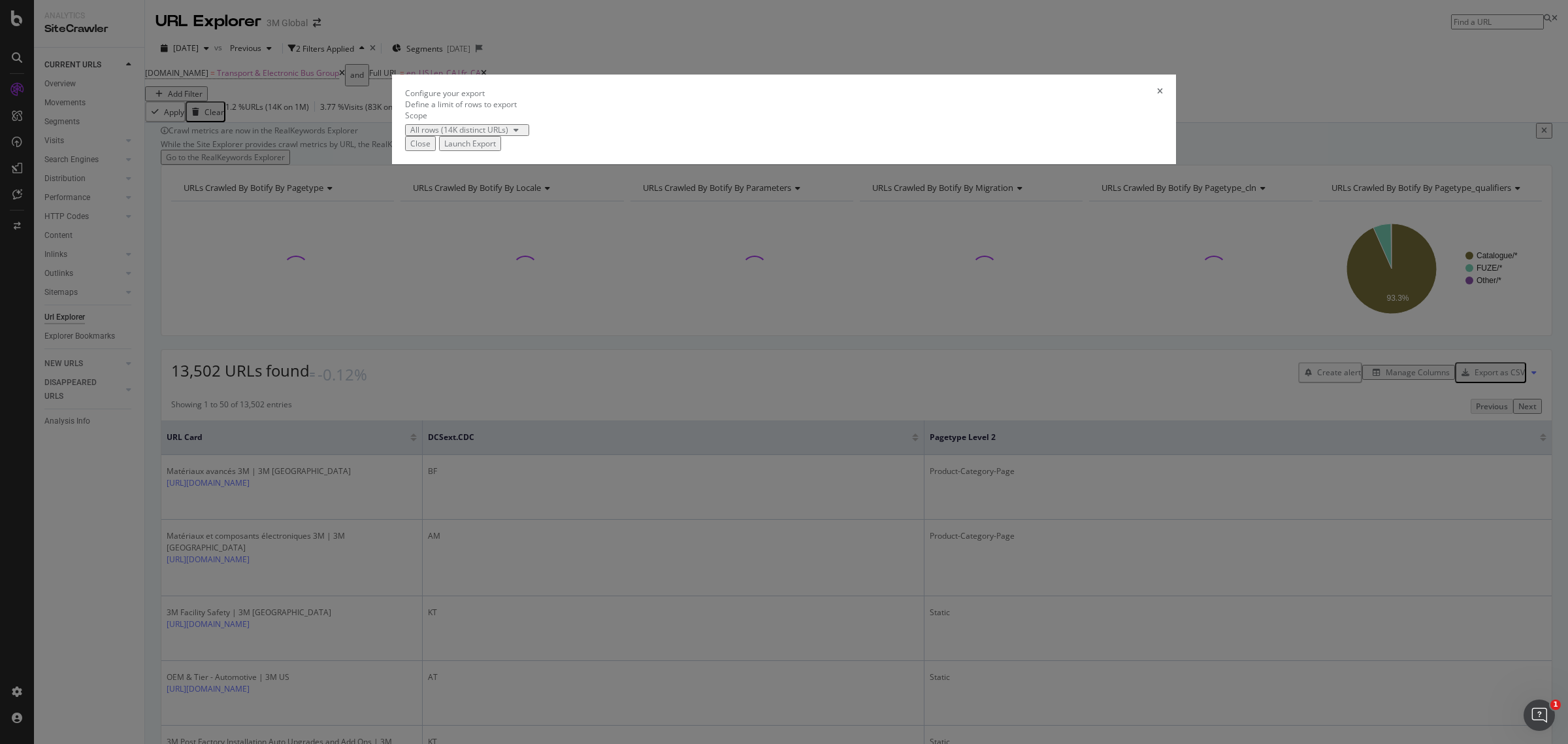
click at [495, 149] on div "Launch Export" at bounding box center [469, 143] width 51 height 11
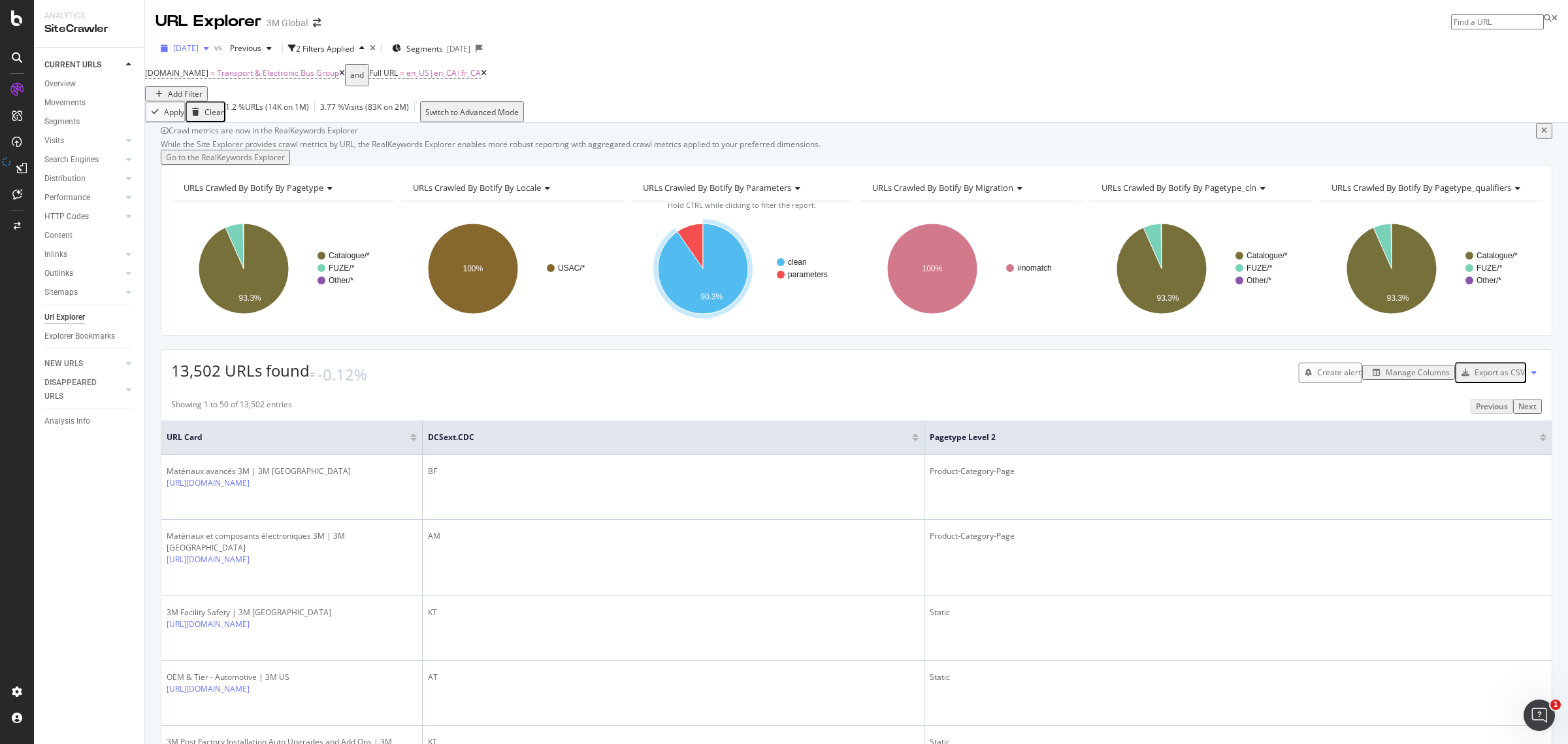
click at [199, 44] on span "[DATE]" at bounding box center [186, 48] width 25 height 11
click at [252, 122] on div "1.1M URLs" at bounding box center [271, 125] width 38 height 12
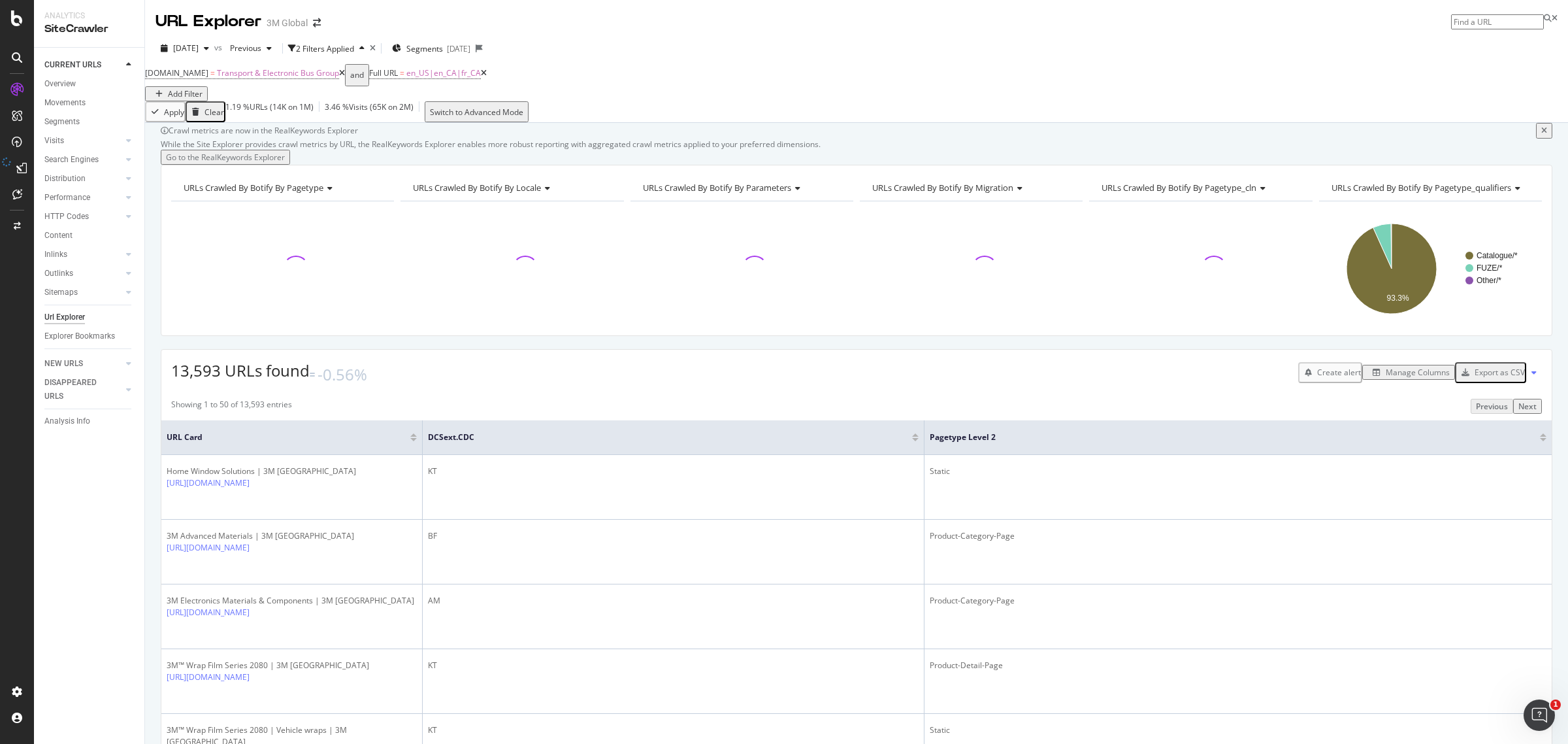
click at [1473, 381] on div "Export as CSV" at bounding box center [1491, 372] width 69 height 17
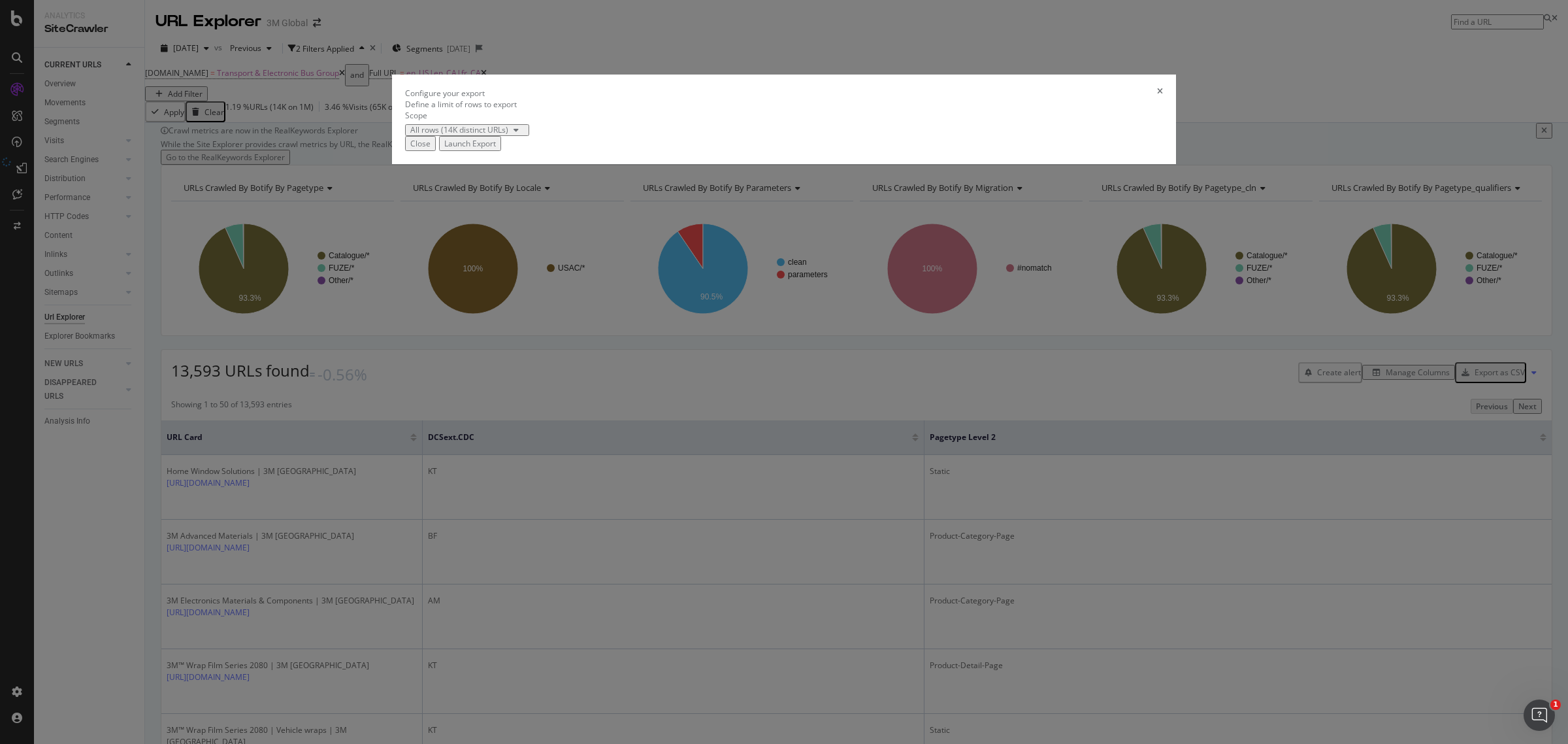
click at [495, 149] on div "Launch Export" at bounding box center [469, 143] width 51 height 11
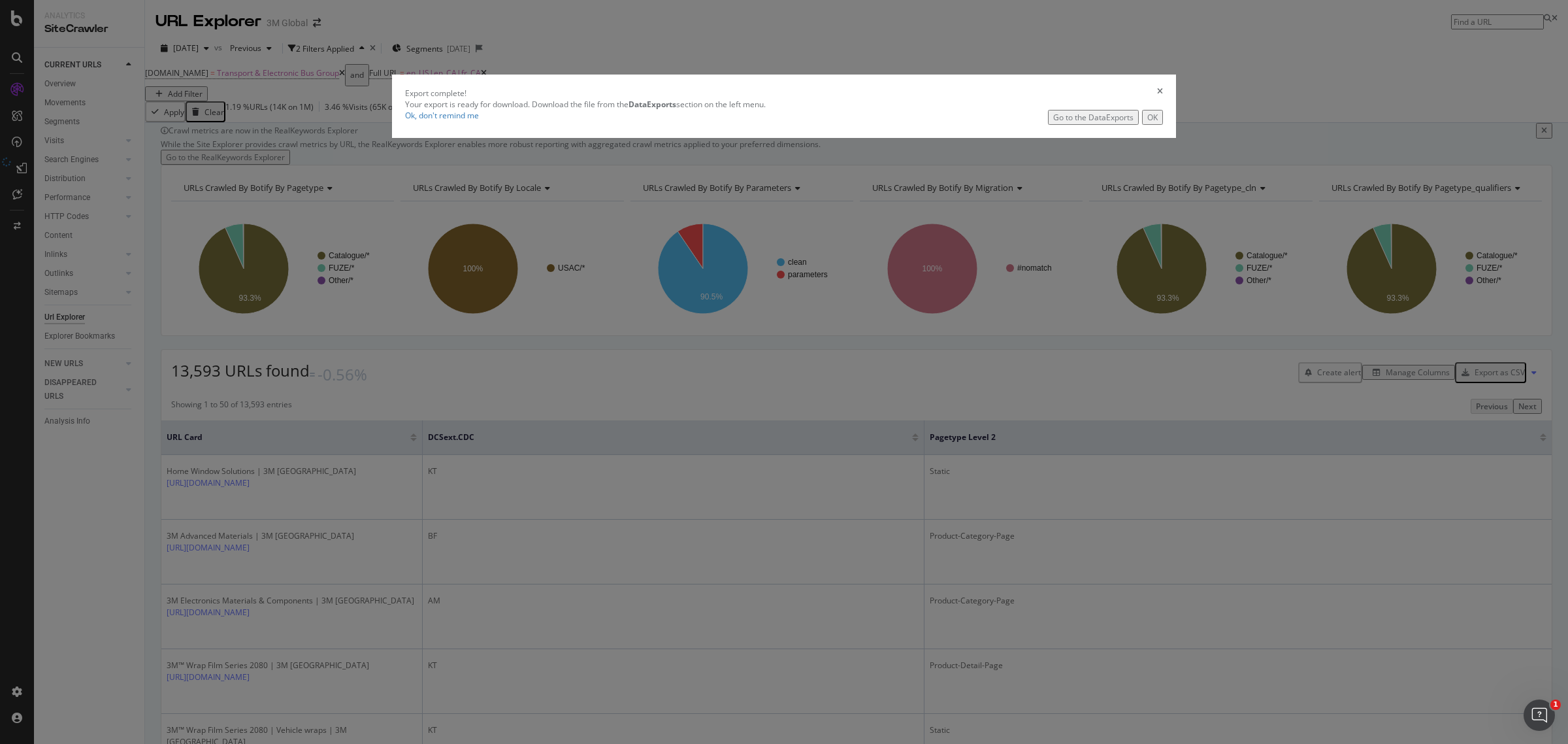
click at [1053, 123] on div "Go to the DataExports" at bounding box center [1093, 117] width 80 height 11
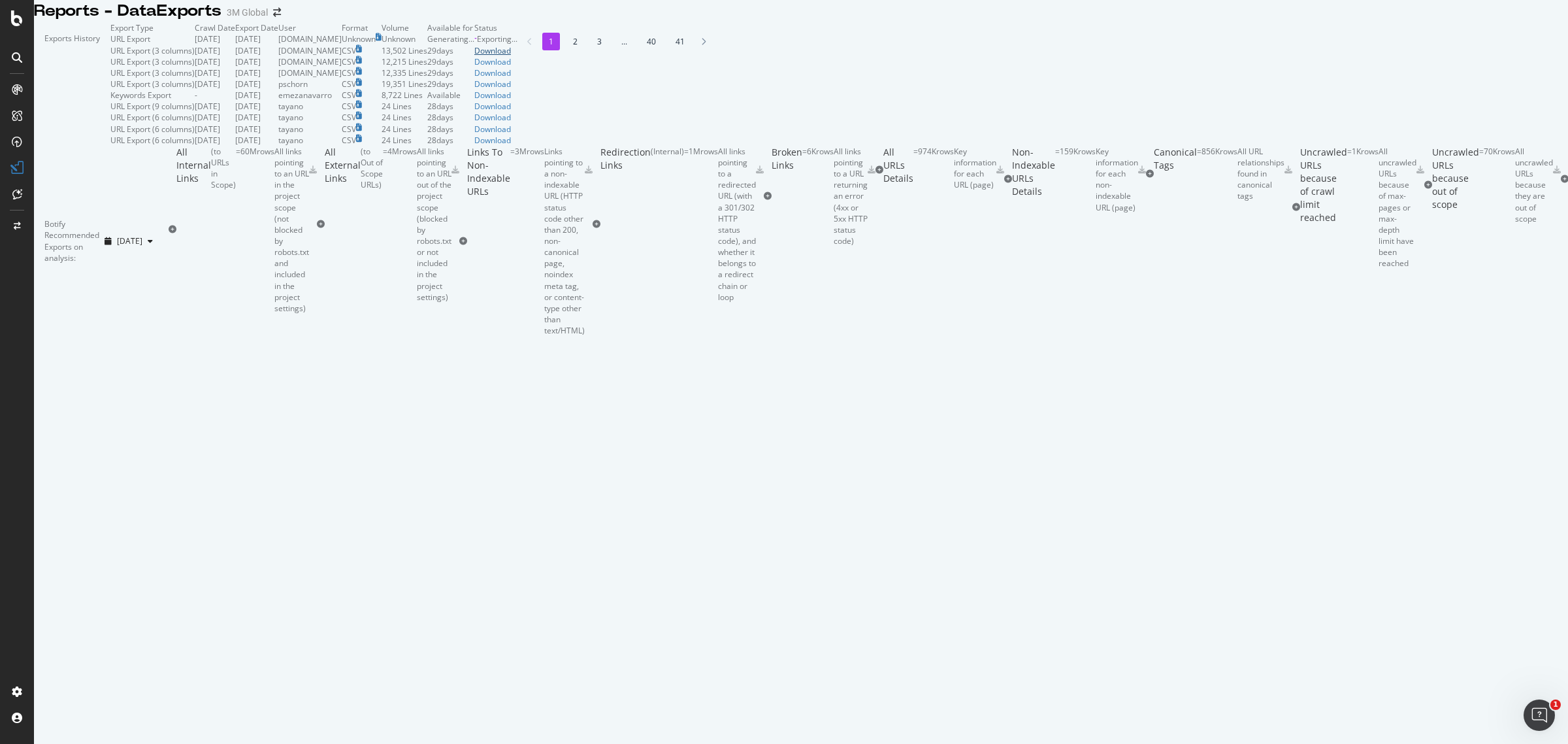
click at [517, 56] on div "Download" at bounding box center [495, 51] width 43 height 11
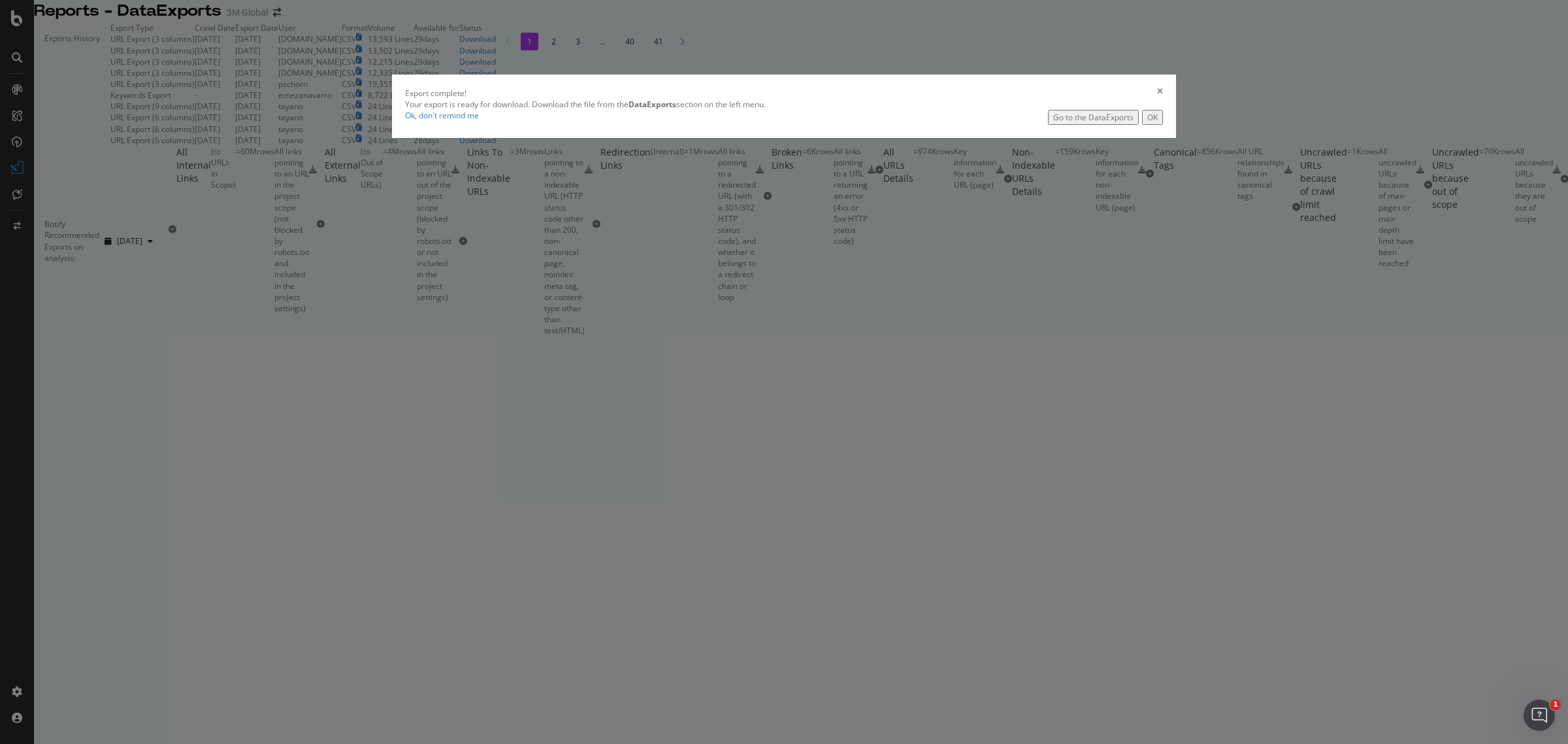
drag, startPoint x: 1004, startPoint y: 416, endPoint x: 1027, endPoint y: 393, distance: 32.5
click at [1142, 125] on button "OK" at bounding box center [1152, 117] width 21 height 15
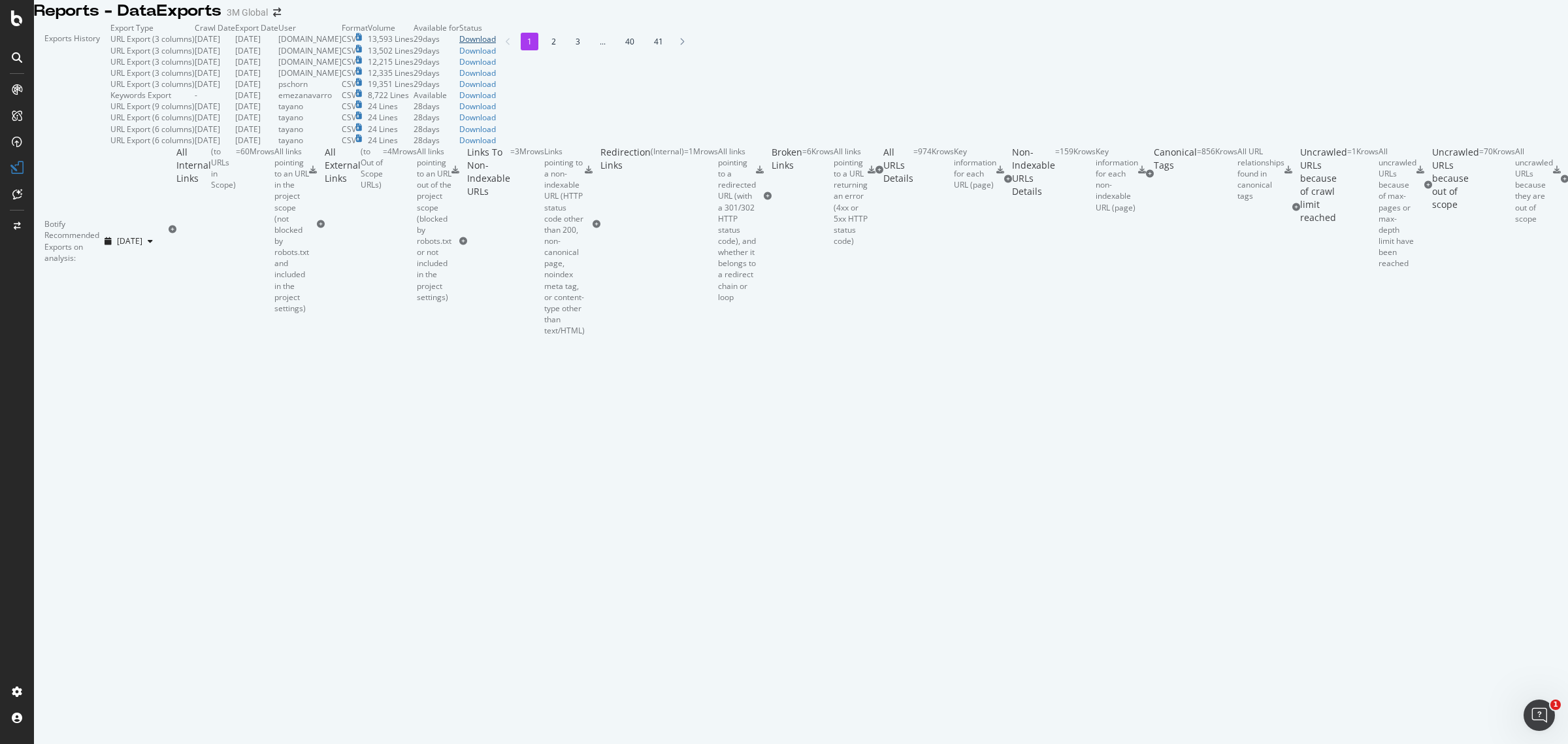
click at [495, 45] on div "Download" at bounding box center [477, 39] width 36 height 11
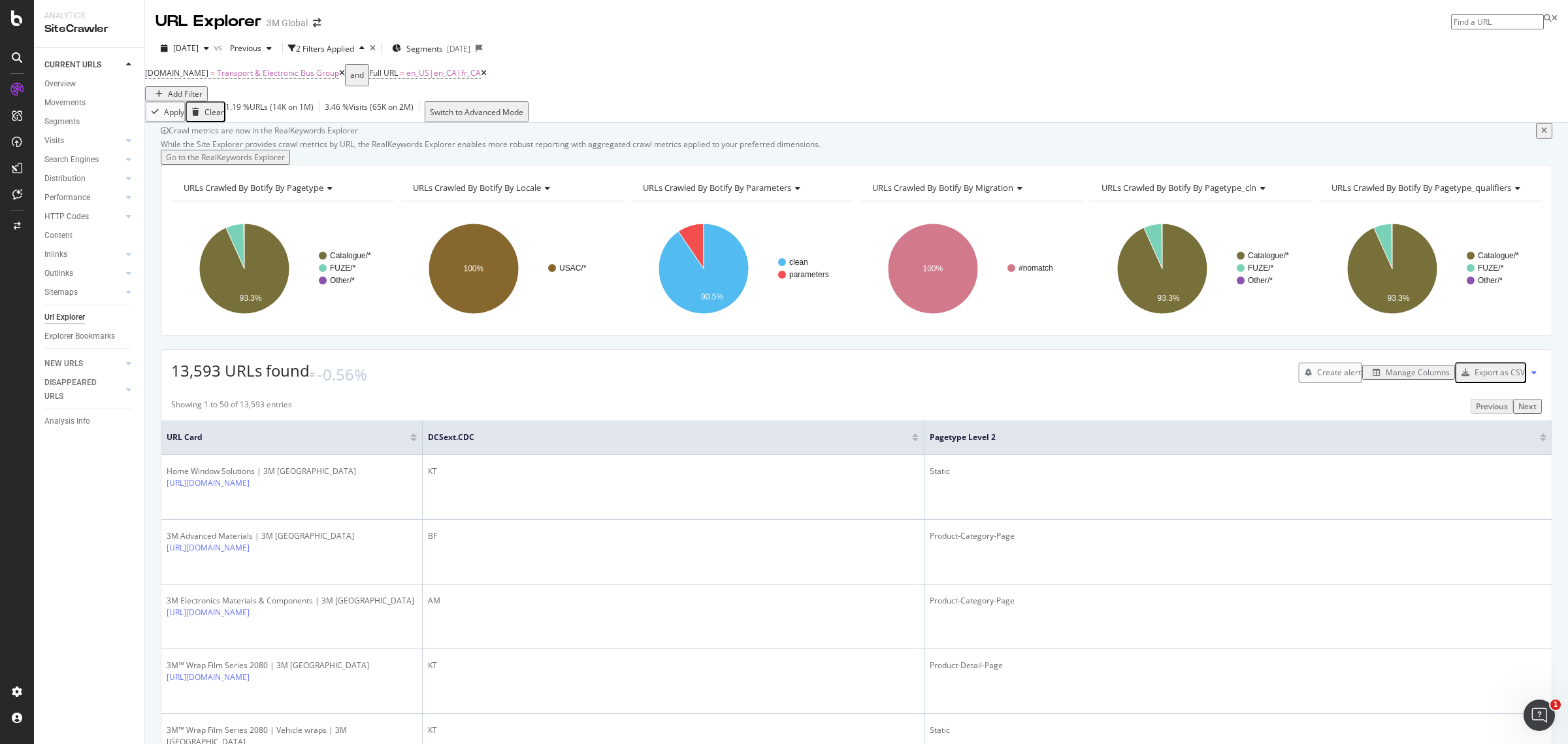
click at [1465, 28] on input at bounding box center [1497, 22] width 93 height 15
type input "[DOMAIN_NAME][URL]"
click at [245, 78] on span "Transport & Electronic Bus Group" at bounding box center [278, 73] width 122 height 11
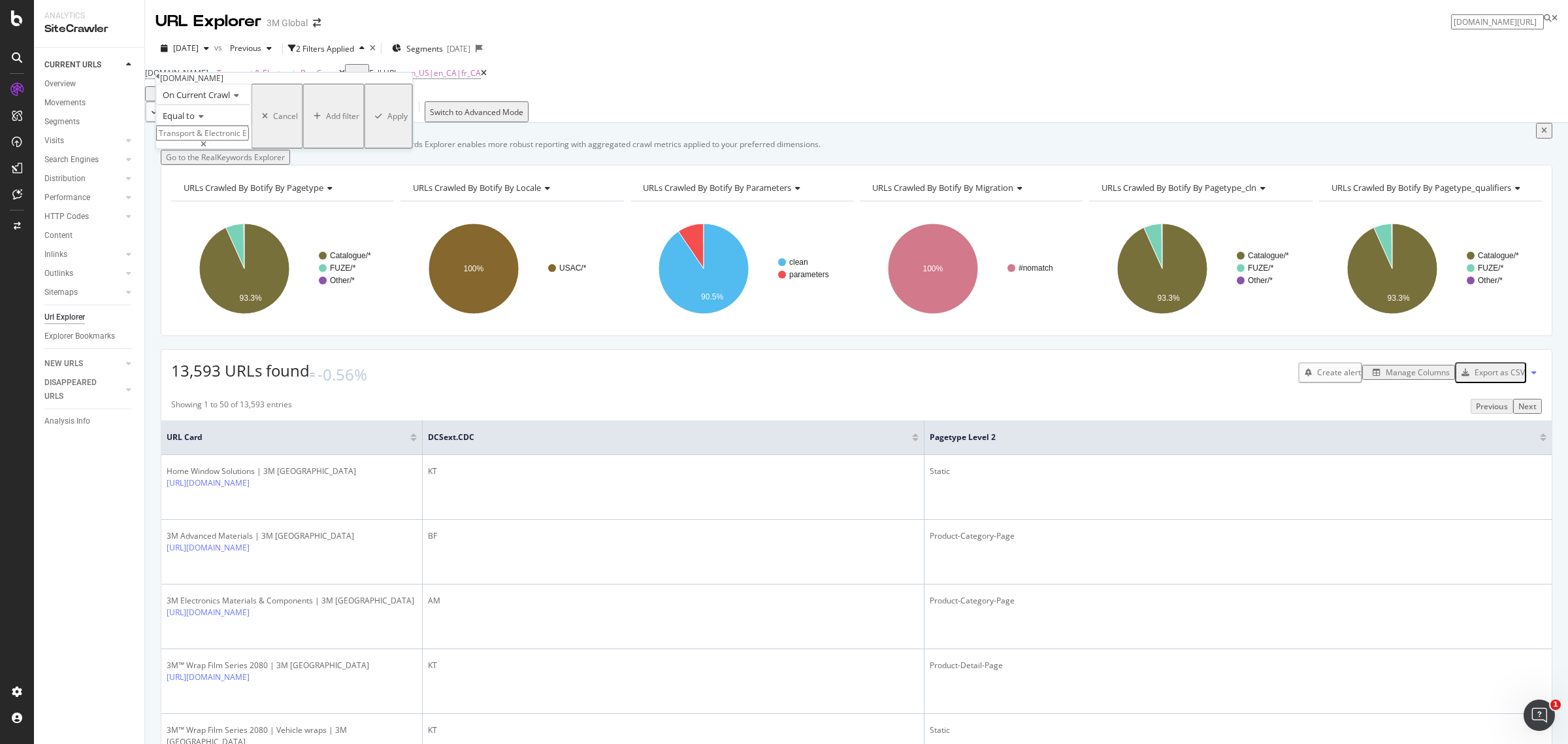
click at [195, 121] on span "Equal to" at bounding box center [178, 115] width 32 height 12
click at [212, 222] on div "Contains" at bounding box center [204, 215] width 94 height 14
click at [203, 141] on input "text" at bounding box center [202, 133] width 93 height 15
type input "Transport"
click at [387, 121] on div "Apply" at bounding box center [397, 116] width 21 height 11
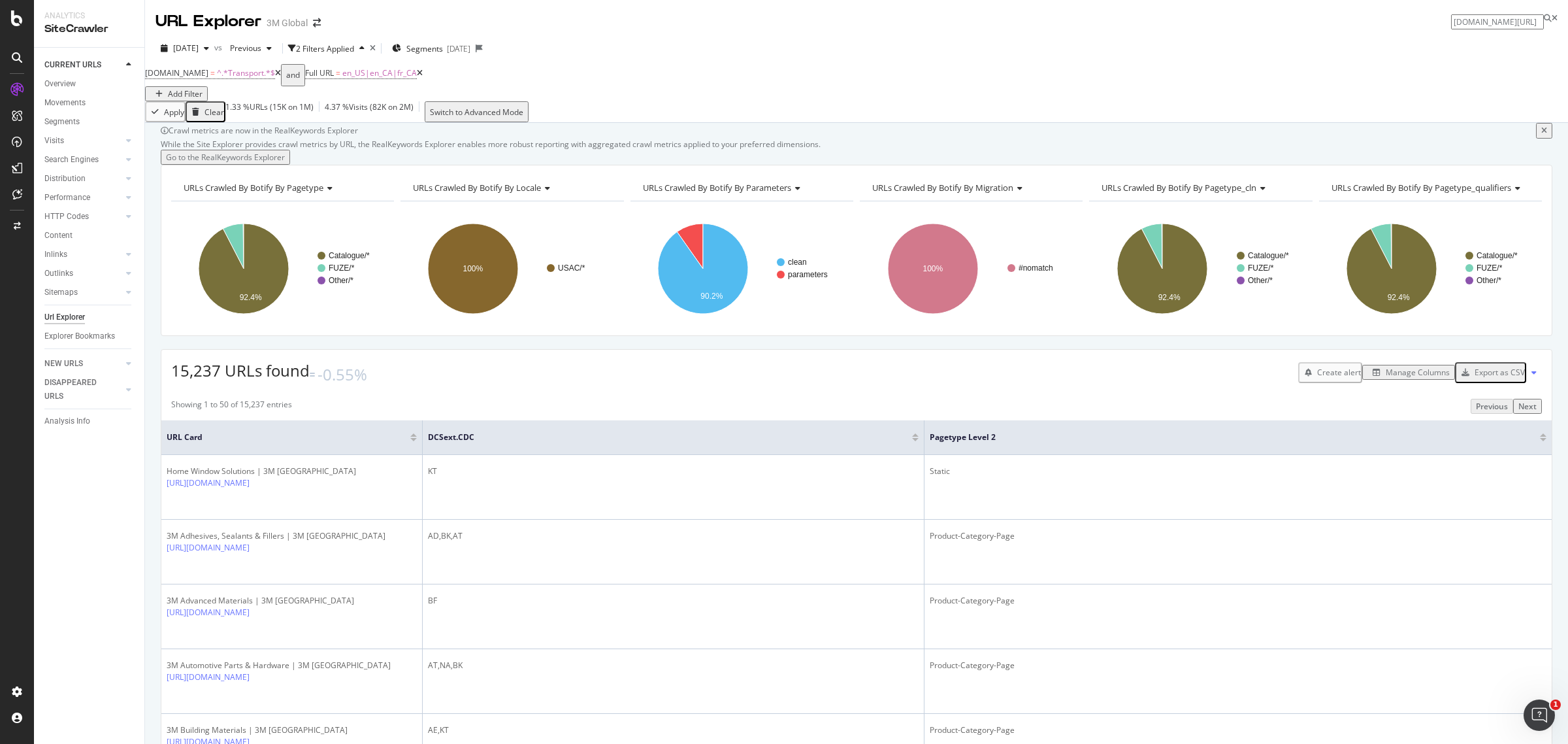
click at [1490, 21] on input "[DOMAIN_NAME][URL]" at bounding box center [1497, 22] width 93 height 15
paste input "[URL][DOMAIN_NAME]"
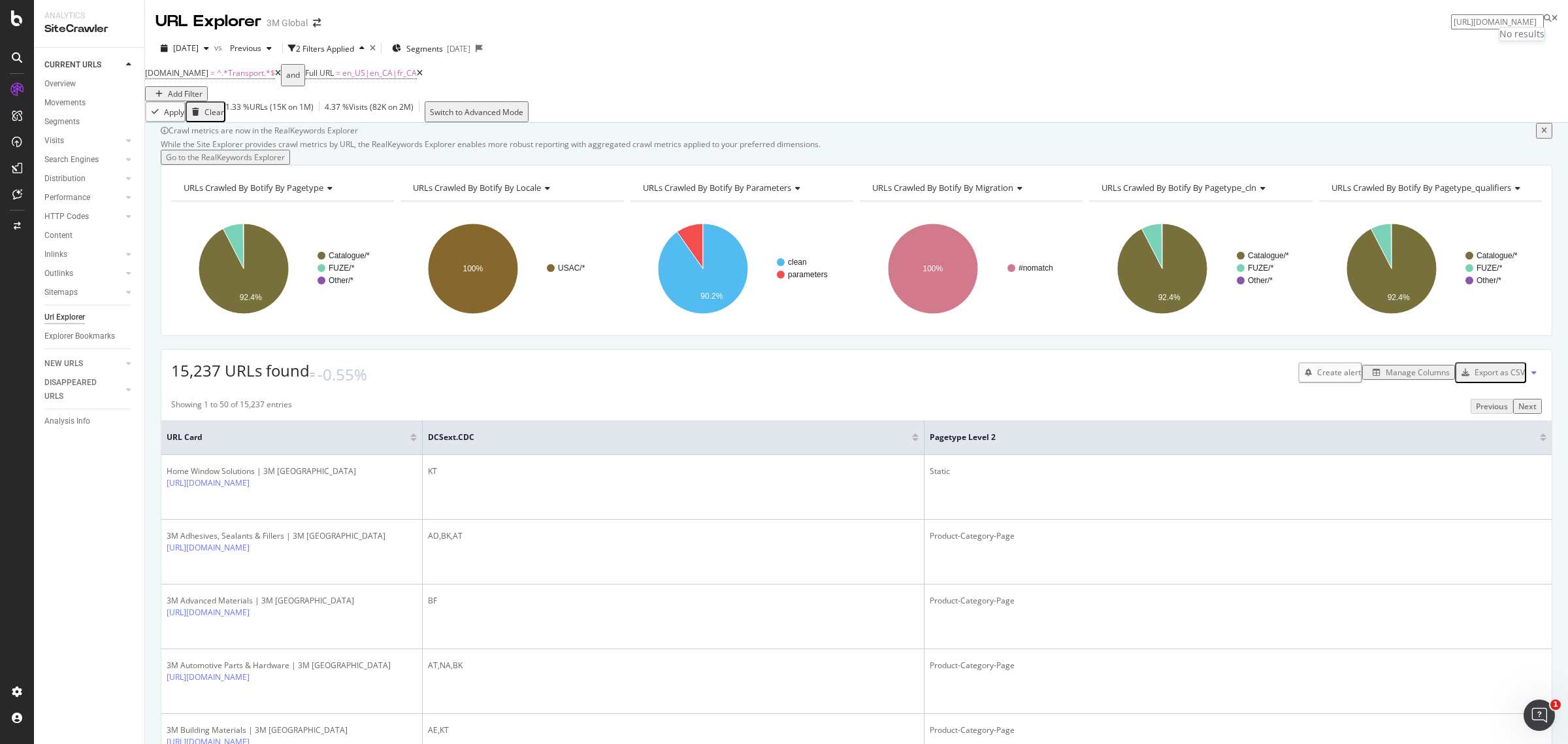
click at [1489, 21] on input "[URL][DOMAIN_NAME]" at bounding box center [1497, 22] width 93 height 15
click at [1500, 19] on input "[URL][DOMAIN_NAME]" at bounding box center [1497, 22] width 93 height 15
click at [1500, 21] on input "[URL][DOMAIN_NAME]" at bounding box center [1497, 22] width 93 height 15
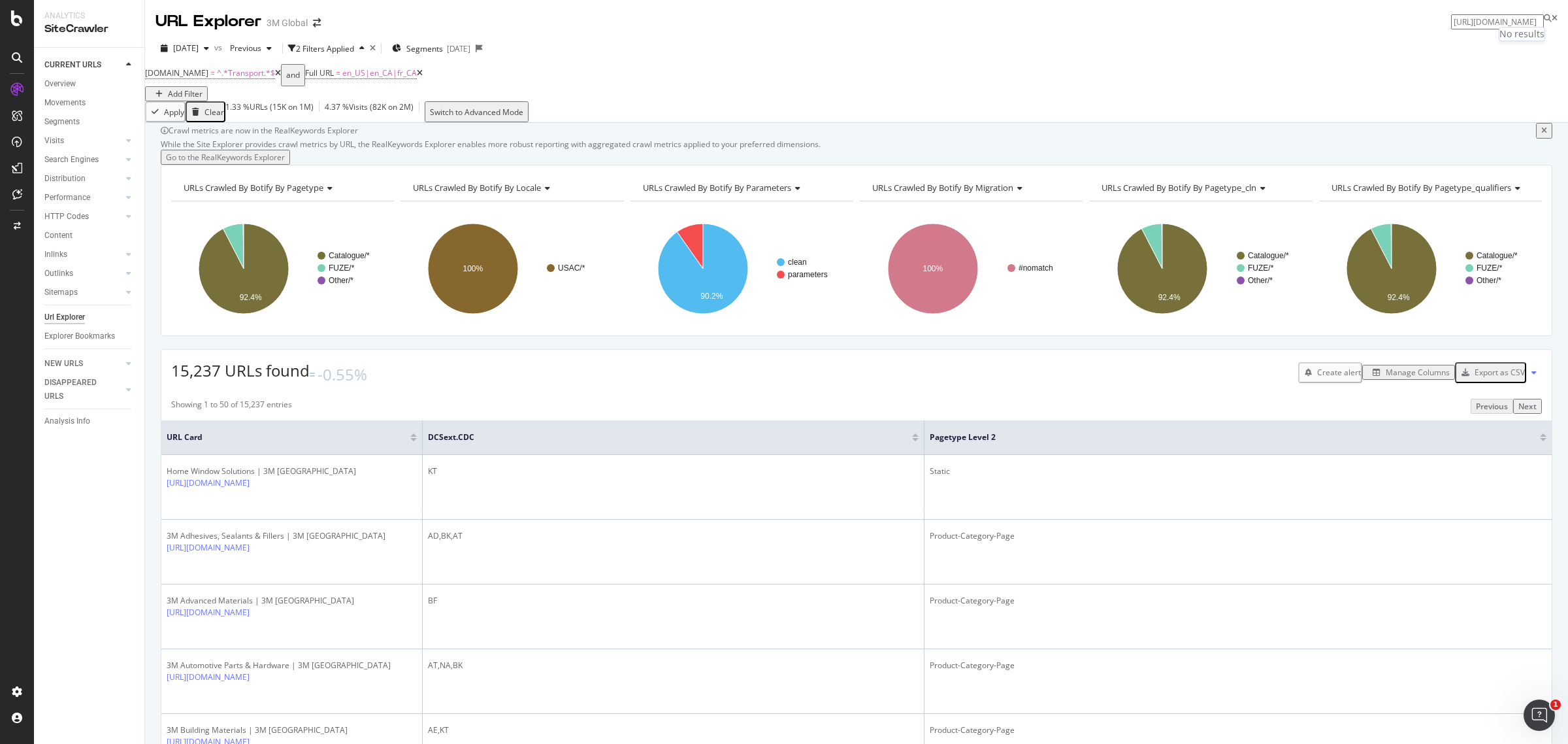
paste input "home-window-solutions-us/resources/window-film-blog/full-story/~/auto-window-ti…"
type input "[URL][DOMAIN_NAME]"
click at [1430, 38] on span "[URL][DOMAIN_NAME]" at bounding box center [1473, 33] width 87 height 11
